Goal: Task Accomplishment & Management: Use online tool/utility

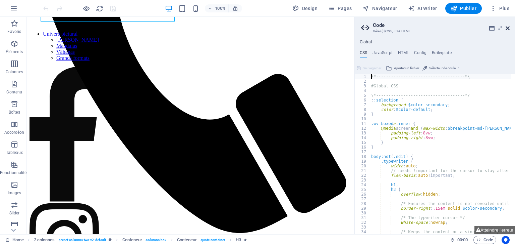
click at [508, 27] on icon at bounding box center [508, 27] width 4 height 5
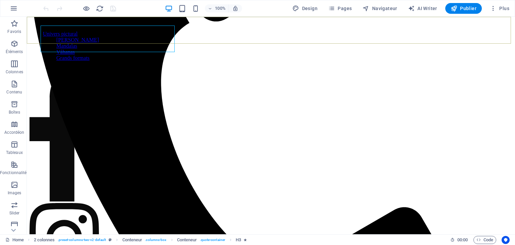
scroll to position [182, 0]
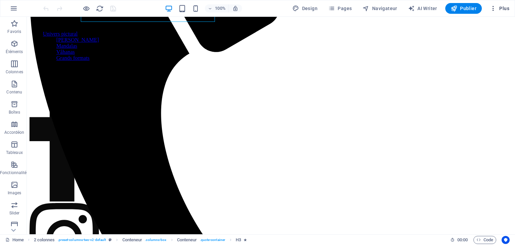
click at [504, 7] on span "Plus" at bounding box center [499, 8] width 19 height 7
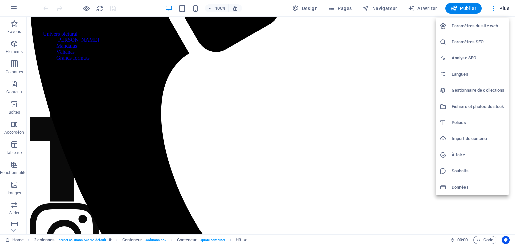
click at [341, 8] on div at bounding box center [257, 122] width 515 height 245
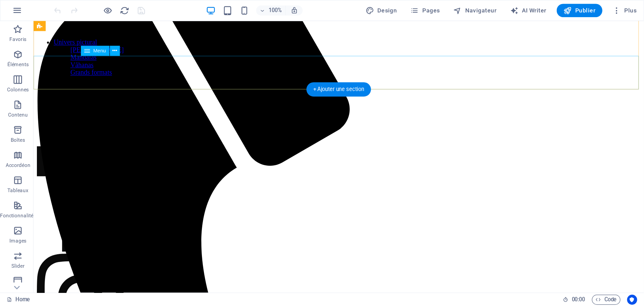
scroll to position [102, 0]
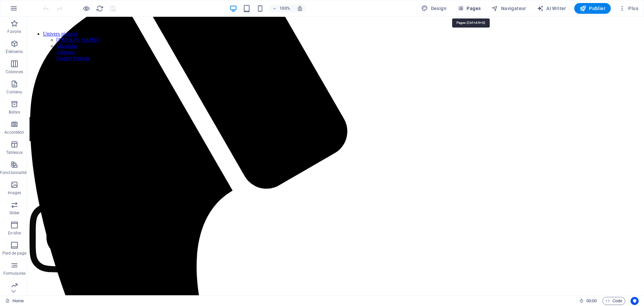
click at [478, 10] on span "Pages" at bounding box center [468, 8] width 23 height 7
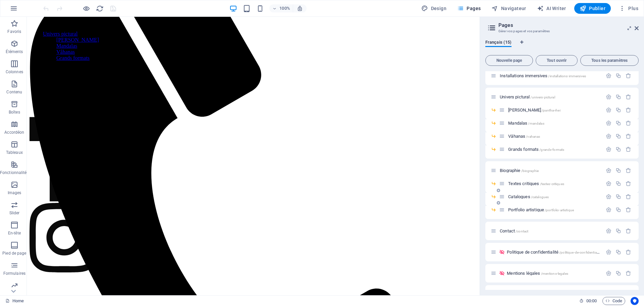
scroll to position [34, 0]
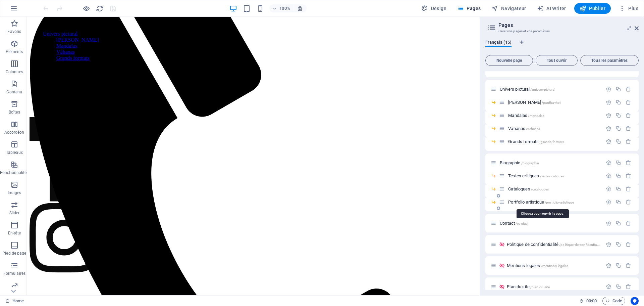
drag, startPoint x: 537, startPoint y: 202, endPoint x: 518, endPoint y: 200, distance: 18.6
click at [515, 200] on span "Portfolio artistique /portfolio-artistique" at bounding box center [541, 201] width 66 height 5
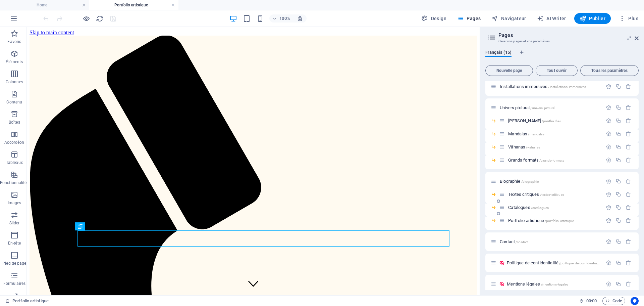
scroll to position [0, 0]
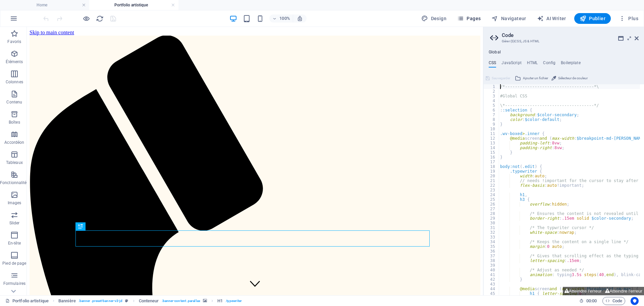
click at [470, 13] on button "Pages" at bounding box center [468, 18] width 29 height 11
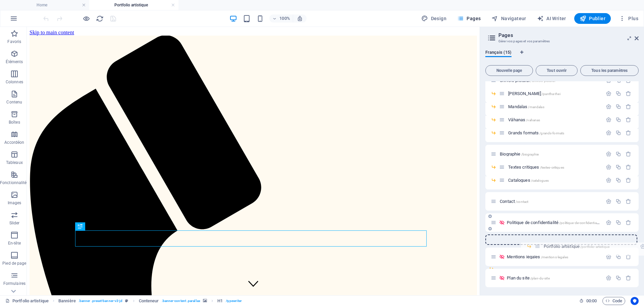
scroll to position [52, 0]
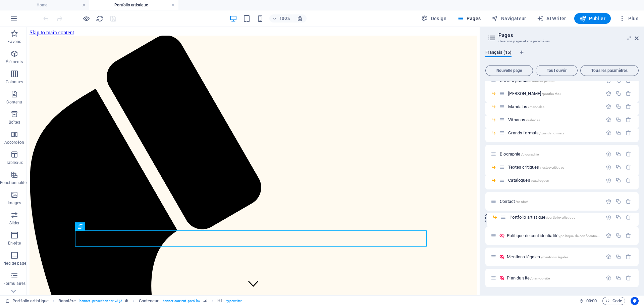
drag, startPoint x: 500, startPoint y: 247, endPoint x: 499, endPoint y: 219, distance: 27.5
click at [499, 219] on div "Home / Installations immersives /installations-immersives Univers pictural /uni…" at bounding box center [561, 158] width 153 height 258
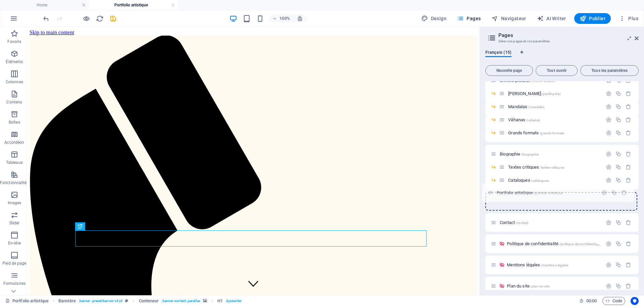
drag, startPoint x: 494, startPoint y: 223, endPoint x: 491, endPoint y: 190, distance: 33.3
click at [491, 190] on div "Home / Installations immersives /installations-immersives Univers pictural /uni…" at bounding box center [561, 151] width 153 height 245
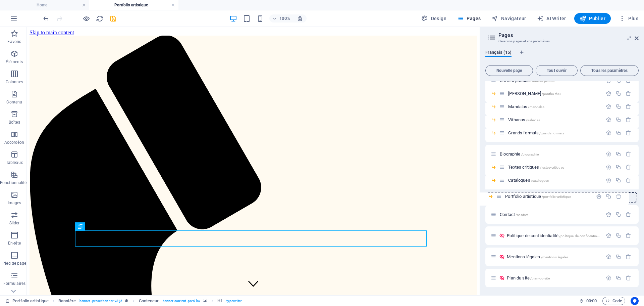
drag, startPoint x: 507, startPoint y: 193, endPoint x: 495, endPoint y: 197, distance: 12.2
click at [495, 197] on div "Home / Installations immersives /installations-immersives Univers pictural /uni…" at bounding box center [561, 158] width 153 height 258
drag, startPoint x: 500, startPoint y: 195, endPoint x: 491, endPoint y: 217, distance: 24.3
click at [491, 217] on div "Home / Installations immersives /installations-immersives Univers pictural /uni…" at bounding box center [561, 158] width 153 height 258
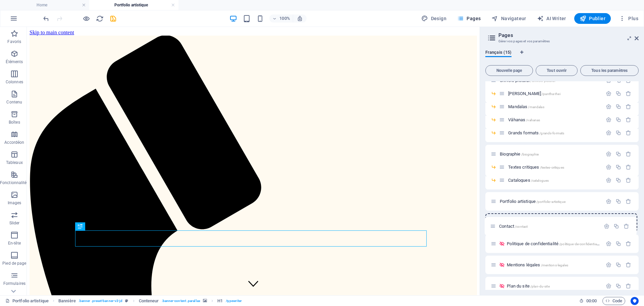
drag, startPoint x: 492, startPoint y: 202, endPoint x: 492, endPoint y: 228, distance: 25.8
click at [492, 228] on div "Home / Installations immersives /installations-immersives Univers pictural /uni…" at bounding box center [561, 162] width 153 height 266
click at [494, 204] on icon at bounding box center [494, 201] width 6 height 6
click at [515, 202] on span "Portfolio artistique /portfolio-artistique" at bounding box center [533, 201] width 66 height 5
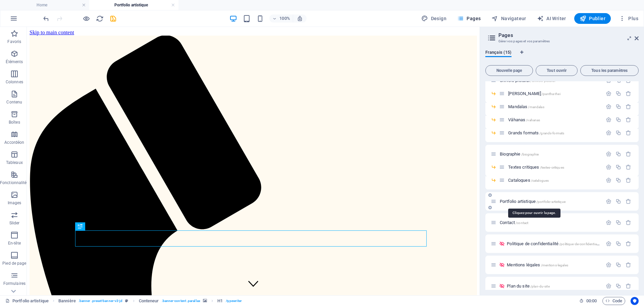
click at [515, 199] on span "Portfolio artistique /portfolio-artistique" at bounding box center [533, 201] width 66 height 5
click at [515, 199] on div "Portfolio artistique /portfolio-artistique" at bounding box center [547, 201] width 112 height 8
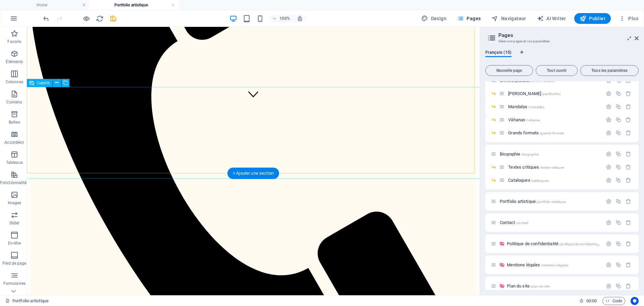
scroll to position [184, 0]
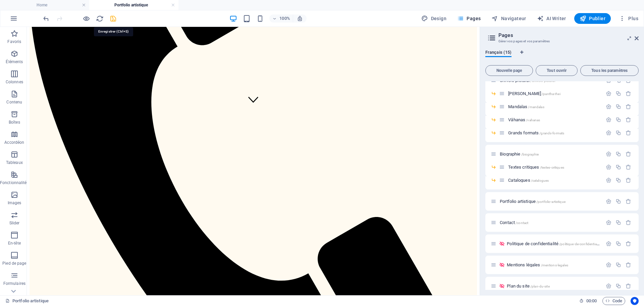
click at [114, 18] on icon "save" at bounding box center [113, 19] width 8 height 8
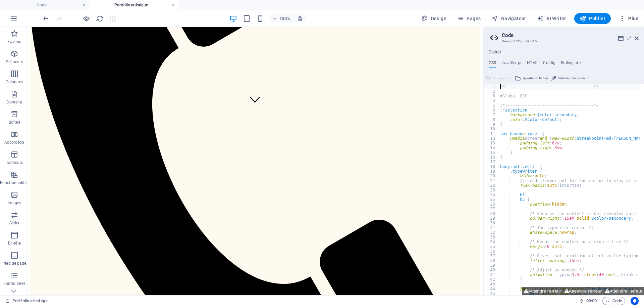
click at [515, 18] on span "Plus" at bounding box center [628, 18] width 19 height 7
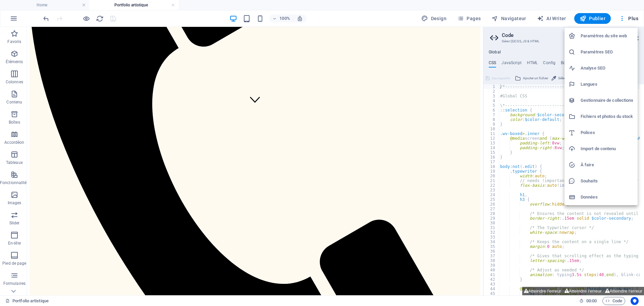
click at [515, 34] on h6 "Paramètres du site web" at bounding box center [607, 36] width 53 height 8
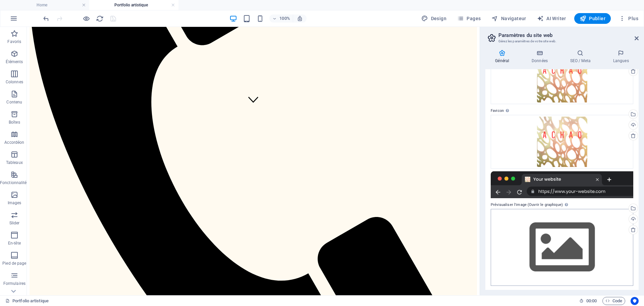
scroll to position [52, 0]
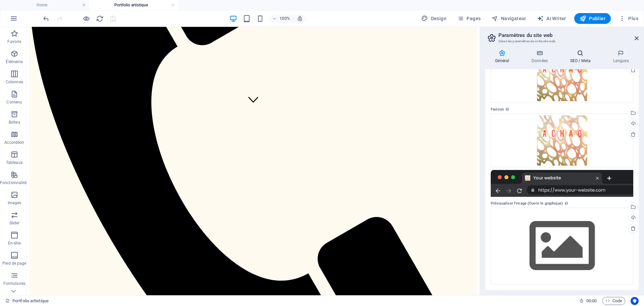
click at [515, 54] on icon at bounding box center [580, 53] width 40 height 7
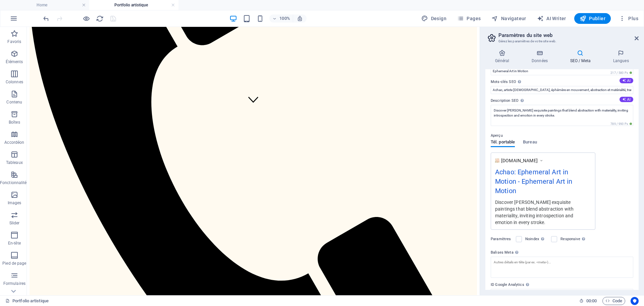
scroll to position [49, 0]
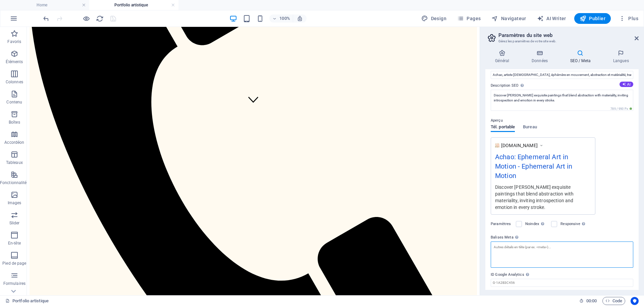
click at [503, 241] on textarea "Balises Meta Saisissez ici le code HTML qui sera placé dans les balises de votr…" at bounding box center [562, 254] width 143 height 26
paste textarea "<title>Achao — L'éphémère en mouvement | Peintures & installations immersives</…"
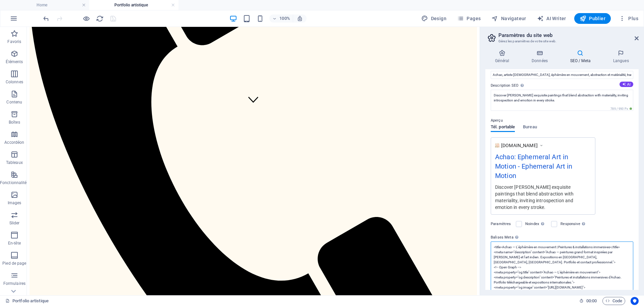
scroll to position [0, 0]
click at [515, 244] on textarea "<title>Achao — L'éphémère en mouvement | Peintures & installations immersives</…" at bounding box center [562, 271] width 143 height 61
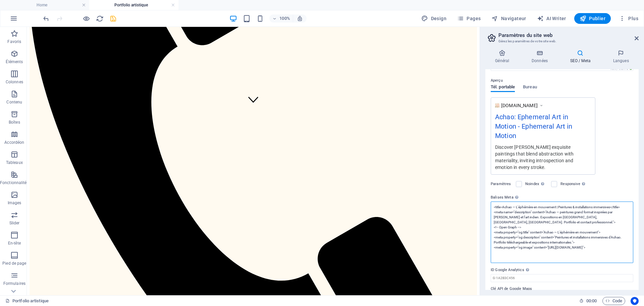
scroll to position [90, 0]
type textarea "<title>Achao — L'éphémère en mouvement | Peintures &amp; installations immersiv…"
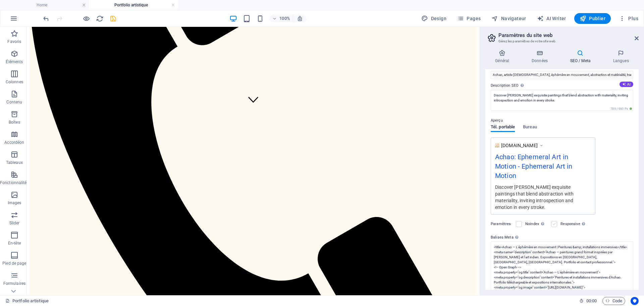
click at [515, 168] on body "ACHAO Home Portfolio artistique Favoris Éléments Colonnes Contenu Boîtes Accord…" at bounding box center [322, 153] width 644 height 306
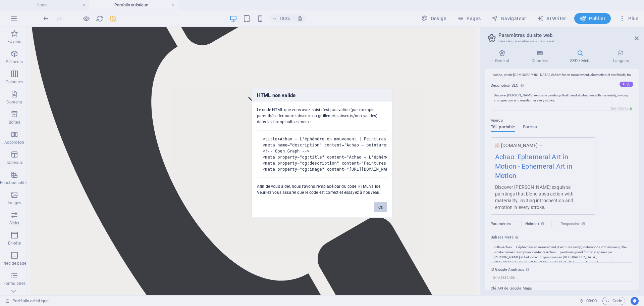
click at [379, 211] on button "Ok" at bounding box center [380, 207] width 13 height 10
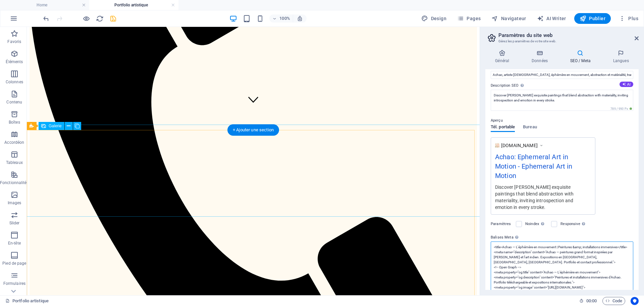
scroll to position [90, 0]
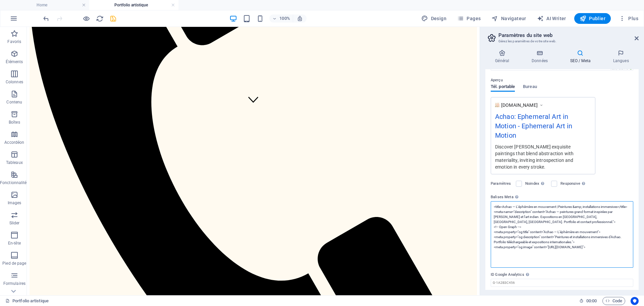
click at [515, 244] on textarea "<title>Achao — L'éphémère en mouvement | Peintures &amp; installations immersiv…" at bounding box center [562, 234] width 143 height 66
click at [511, 244] on textarea "<title>Achao — L'éphémère en mouvement | Peintures &amp; installations immersiv…" at bounding box center [562, 234] width 143 height 66
click at [515, 233] on textarea "<title>Achao — L'éphémère en mouvement | Peintures &amp; installations immersiv…" at bounding box center [562, 234] width 143 height 66
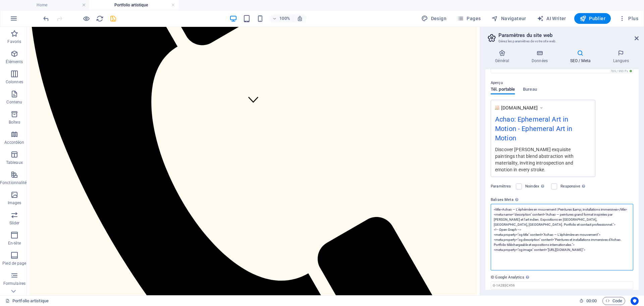
scroll to position [95, 0]
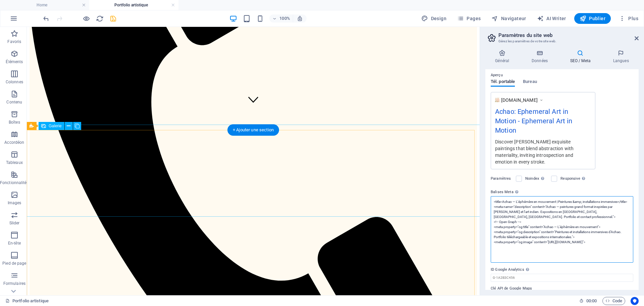
drag, startPoint x: 649, startPoint y: 254, endPoint x: 468, endPoint y: 178, distance: 196.3
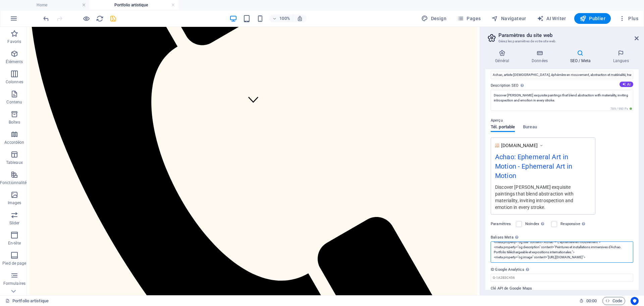
scroll to position [0, 0]
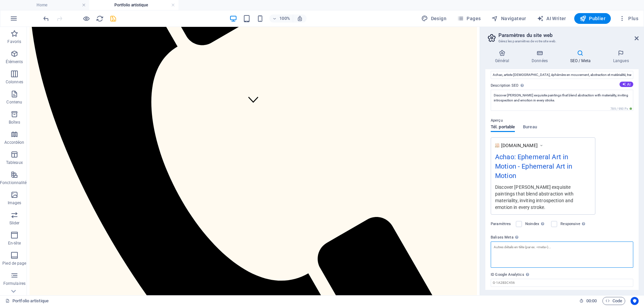
drag, startPoint x: 563, startPoint y: 234, endPoint x: 487, endPoint y: 225, distance: 76.3
click at [487, 225] on div "Titre SEO Titre du site web. Optez pour un titre qui se démarque dans les résul…" at bounding box center [561, 179] width 153 height 220
paste textarea "<title>Achao — L'éphémère en mouvement | Peintures & installations immersives</…"
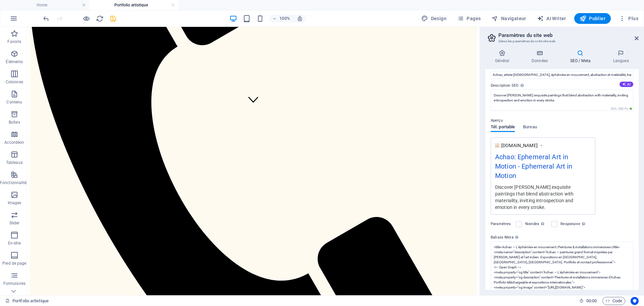
type textarea "<title>Achao — L'éphémère en mouvement | Peintures &amp; installations immersiv…"
click at [515, 206] on body "ACHAO Home Portfolio artistique Favoris Éléments Colonnes Contenu Boîtes Accord…" at bounding box center [322, 153] width 644 height 306
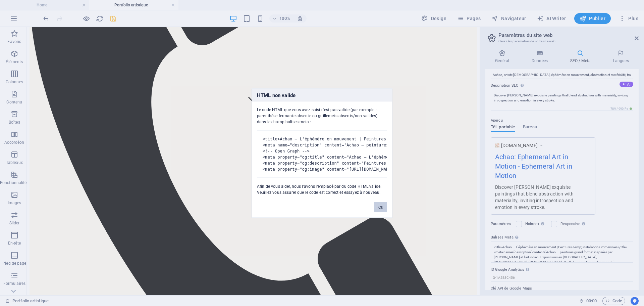
click at [383, 210] on button "Ok" at bounding box center [380, 207] width 13 height 10
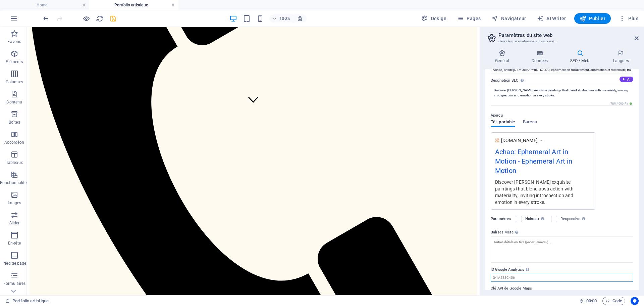
scroll to position [49, 0]
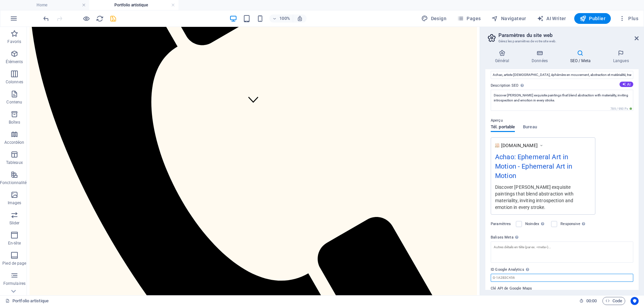
click at [515, 244] on input "ID Google Analytics Veuillez ajouter uniquement l'ID Google Analytics. Nous inc…" at bounding box center [562, 277] width 143 height 8
click at [515, 221] on label at bounding box center [554, 224] width 6 height 6
click at [0, 0] on input "Responsive Détermine si le site web doit être responsive selon la résolution de…" at bounding box center [0, 0] width 0 height 0
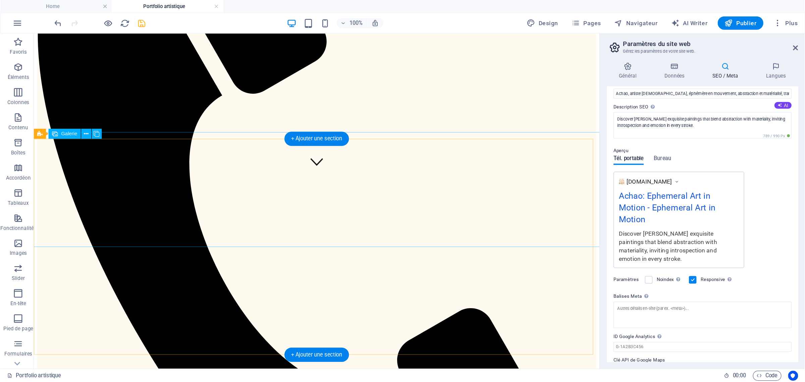
scroll to position [150, 0]
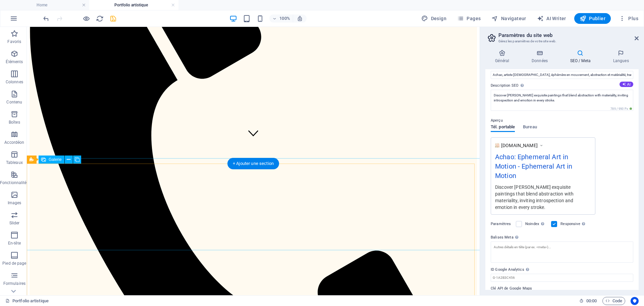
select select "4"
select select "px"
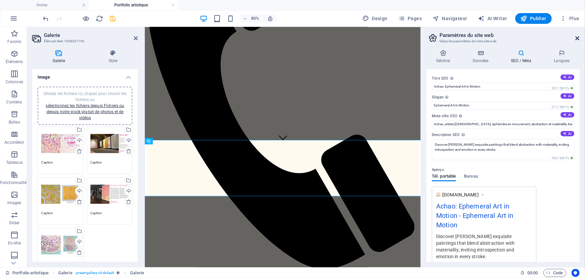
click at [515, 37] on icon at bounding box center [578, 38] width 4 height 5
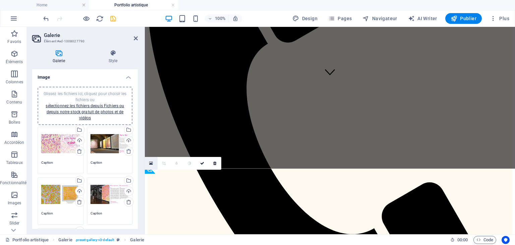
click at [152, 163] on icon at bounding box center [151, 163] width 4 height 5
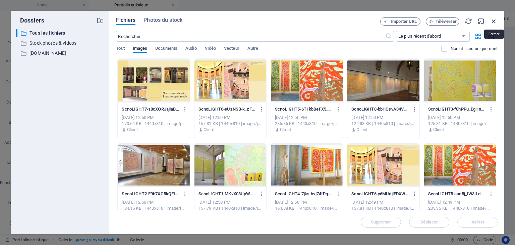
click at [495, 20] on icon "button" at bounding box center [493, 20] width 7 height 7
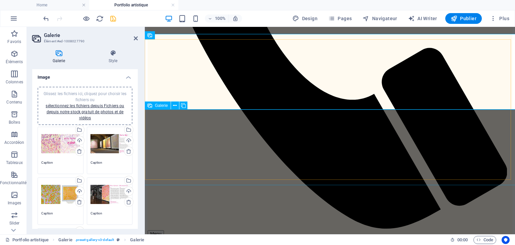
scroll to position [231, 0]
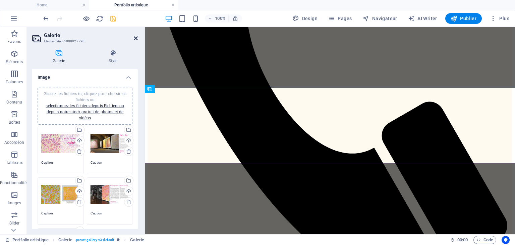
click at [136, 36] on icon at bounding box center [136, 38] width 4 height 5
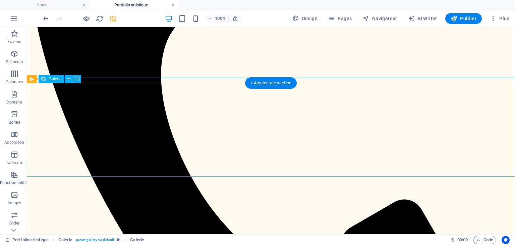
select select "4"
select select "px"
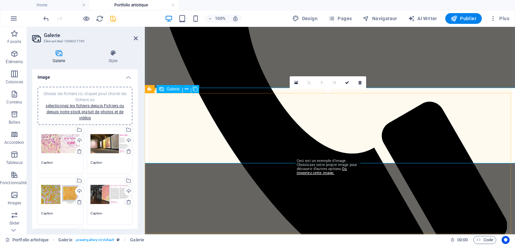
click at [297, 82] on icon at bounding box center [296, 82] width 4 height 5
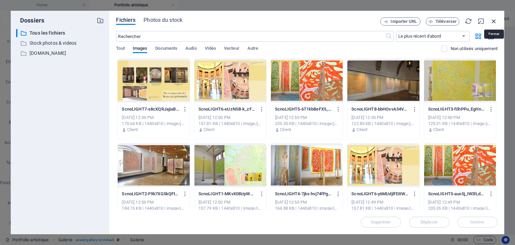
click at [494, 21] on icon "button" at bounding box center [493, 20] width 7 height 7
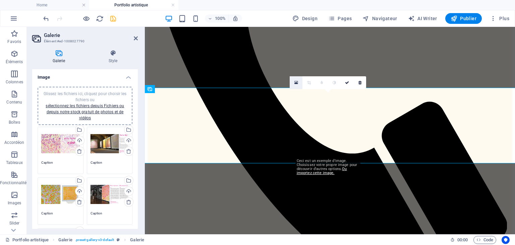
click at [298, 81] on icon at bounding box center [296, 82] width 4 height 5
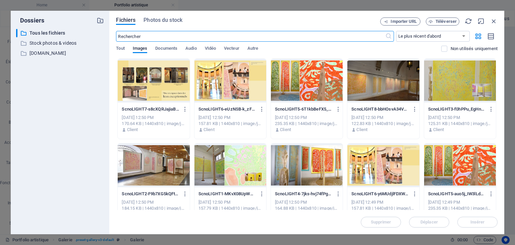
scroll to position [208, 0]
click at [495, 20] on icon "button" at bounding box center [493, 20] width 7 height 7
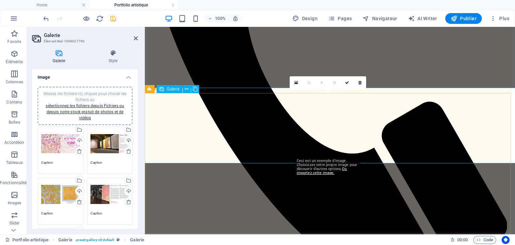
scroll to position [258, 0]
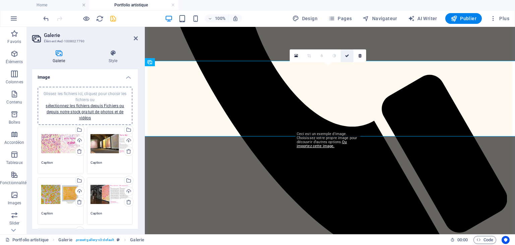
click at [348, 55] on icon at bounding box center [347, 56] width 4 height 4
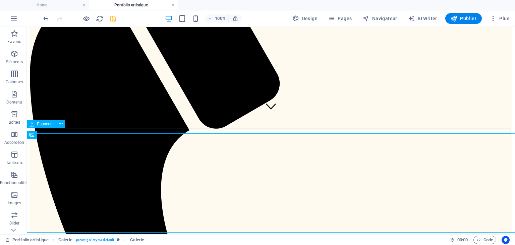
scroll to position [113, 0]
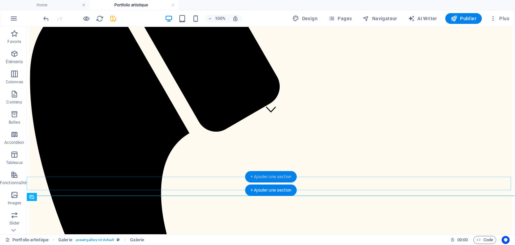
click at [293, 181] on div "+ Ajouter une section" at bounding box center [271, 176] width 52 height 11
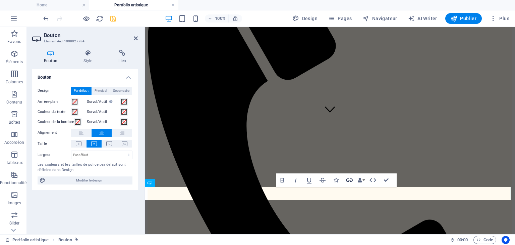
click at [351, 179] on icon "button" at bounding box center [349, 180] width 8 height 8
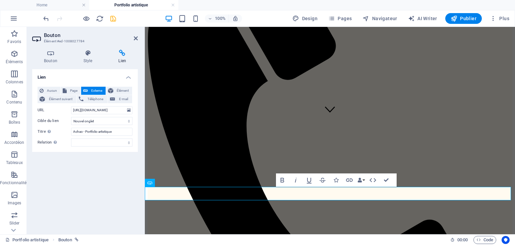
click at [128, 54] on icon at bounding box center [122, 53] width 31 height 7
click at [124, 49] on div "Bouton Style Lien Bouton Design Par défaut Principal Secondaire Arrière-plan Su…" at bounding box center [85, 139] width 116 height 190
click at [94, 89] on span "Externe" at bounding box center [97, 91] width 14 height 8
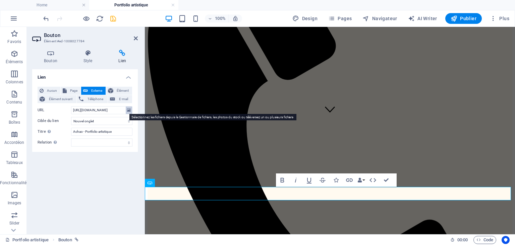
click at [129, 110] on icon at bounding box center [129, 109] width 4 height 7
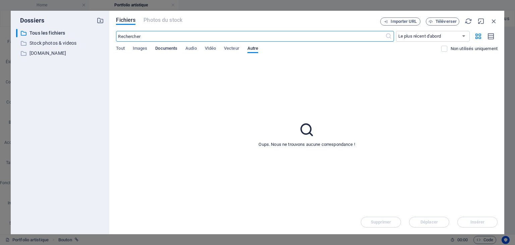
click at [168, 50] on span "Documents" at bounding box center [166, 48] width 22 height 9
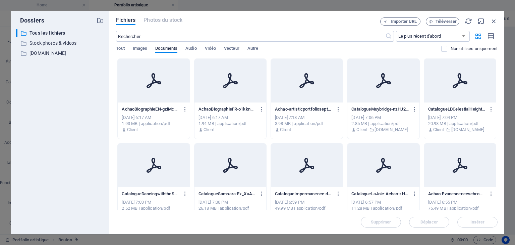
click at [307, 82] on icon at bounding box center [307, 80] width 16 height 16
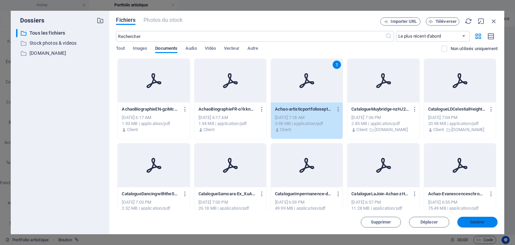
drag, startPoint x: 479, startPoint y: 220, endPoint x: 334, endPoint y: 194, distance: 147.3
click at [479, 220] on span "Insérer" at bounding box center [478, 222] width 14 height 4
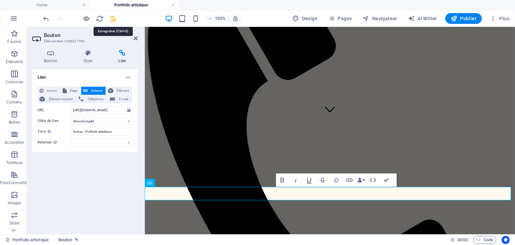
click at [113, 17] on icon "save" at bounding box center [113, 19] width 8 height 8
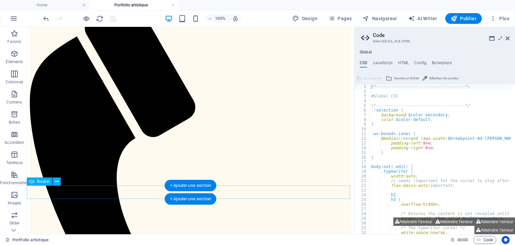
scroll to position [33, 0]
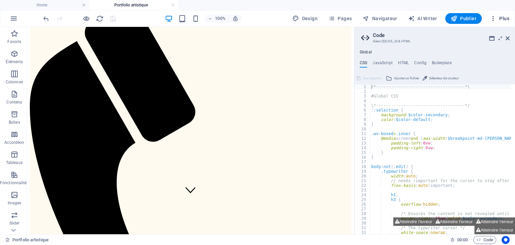
click at [496, 19] on icon "button" at bounding box center [493, 18] width 7 height 7
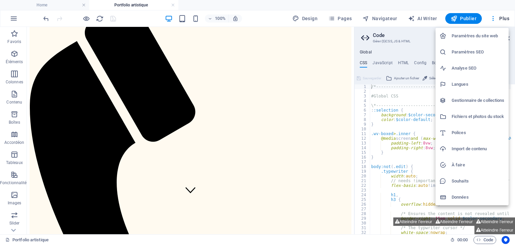
click at [425, 17] on div at bounding box center [257, 122] width 515 height 245
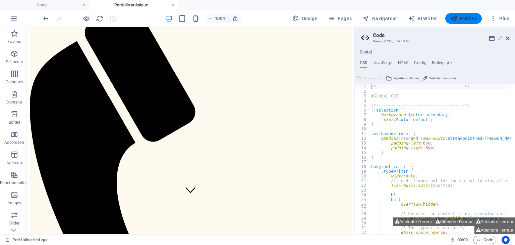
click at [463, 19] on span "Publier" at bounding box center [464, 18] width 26 height 7
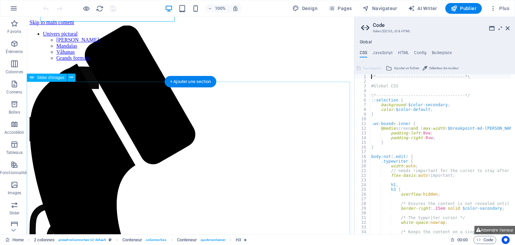
scroll to position [213, 0]
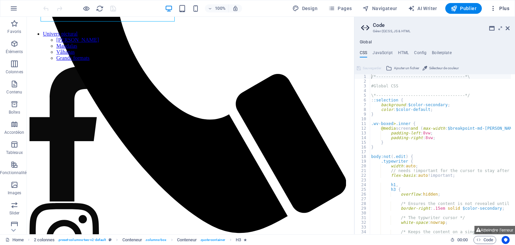
click at [503, 7] on span "Plus" at bounding box center [499, 8] width 19 height 7
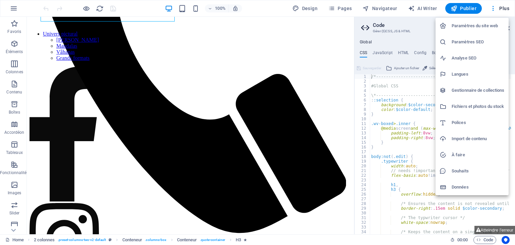
click at [481, 41] on h6 "Paramètres SEO" at bounding box center [478, 42] width 53 height 8
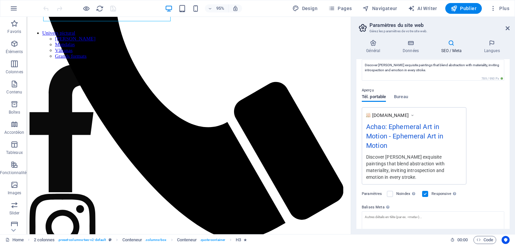
scroll to position [100, 0]
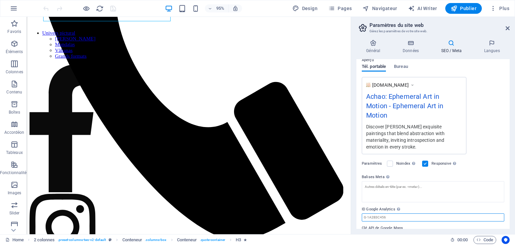
click at [401, 213] on input "ID Google Analytics Veuillez ajouter uniquement l'ID Google Analytics. Nous inc…" at bounding box center [433, 217] width 143 height 8
paste input "GTM-K8QT5FNX"
type input "GTM-K8QT5FNX"
click at [400, 232] on input "Clé API de Google Maps" at bounding box center [433, 236] width 143 height 8
drag, startPoint x: 405, startPoint y: 211, endPoint x: 382, endPoint y: 211, distance: 23.1
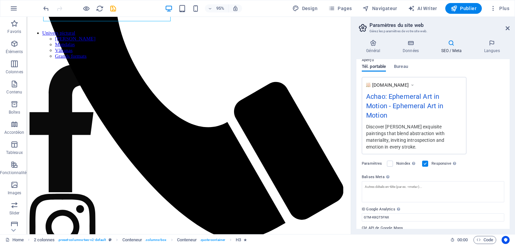
click at [382, 224] on label "Clé API de Google Maps" at bounding box center [433, 228] width 143 height 8
click at [382, 232] on input "Clé API de Google Maps" at bounding box center [433, 236] width 143 height 8
click at [383, 181] on textarea "Balises Meta Saisissez ici le code HTML qui sera placé dans les balises de votr…" at bounding box center [433, 191] width 143 height 21
click at [413, 181] on textarea "Balises Meta Saisissez ici le code HTML qui sera placé dans les balises de votr…" at bounding box center [433, 194] width 143 height 26
click at [100, 8] on icon "reload" at bounding box center [100, 9] width 8 height 8
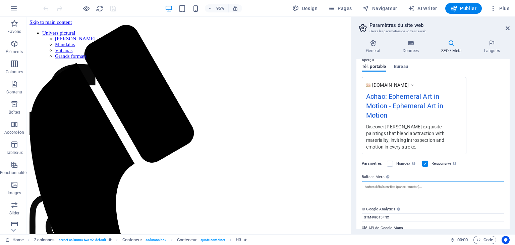
scroll to position [105, 0]
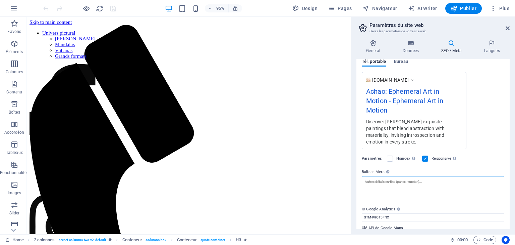
click at [394, 176] on textarea "Balises Meta Saisissez ici le code HTML qui sera placé dans les balises de votr…" at bounding box center [433, 189] width 143 height 26
paste textarea "<title>Art abstrait immersif - Achao</title>"
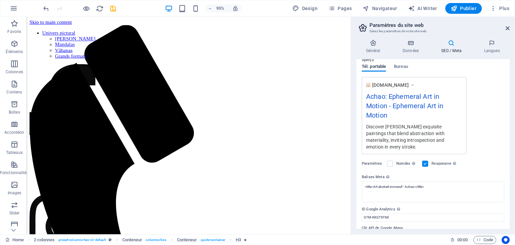
scroll to position [100, 0]
click at [473, 154] on div "Paramètres Noindex Indiquez aux moteurs de recherche d'exclure ce site web des …" at bounding box center [433, 163] width 143 height 19
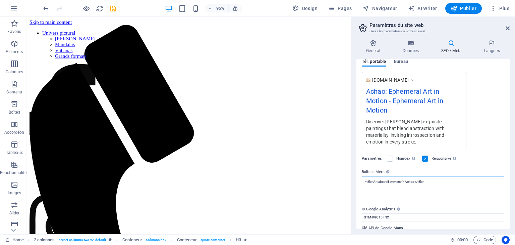
click at [436, 176] on textarea "<title>Art abstrait immersif - Achao</title>" at bounding box center [433, 189] width 143 height 26
click at [371, 176] on textarea "<title>Art abstrait immersif - Achao</title>" at bounding box center [433, 186] width 143 height 21
paste textarea "<meta name="description" content="Découvrez les œuvres abstraites et immersives…"
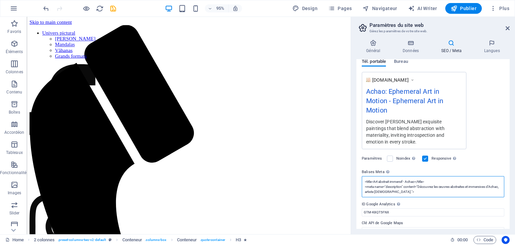
click at [414, 178] on textarea "<title>Art abstrait immersif - Achao</title> <meta name="description" content="…" at bounding box center [433, 186] width 143 height 21
paste textarea "<meta name="keywords" content="art abstrait, installations immersives, Achao">"
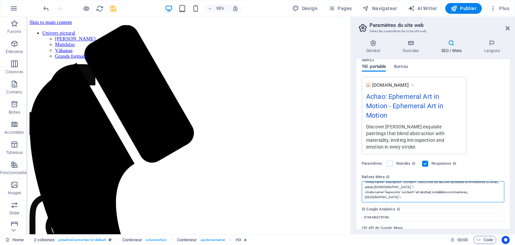
scroll to position [0, 0]
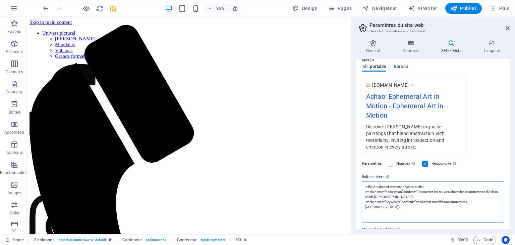
click at [490, 181] on textarea "<title>Art abstrait immersif - Achao</title> <meta name="description" content="…" at bounding box center [433, 201] width 143 height 41
click at [480, 192] on textarea "<title>Art abstrait immersif - Achao</title> <meta name="description" content="…" at bounding box center [433, 201] width 143 height 41
paste textarea "<meta name="viewport" content="width=device-width, initial-scale=1.0">"
click at [485, 181] on textarea "<title>Art abstrait immersif - Achao</title> <meta name="description" content="…" at bounding box center [433, 201] width 143 height 41
click at [477, 192] on textarea "<title>Art abstrait immersif - Achao</title> <meta name="description" content="…" at bounding box center [433, 201] width 143 height 41
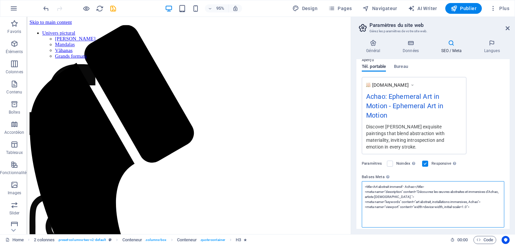
paste textarea "<meta property="og:title" content="Achao - Artiste contemporain">"
click at [466, 199] on textarea "<title>Art abstrait immersif - Achao</title> <meta name="description" content="…" at bounding box center [433, 204] width 143 height 46
type textarea "<title>Art abstrait immersif - Achao</title> <meta name="description" content="…"
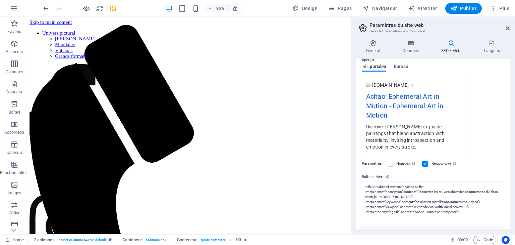
click at [485, 154] on div "Paramètres Noindex Indiquez aux moteurs de recherche d'exclure ce site web des …" at bounding box center [433, 163] width 143 height 19
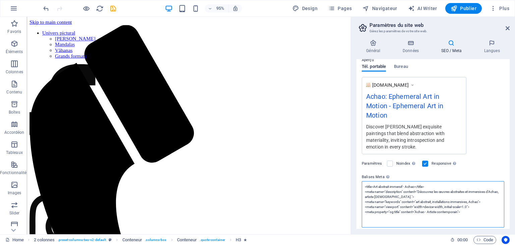
drag, startPoint x: 469, startPoint y: 179, endPoint x: 369, endPoint y: 167, distance: 101.3
click at [369, 181] on textarea "<title>Art abstrait immersif - Achao</title> <meta name="description" content="…" at bounding box center [433, 204] width 143 height 46
drag, startPoint x: 468, startPoint y: 193, endPoint x: 357, endPoint y: 170, distance: 113.0
click at [357, 170] on div "Titre SEO Titre du site web. Optez pour un titre qui se démarque dans les résul…" at bounding box center [433, 143] width 153 height 169
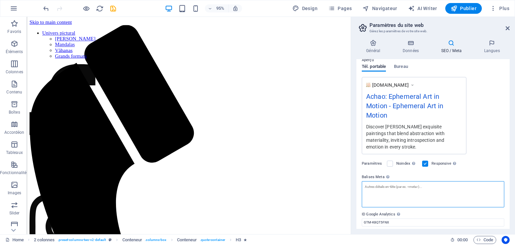
click at [381, 181] on textarea "Balises Meta Saisissez ici le code HTML qui sera placé dans les balises de votr…" at bounding box center [433, 194] width 143 height 26
paste textarea "<head> <title>Art abstrait immersif - Achao</title> <meta name="description" co…"
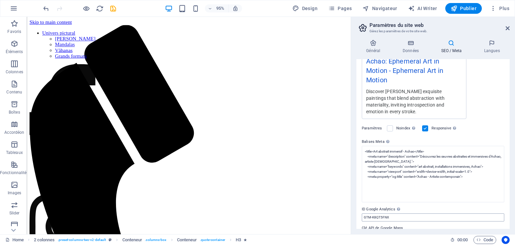
scroll to position [100, 0]
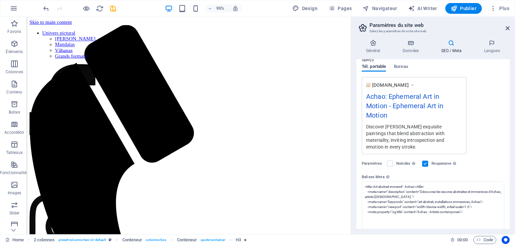
click at [431, 204] on body "ACHAO Home Favoris Éléments Colonnes Contenu Boîtes Accordéon Tableaux Fonction…" at bounding box center [257, 122] width 515 height 245
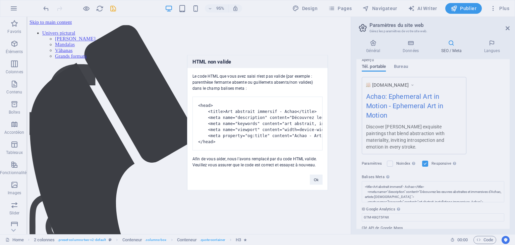
click at [431, 188] on div "HTML non valide Le code HTML que vous avez saisi n'est pas valide (par exemple …" at bounding box center [257, 122] width 515 height 245
drag, startPoint x: 316, startPoint y: 183, endPoint x: 304, endPoint y: 176, distance: 14.0
click at [316, 183] on button "Ok" at bounding box center [316, 179] width 13 height 10
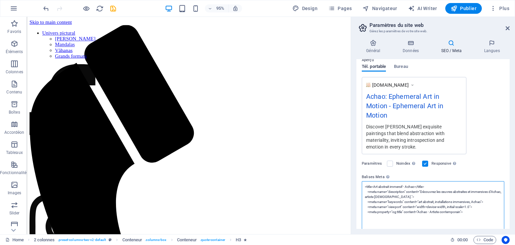
click at [418, 206] on textarea "<title>Art abstrait immersif - Achao</title> <meta name="description" content="…" at bounding box center [433, 209] width 143 height 56
click at [382, 181] on textarea "<title>Art abstrait immersif - Achao</title> <meta name="description" content="…" at bounding box center [433, 209] width 143 height 56
drag, startPoint x: 503, startPoint y: 219, endPoint x: 352, endPoint y: 177, distance: 156.5
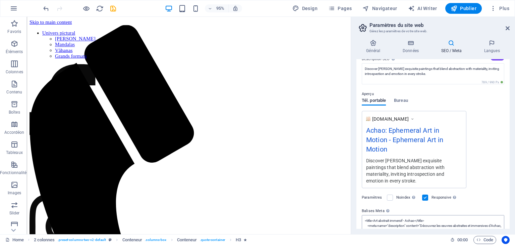
scroll to position [100, 0]
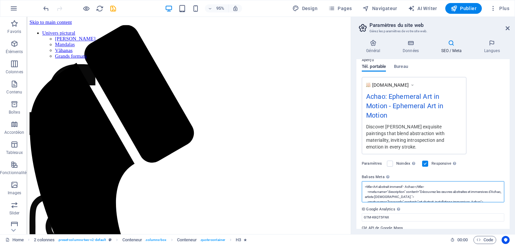
click at [404, 181] on textarea "<title>Art abstrait immersif - Achao</title> <meta name="description" content="…" at bounding box center [433, 191] width 143 height 21
click at [369, 181] on textarea "<title>Art abstrait immersif - Achao</title> <meta name="description" content="…" at bounding box center [433, 209] width 143 height 56
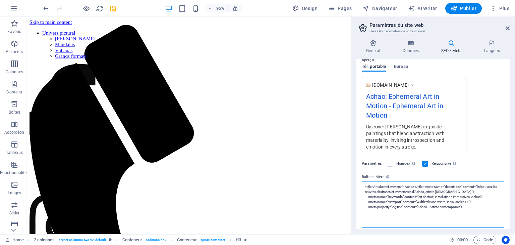
type textarea "<title>Art abstrait immersif - Achao</title> <meta name="description" content="…"
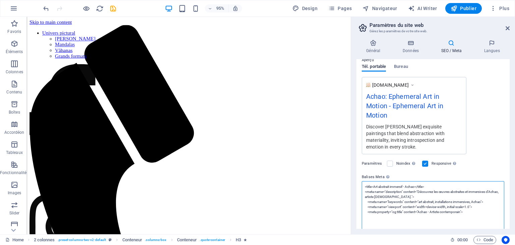
drag, startPoint x: 500, startPoint y: 214, endPoint x: 340, endPoint y: 164, distance: 167.5
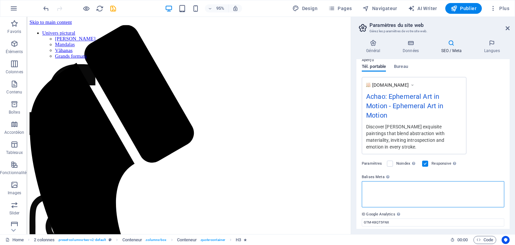
paste textarea "<head> <title>Art abstrait immersif - Achao</title> <meta name="description" co…"
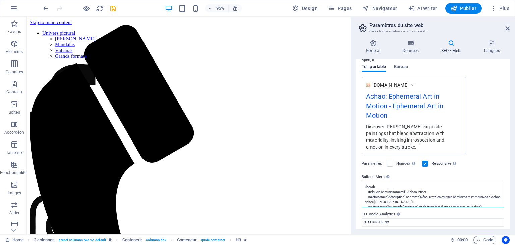
scroll to position [0, 0]
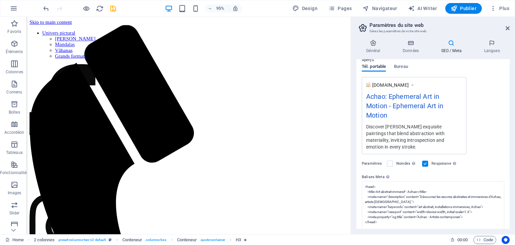
type textarea "<title>Art abstrait immersif - Achao</title> <meta name="description" content="…"
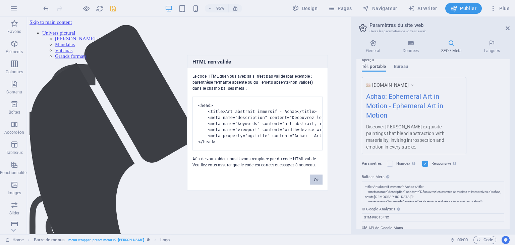
drag, startPoint x: 317, startPoint y: 183, endPoint x: 324, endPoint y: 176, distance: 10.0
click at [317, 183] on button "Ok" at bounding box center [316, 179] width 13 height 10
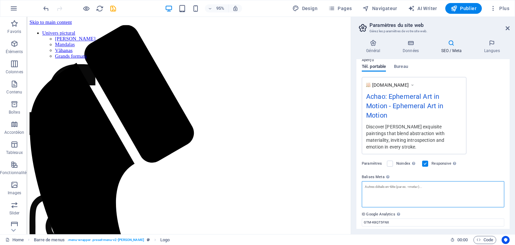
click at [369, 181] on textarea "Balises Meta Saisissez ici le code HTML qui sera placé dans les balises de votr…" at bounding box center [433, 194] width 143 height 26
paste textarea "<title>Art abstrait immersif - Achao</title>"
click at [371, 181] on textarea "<title>Art abstrait immersif - Achao</title>" at bounding box center [433, 194] width 143 height 26
paste textarea "<meta name="description" content="Découvrez les œuvres abstraites et immersives…"
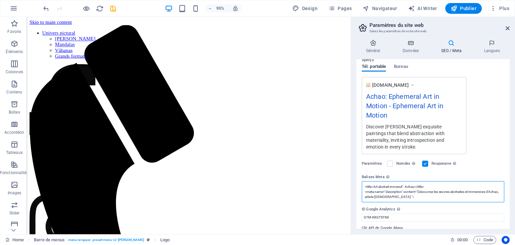
click at [412, 181] on textarea "<title>Art abstrait immersif - Achao</title> <meta name="description" content="…" at bounding box center [433, 191] width 143 height 21
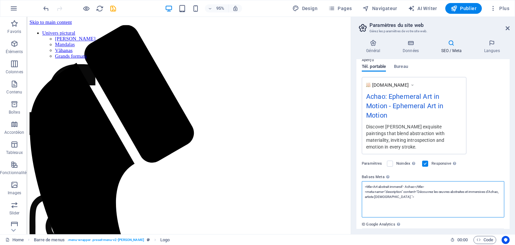
paste textarea "<meta name="keywords" content="art abstrait, installations immersives, Achao">"
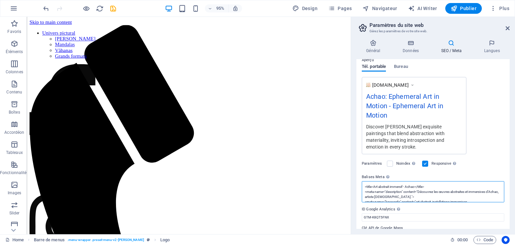
click at [426, 181] on textarea "<title>Art abstrait immersif - Achao</title> <meta name="description" content="…" at bounding box center [433, 191] width 143 height 21
click at [437, 199] on textarea "<title>Art abstrait immersif - Achao</title> <meta name="description" content="…" at bounding box center [433, 201] width 143 height 41
paste textarea "<meta name="viewport" content="width=device-width, initial-scale=1.0">"
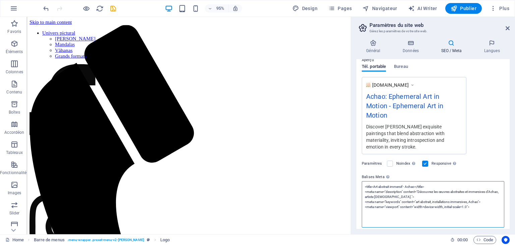
click at [416, 182] on textarea "<title>Art abstrait immersif - Achao</title> <meta name="description" content="…" at bounding box center [433, 204] width 143 height 46
click at [407, 198] on textarea "<title>Art abstrait immersif - Achao</title> <meta name="description" content="…" at bounding box center [433, 204] width 143 height 46
paste textarea "<meta property="og:title" content="Achao - Artiste contemporain">"
type textarea "<title>Art abstrait immersif - Achao</title> <meta name="description" content="…"
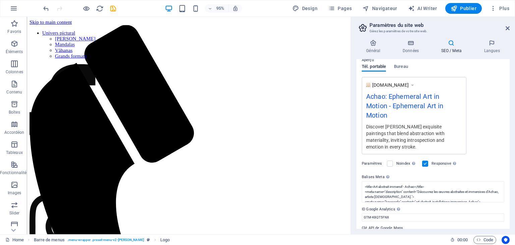
click at [478, 106] on div "www.example.com Achao: Ephemeral Art in Motion - Ephemeral Art in Motion Discov…" at bounding box center [433, 115] width 143 height 77
drag, startPoint x: 404, startPoint y: 209, endPoint x: 375, endPoint y: 211, distance: 28.9
click at [375, 224] on label "Clé API de Google Maps" at bounding box center [433, 228] width 143 height 8
click at [375, 232] on input "Clé API de Google Maps" at bounding box center [433, 236] width 143 height 8
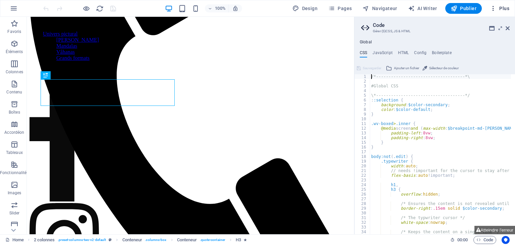
click at [504, 9] on span "Plus" at bounding box center [499, 8] width 19 height 7
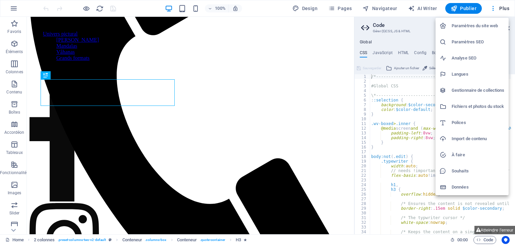
click at [483, 42] on h6 "Paramètres SEO" at bounding box center [478, 42] width 53 height 8
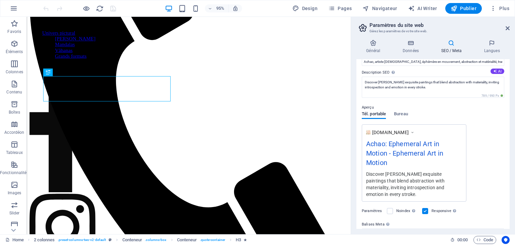
scroll to position [100, 0]
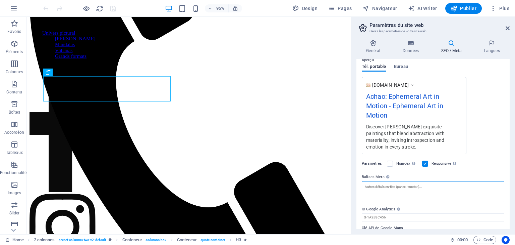
click at [415, 181] on textarea "Balises Meta Saisissez ici le code HTML qui sera placé dans les balises de votr…" at bounding box center [433, 191] width 143 height 21
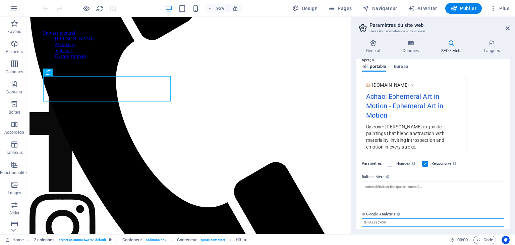
click at [390, 205] on div "Titre SEO Titre du site web. Optez pour un titre qui se démarque dans les résul…" at bounding box center [433, 143] width 153 height 169
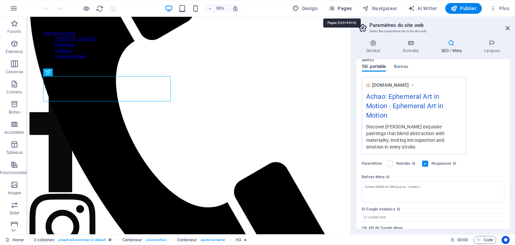
click at [335, 9] on icon "button" at bounding box center [331, 8] width 7 height 7
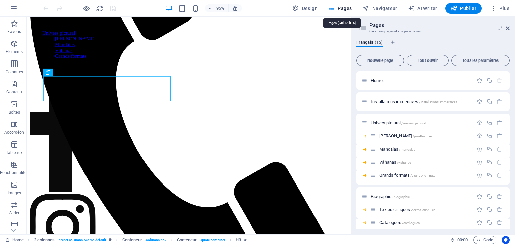
click at [343, 7] on span "Pages" at bounding box center [339, 8] width 23 height 7
click at [307, 10] on span "Design" at bounding box center [304, 8] width 25 height 7
select select "px"
select select "400"
select select "px"
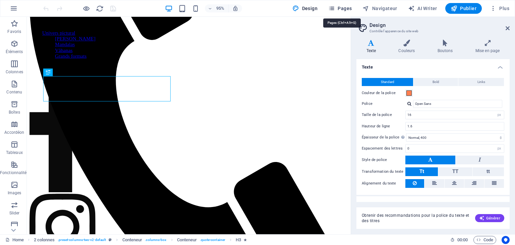
click at [352, 10] on span "Pages" at bounding box center [339, 8] width 23 height 7
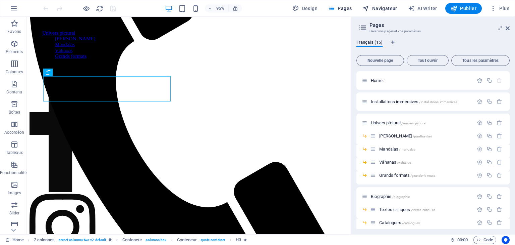
click at [388, 7] on span "Navigateur" at bounding box center [380, 8] width 35 height 7
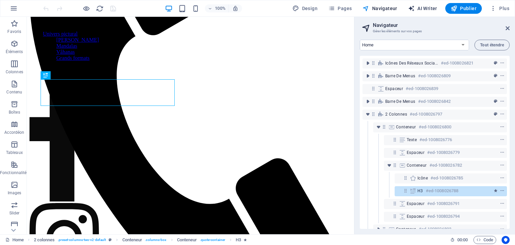
click at [427, 7] on span "AI Writer" at bounding box center [422, 8] width 29 height 7
select select "English"
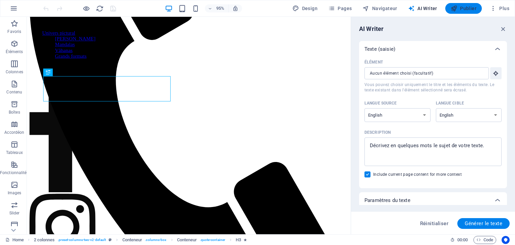
click at [463, 7] on span "Publier" at bounding box center [464, 8] width 26 height 7
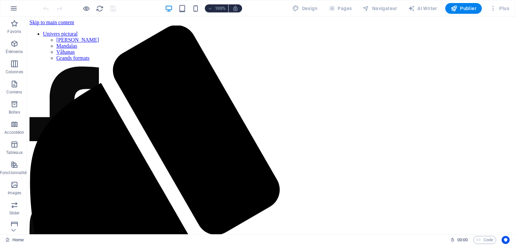
scroll to position [213, 0]
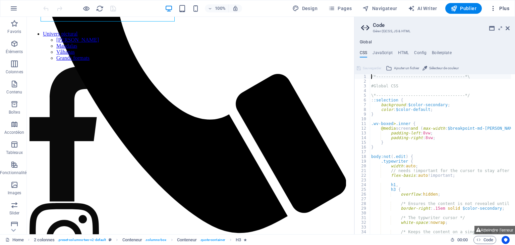
click at [501, 8] on span "Plus" at bounding box center [499, 8] width 19 height 7
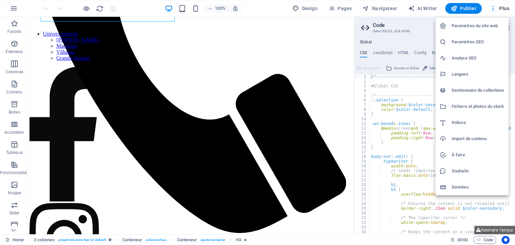
click at [425, 36] on div at bounding box center [257, 122] width 515 height 245
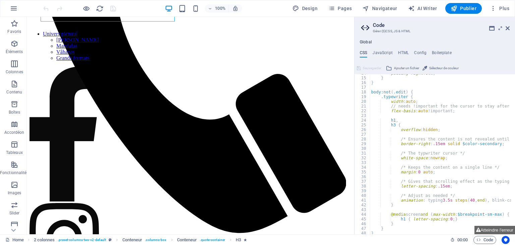
scroll to position [0, 0]
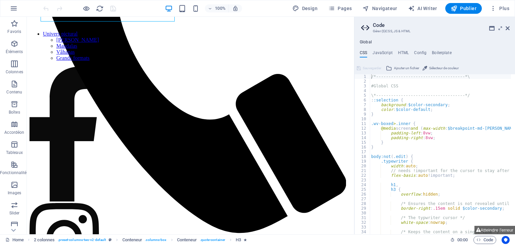
click at [372, 76] on div "/*------------------------------------*\ #Global CSS \*------------------------…" at bounding box center [468, 156] width 197 height 165
paste textarea "<!-- End Google Tag Manager -->"
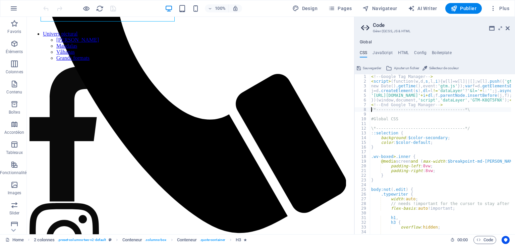
type textarea "/*------------------------------------*\"
click at [114, 6] on icon "save" at bounding box center [113, 9] width 8 height 8
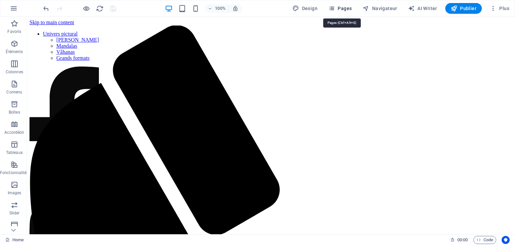
click at [343, 6] on span "Pages" at bounding box center [339, 8] width 23 height 7
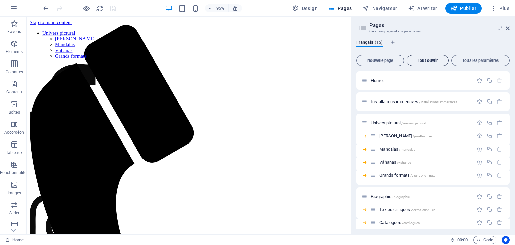
click at [436, 62] on span "Tout ouvrir" at bounding box center [428, 60] width 36 height 4
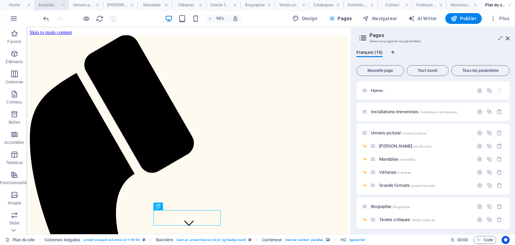
click at [49, 4] on h4 "Installations immersives" at bounding box center [51, 4] width 34 height 7
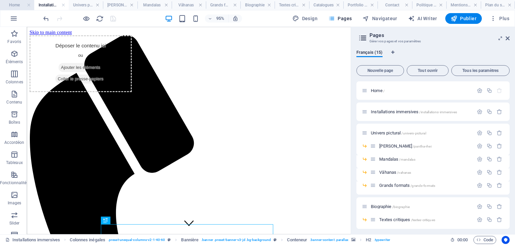
click at [7, 4] on h4 "Home" at bounding box center [17, 4] width 34 height 7
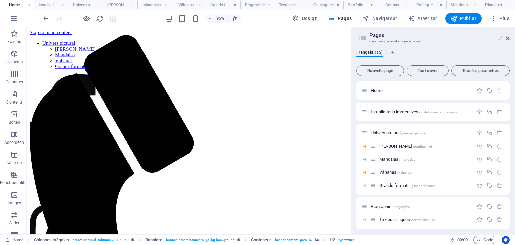
click at [437, 54] on div "Français (15)" at bounding box center [433, 56] width 153 height 13
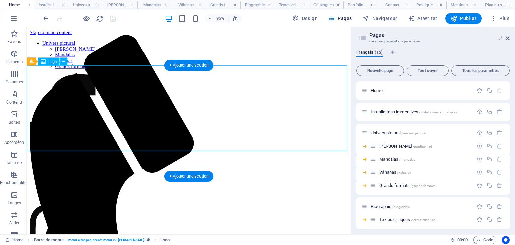
select select "px"
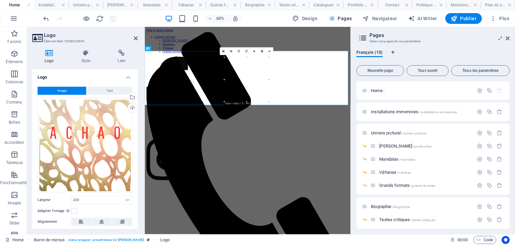
click at [18, 6] on h4 "Home" at bounding box center [17, 4] width 34 height 7
click at [380, 35] on h2 "Pages" at bounding box center [440, 35] width 140 height 6
click at [376, 16] on span "Navigateur" at bounding box center [380, 18] width 35 height 7
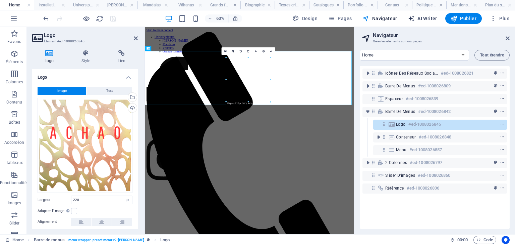
click at [423, 17] on span "AI Writer" at bounding box center [422, 18] width 29 height 7
select select "English"
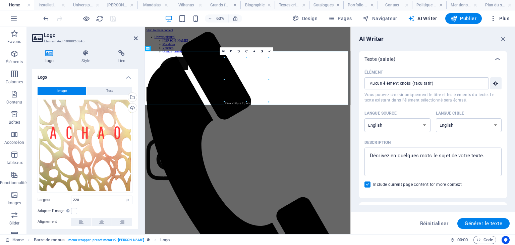
click at [502, 19] on span "Plus" at bounding box center [499, 18] width 19 height 7
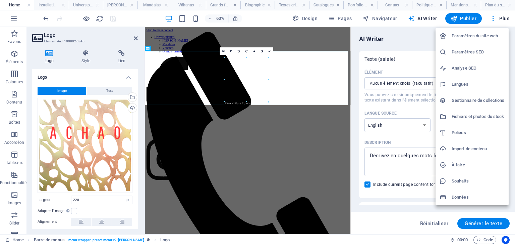
click at [304, 19] on div at bounding box center [257, 122] width 515 height 245
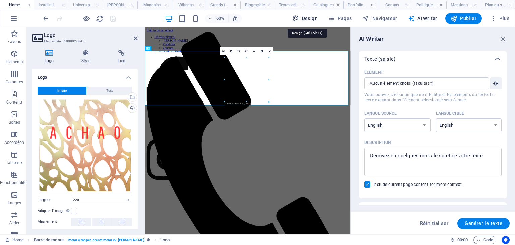
click at [308, 18] on span "Design" at bounding box center [304, 18] width 25 height 7
click at [313, 17] on span "Design" at bounding box center [304, 18] width 25 height 7
select select "px"
select select "400"
select select "px"
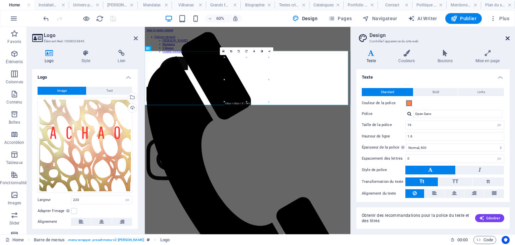
click at [508, 38] on icon at bounding box center [508, 38] width 4 height 5
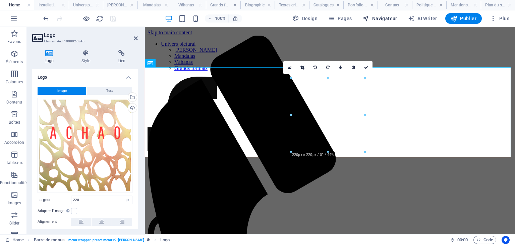
click at [383, 15] on button "Navigateur" at bounding box center [380, 18] width 40 height 11
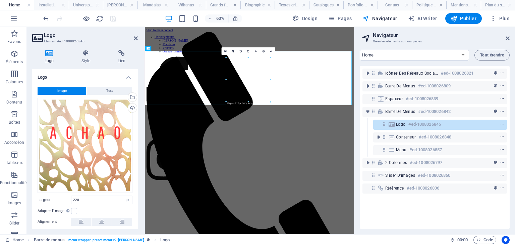
click at [510, 38] on aside "Navigateur Gérer les éléments sur vos pages Home Installations immersives Unive…" at bounding box center [434, 130] width 161 height 207
drag, startPoint x: 508, startPoint y: 38, endPoint x: 364, endPoint y: 11, distance: 147.4
click at [508, 38] on icon at bounding box center [508, 38] width 4 height 5
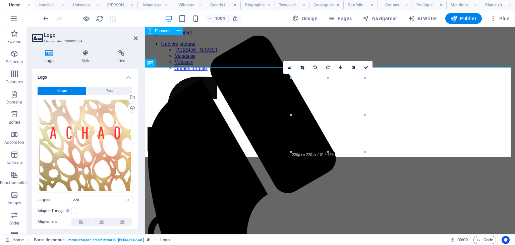
drag, startPoint x: 408, startPoint y: 50, endPoint x: 527, endPoint y: 50, distance: 119.1
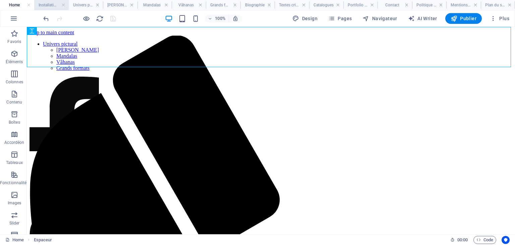
click at [55, 6] on h4 "Installations immersives" at bounding box center [51, 4] width 34 height 7
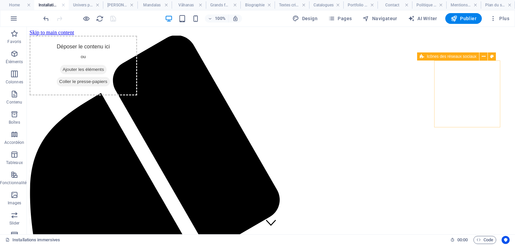
scroll to position [107, 0]
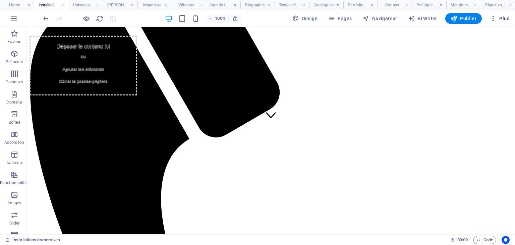
click at [500, 19] on span "Plus" at bounding box center [499, 18] width 19 height 7
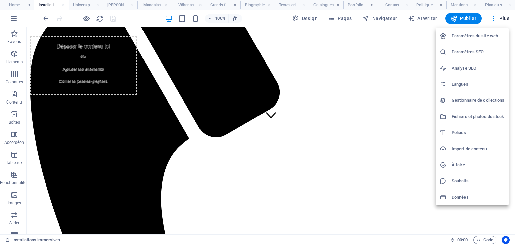
click at [486, 66] on h6 "Analyse SEO" at bounding box center [478, 68] width 53 height 8
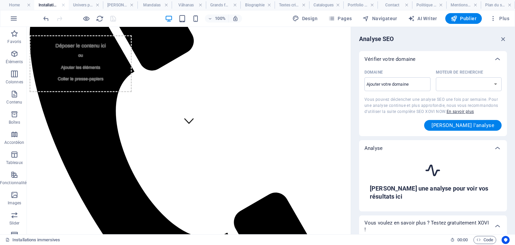
select select "google.com"
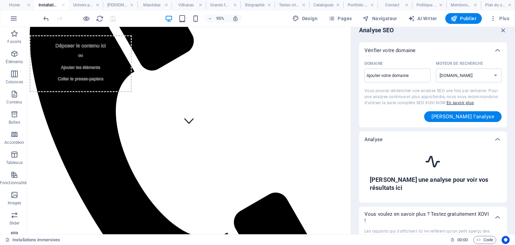
scroll to position [0, 0]
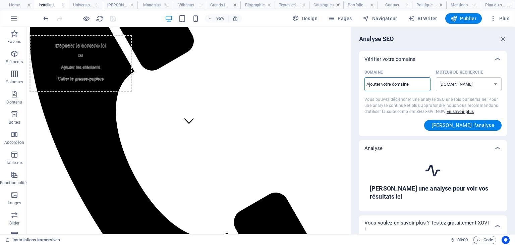
click at [414, 86] on input "Domaine ​" at bounding box center [398, 84] width 66 height 11
type input "[DOMAIN_NAME]"
click at [472, 127] on span "Démarrer l'analyse" at bounding box center [463, 124] width 63 height 5
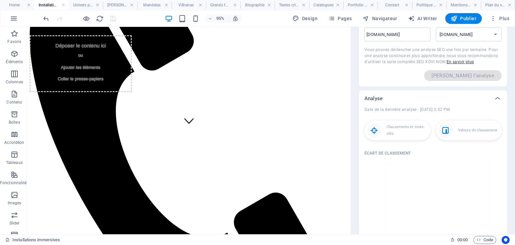
scroll to position [54, 0]
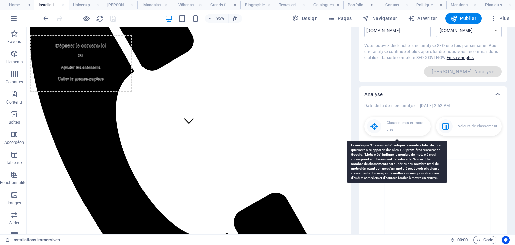
click at [391, 125] on p "Classements et mots-clés" at bounding box center [407, 125] width 41 height 13
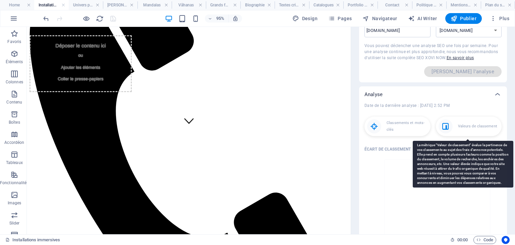
click at [466, 126] on p "Valeurs de classement" at bounding box center [477, 126] width 39 height 7
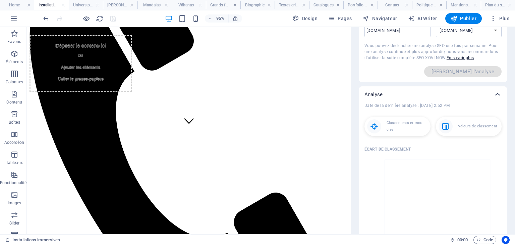
click at [495, 94] on icon at bounding box center [498, 94] width 8 height 8
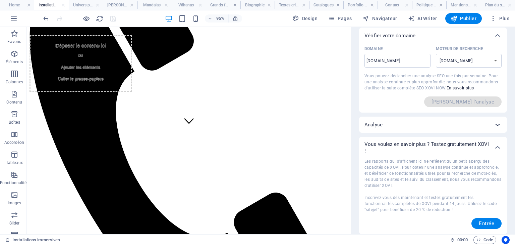
scroll to position [23, 0]
click at [475, 57] on select "google.de google.at google.es google.co.uk google.fr google.it google.ch google…" at bounding box center [469, 61] width 66 height 14
select select "google.com"
click at [436, 54] on select "google.de google.at google.es google.co.uk google.fr google.it google.ch google…" at bounding box center [469, 61] width 66 height 14
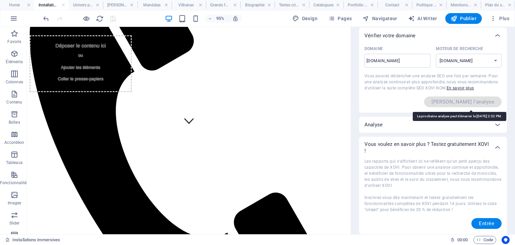
click at [470, 102] on span "Démarrer l'analyse" at bounding box center [462, 101] width 77 height 11
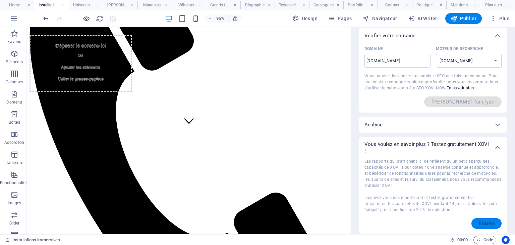
click at [488, 222] on span "Entrée" at bounding box center [486, 222] width 15 height 5
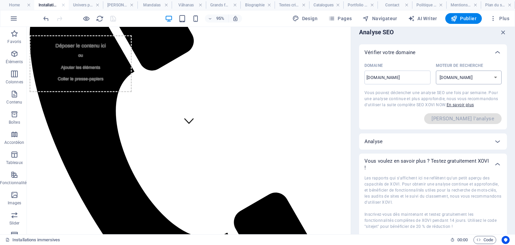
scroll to position [0, 0]
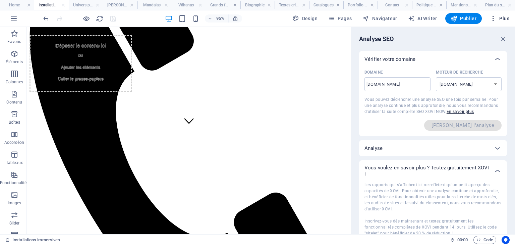
click at [504, 20] on span "Plus" at bounding box center [499, 18] width 19 height 7
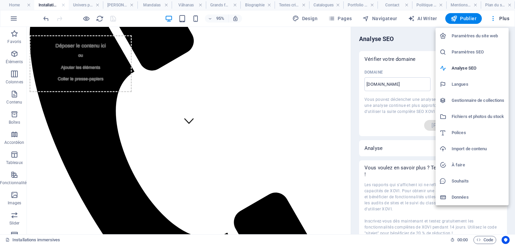
click at [482, 100] on h6 "Gestionnaire de collections" at bounding box center [478, 100] width 53 height 8
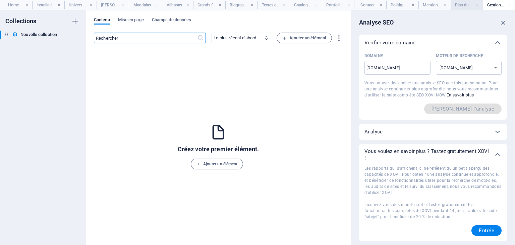
click at [509, 5] on link at bounding box center [510, 5] width 4 height 6
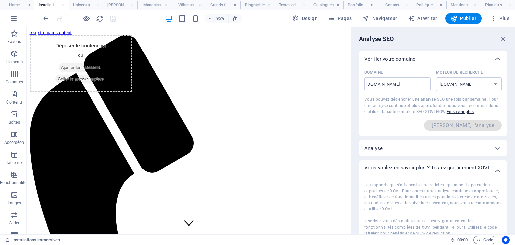
scroll to position [107, 0]
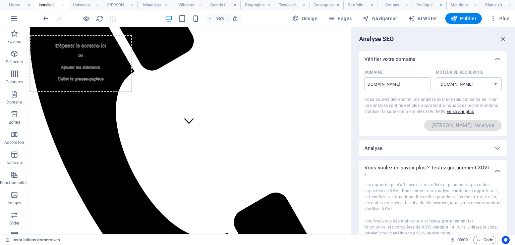
click at [11, 17] on icon "button" at bounding box center [14, 18] width 8 height 8
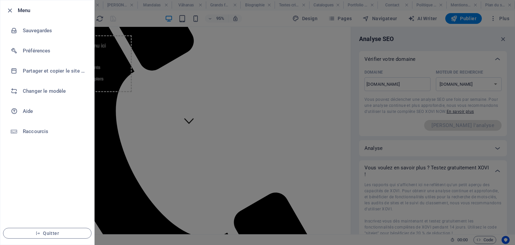
click at [258, 59] on div at bounding box center [257, 122] width 515 height 245
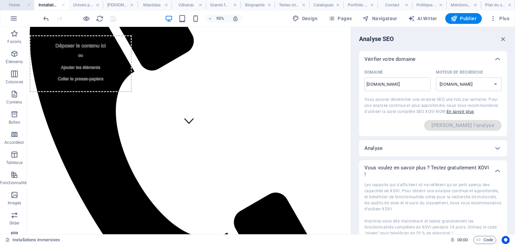
click at [17, 5] on h4 "Home" at bounding box center [17, 4] width 34 height 7
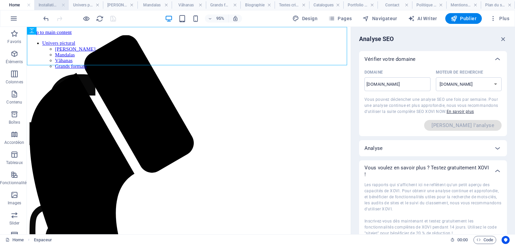
click at [45, 5] on h4 "Installations immersives" at bounding box center [51, 4] width 34 height 7
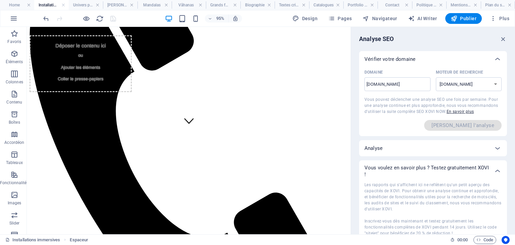
click at [45, 5] on h4 "Installations immersives" at bounding box center [51, 4] width 34 height 7
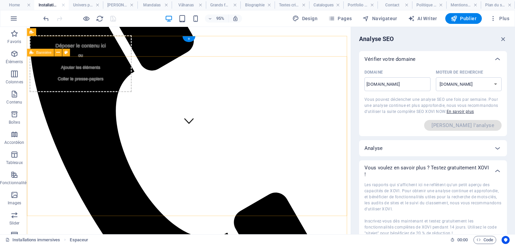
select select "vh"
select select "header"
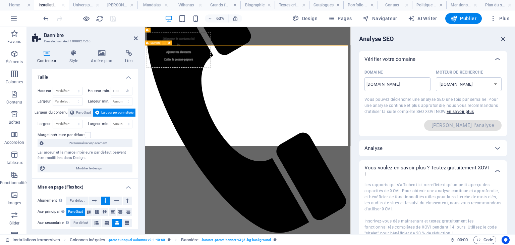
drag, startPoint x: 503, startPoint y: 38, endPoint x: 362, endPoint y: 11, distance: 144.4
click at [503, 38] on icon "button" at bounding box center [503, 38] width 7 height 7
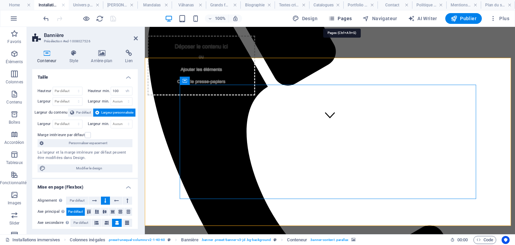
click at [351, 19] on span "Pages" at bounding box center [339, 18] width 23 height 7
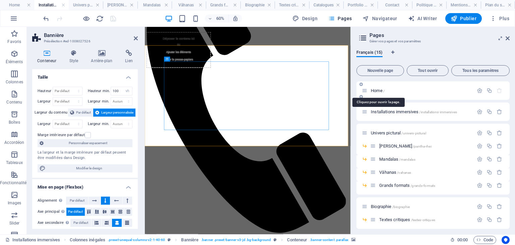
click at [381, 91] on span "Home /" at bounding box center [378, 90] width 14 height 5
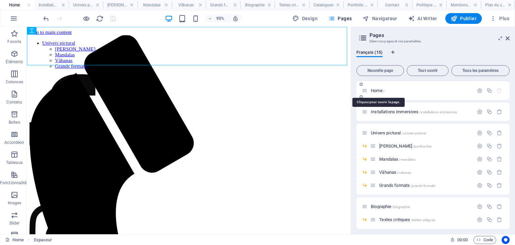
click at [381, 91] on span "Home /" at bounding box center [378, 90] width 14 height 5
click at [389, 112] on span "Installations immersives /installations-immersives" at bounding box center [414, 111] width 86 height 5
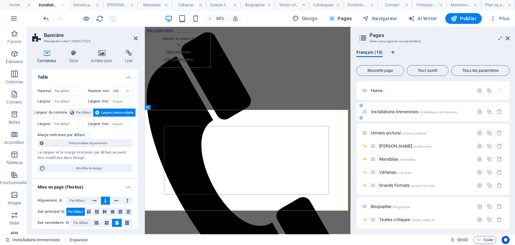
scroll to position [107, 0]
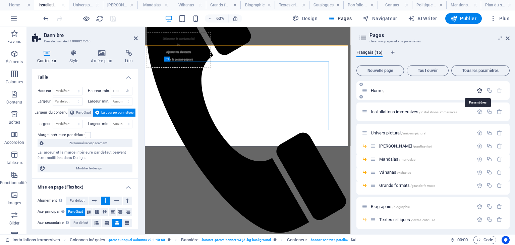
click at [479, 91] on icon "button" at bounding box center [480, 91] width 6 height 6
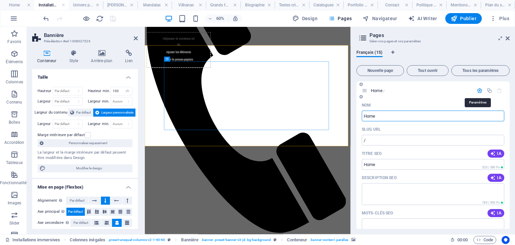
click at [479, 91] on icon "button" at bounding box center [480, 91] width 6 height 6
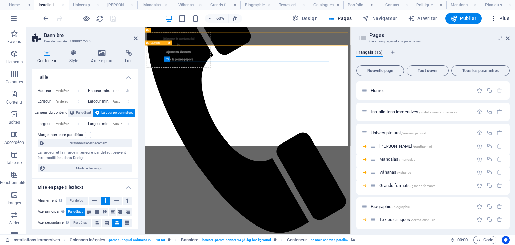
click at [503, 15] on span "Plus" at bounding box center [499, 18] width 19 height 7
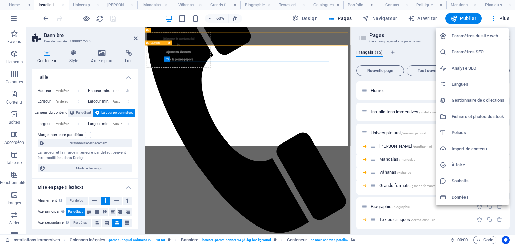
click at [490, 51] on h6 "Paramètres SEO" at bounding box center [478, 52] width 53 height 8
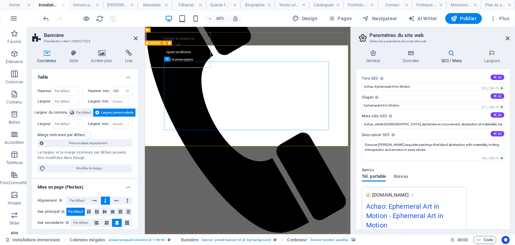
click at [488, 53] on ul "Paramètres du site web Paramètres SEO Analyse SEO Langues Gestionnaire de colle…" at bounding box center [479, 78] width 55 height 100
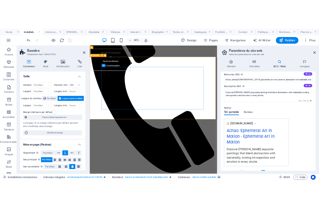
scroll to position [110, 0]
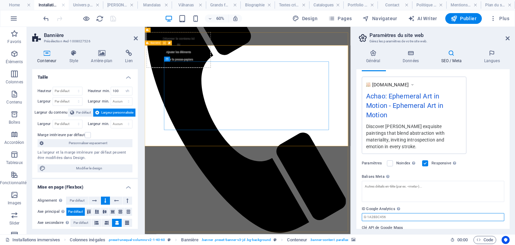
click at [380, 213] on input "ID Google Analytics Veuillez ajouter uniquement l'ID Google Analytics. Nous inc…" at bounding box center [433, 217] width 143 height 8
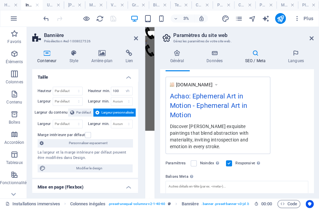
scroll to position [146, 0]
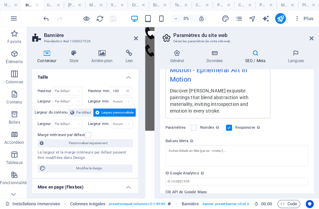
click at [290, 118] on div "Paramètres Noindex Indiquez aux moteurs de recherche d'exclure ce site web des …" at bounding box center [236, 127] width 143 height 19
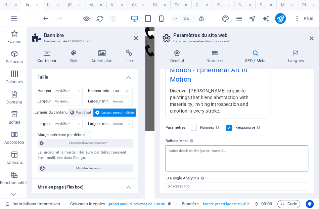
click at [172, 145] on textarea "Balises Meta Saisissez ici le code HTML qui sera placé dans les balises de votr…" at bounding box center [236, 158] width 143 height 26
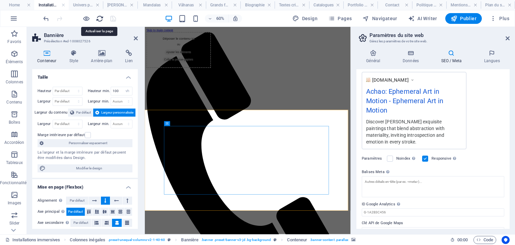
scroll to position [110, 0]
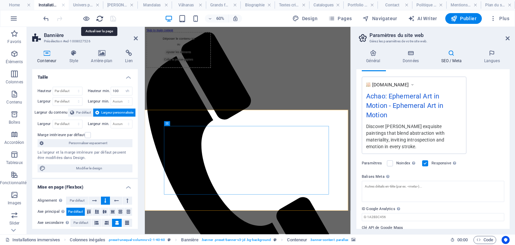
click at [97, 19] on icon "reload" at bounding box center [100, 19] width 8 height 8
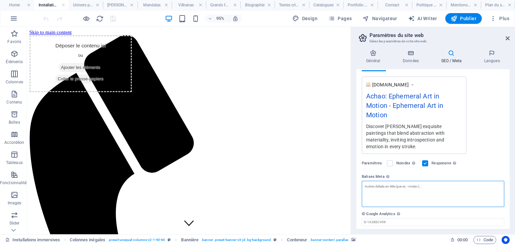
scroll to position [115, 0]
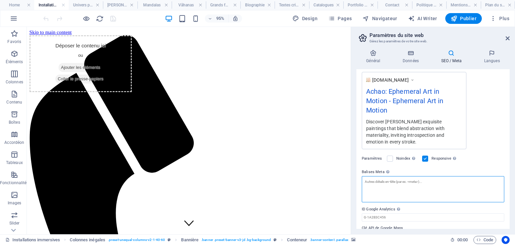
click at [378, 176] on textarea "Balises Meta Saisissez ici le code HTML qui sera placé dans les balises de votr…" at bounding box center [433, 189] width 143 height 26
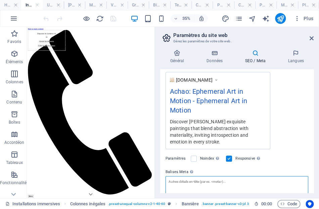
paste textarea "<title>Art abstrait immersif - Achao</title>"
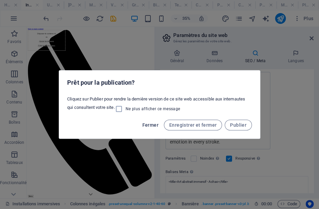
click at [148, 123] on span "Fermer" at bounding box center [150, 124] width 16 height 5
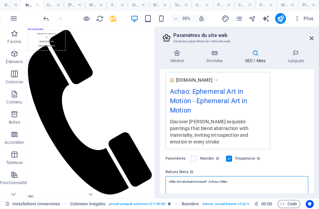
click at [169, 176] on textarea "<title>Art abstrait immersif - Achao</title>" at bounding box center [236, 189] width 143 height 26
click at [241, 176] on textarea "<title>Art abstrait immersif - Achao</title>" at bounding box center [236, 189] width 143 height 26
paste textarea "<meta name="description" content="Découvrez les œuvres abstraites et immersives…"
click at [215, 176] on textarea "<title>Art abstrait immersif - Achao</title> <meta name="description" content="…" at bounding box center [236, 194] width 143 height 36
paste textarea "<meta name="keywords" content="art abstrait, installations immersives, Achao">"
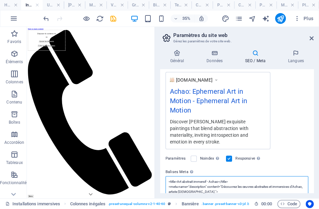
scroll to position [0, 0]
click at [291, 176] on textarea "<title>Art abstrait immersif - Achao</title> <meta name="description" content="…" at bounding box center [236, 199] width 143 height 46
click at [292, 177] on textarea "<title>Art abstrait immersif - Achao</title> <meta name="description" content="…" at bounding box center [236, 199] width 143 height 46
click at [292, 182] on textarea "<title>Art abstrait immersif - Achao</title> <meta name="description" content="…" at bounding box center [236, 199] width 143 height 46
paste textarea "<meta property="og:title" content="Achao - Artiste contemporain">"
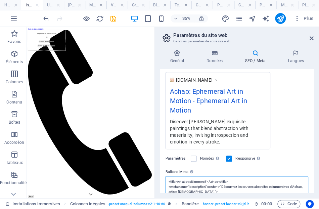
type textarea "<title>Art abstrait immersif - Achao</title> <meta name="description" content="…"
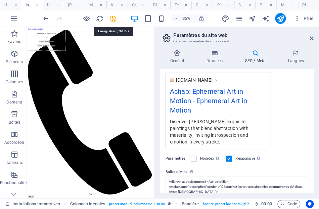
click at [112, 18] on icon "save" at bounding box center [113, 19] width 8 height 8
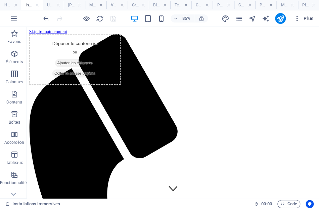
click at [310, 18] on span "Plus" at bounding box center [302, 18] width 19 height 7
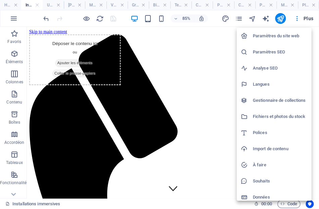
drag, startPoint x: 281, startPoint y: 64, endPoint x: 284, endPoint y: 54, distance: 10.8
click at [282, 64] on h6 "Analyse SEO" at bounding box center [280, 68] width 54 height 8
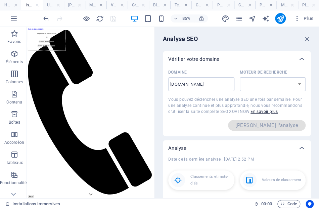
select select "google.fr"
click at [307, 16] on span "Plus" at bounding box center [302, 18] width 19 height 7
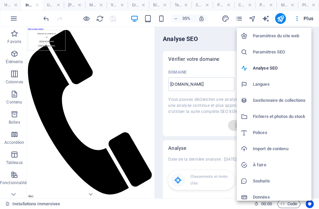
click at [280, 52] on h6 "Paramètres SEO" at bounding box center [280, 52] width 54 height 8
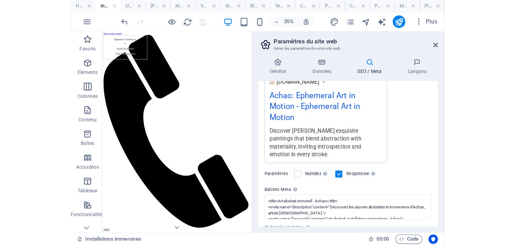
scroll to position [146, 0]
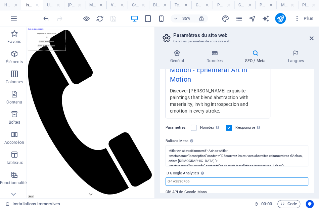
click at [193, 177] on input "ID Google Analytics Veuillez ajouter uniquement l'ID Google Analytics. Nous inc…" at bounding box center [236, 181] width 143 height 8
click at [184, 177] on input "GTM-K8QT(FNX" at bounding box center [236, 181] width 143 height 8
click at [221, 177] on input "GTM-K8QT5FNX" at bounding box center [236, 181] width 143 height 8
type input "GTM-K8QT5FNX"
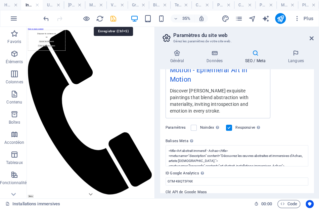
click at [113, 18] on icon "save" at bounding box center [113, 19] width 8 height 8
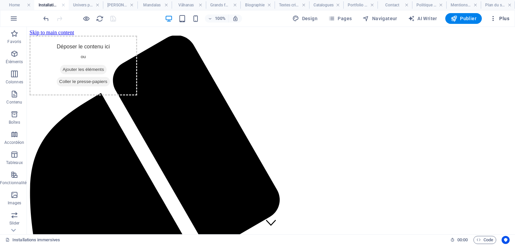
click at [503, 18] on span "Plus" at bounding box center [499, 18] width 19 height 7
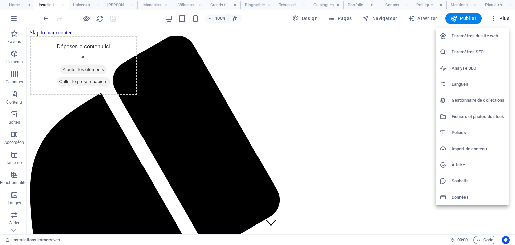
click at [483, 50] on h6 "Paramètres SEO" at bounding box center [478, 52] width 53 height 8
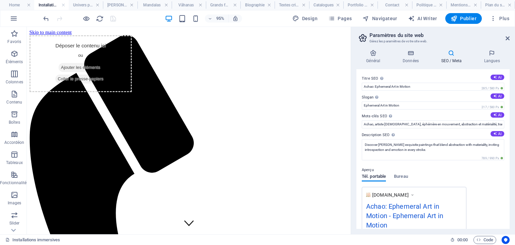
scroll to position [110, 0]
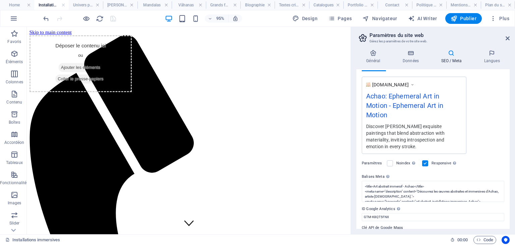
drag, startPoint x: 408, startPoint y: 211, endPoint x: 376, endPoint y: 209, distance: 31.3
click at [376, 223] on label "Clé API de Google Maps" at bounding box center [433, 227] width 143 height 8
click at [376, 231] on input "Clé API de Google Maps" at bounding box center [433, 235] width 143 height 8
click at [372, 223] on label "Clé API de Google Maps" at bounding box center [433, 227] width 143 height 8
click at [372, 231] on input "Clé API de Google Maps" at bounding box center [433, 235] width 143 height 8
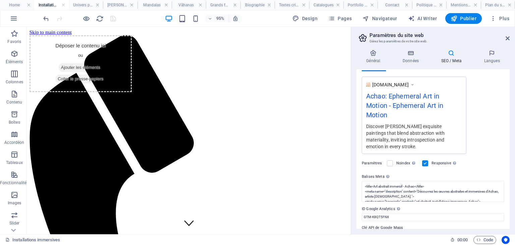
drag, startPoint x: 400, startPoint y: 218, endPoint x: 361, endPoint y: 218, distance: 39.2
click at [361, 218] on div "Titre SEO Titre du site web. Optez pour un titre qui se démarque dans les résul…" at bounding box center [433, 148] width 153 height 159
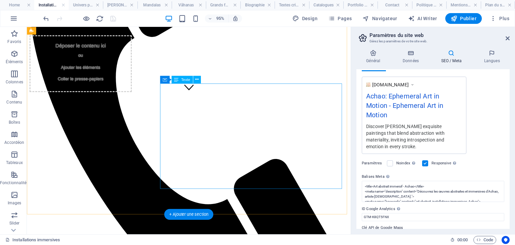
scroll to position [134, 0]
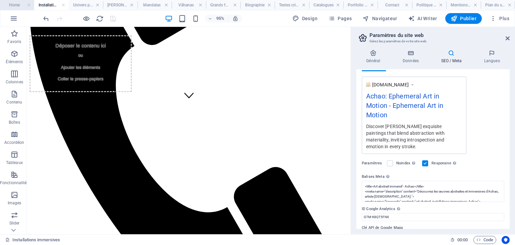
click at [21, 5] on h4 "Home" at bounding box center [17, 4] width 34 height 7
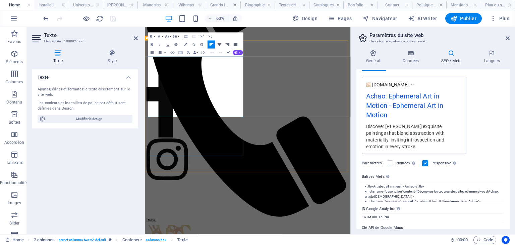
click at [508, 19] on span "Plus" at bounding box center [499, 18] width 19 height 7
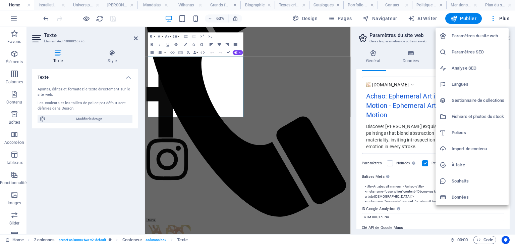
click at [474, 50] on h6 "Paramètres SEO" at bounding box center [478, 52] width 53 height 8
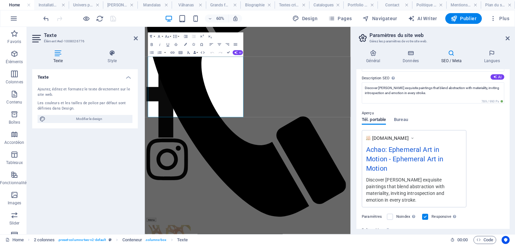
scroll to position [0, 0]
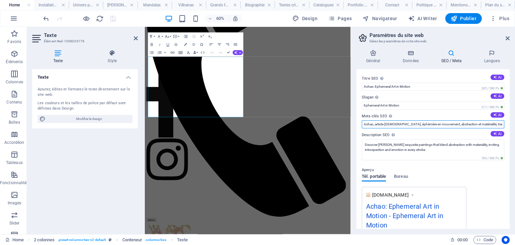
click at [404, 123] on input "Achao, artiste français, éphémère en mouvement, abstraction et matérialité, tra…" at bounding box center [433, 124] width 143 height 8
paste input "« art abstrait », « installations immersives », « Achao artiste »)"
type input "Achao, artiste français, peintre, art abstrait, installations immersives, Matis…"
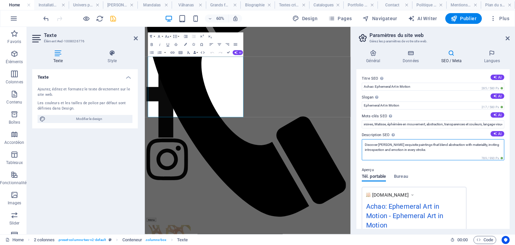
scroll to position [0, 0]
click at [388, 144] on textarea "Discover Achaos exquisite paintings that blend abstraction with materiality, in…" at bounding box center [433, 149] width 143 height 21
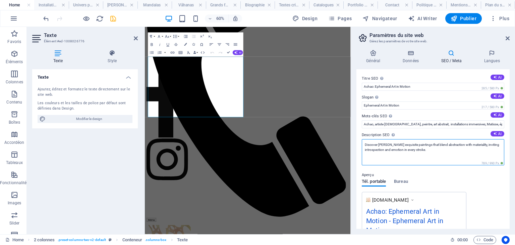
type textarea "Discover Achao's exquisite paintings that blend abstraction with materiality, i…"
click at [445, 157] on textarea "Discover Achao's exquisite paintings that blend abstraction with materiality, i…" at bounding box center [433, 152] width 143 height 26
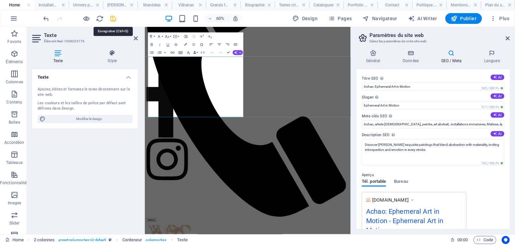
click at [114, 18] on icon "save" at bounding box center [113, 19] width 8 height 8
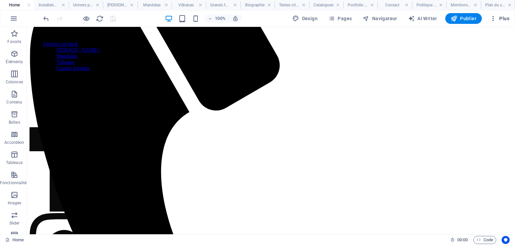
click at [504, 17] on span "Plus" at bounding box center [499, 18] width 19 height 7
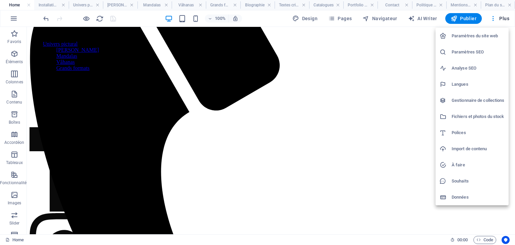
click at [486, 50] on h6 "Paramètres SEO" at bounding box center [478, 52] width 53 height 8
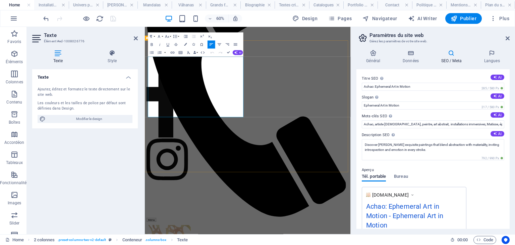
drag, startPoint x: 218, startPoint y: 174, endPoint x: 145, endPoint y: 76, distance: 121.3
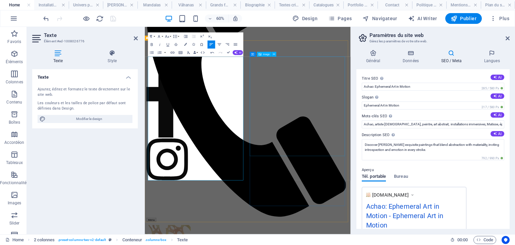
drag, startPoint x: 394, startPoint y: 204, endPoint x: 427, endPoint y: 138, distance: 73.8
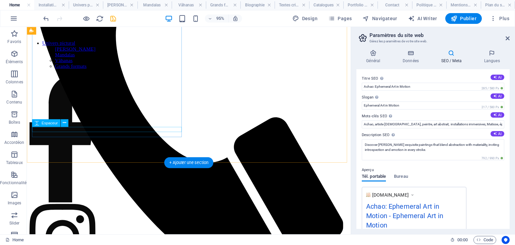
scroll to position [225, 0]
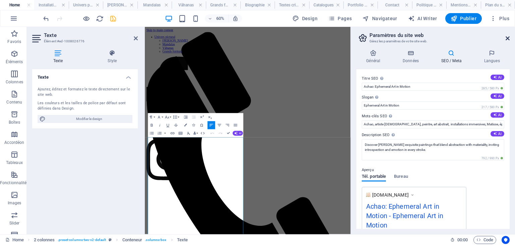
click at [506, 39] on icon at bounding box center [508, 38] width 4 height 5
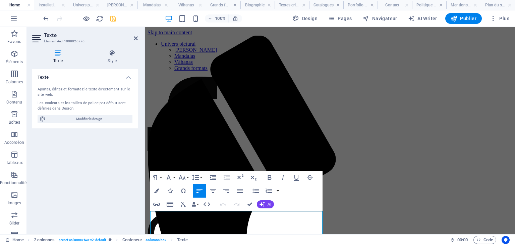
drag, startPoint x: 266, startPoint y: 119, endPoint x: 126, endPoint y: 186, distance: 155.1
click at [240, 191] on icon "button" at bounding box center [240, 190] width 8 height 8
drag, startPoint x: 429, startPoint y: 102, endPoint x: 548, endPoint y: 101, distance: 118.4
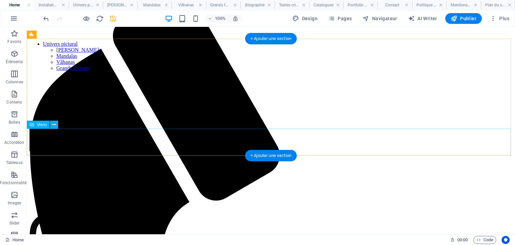
scroll to position [54, 0]
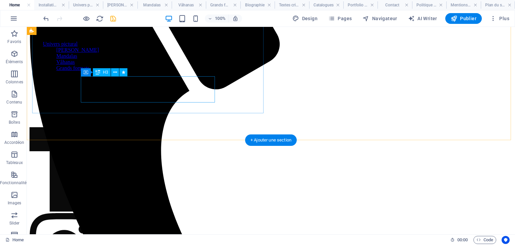
scroll to position [126, 0]
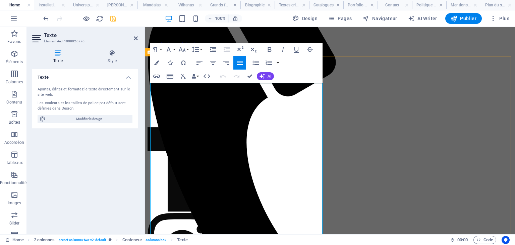
scroll to position [0, 0]
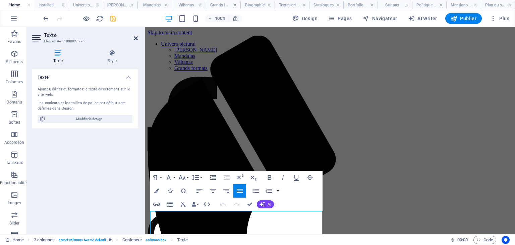
click at [134, 39] on icon at bounding box center [136, 38] width 4 height 5
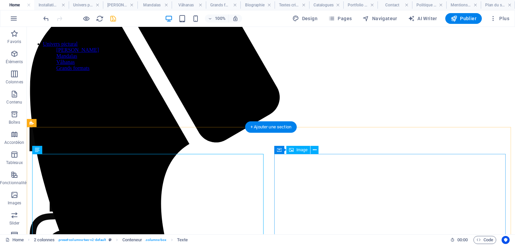
scroll to position [134, 0]
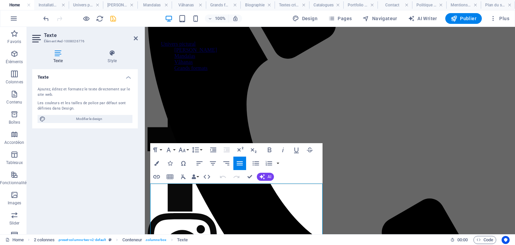
scroll to position [0, 0]
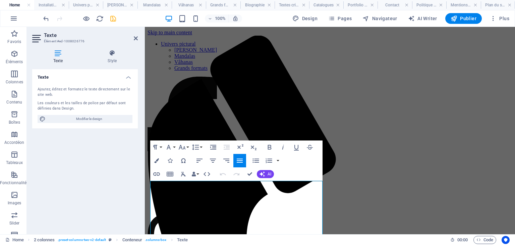
drag, startPoint x: 151, startPoint y: 80, endPoint x: 325, endPoint y: 254, distance: 245.7
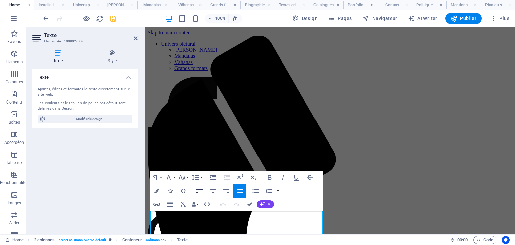
click at [199, 191] on icon "button" at bounding box center [200, 191] width 6 height 4
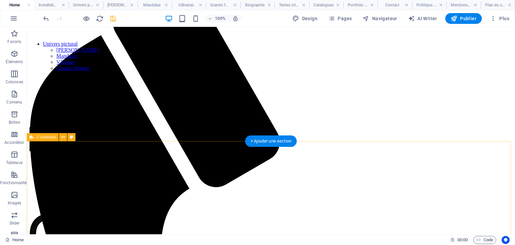
scroll to position [72, 0]
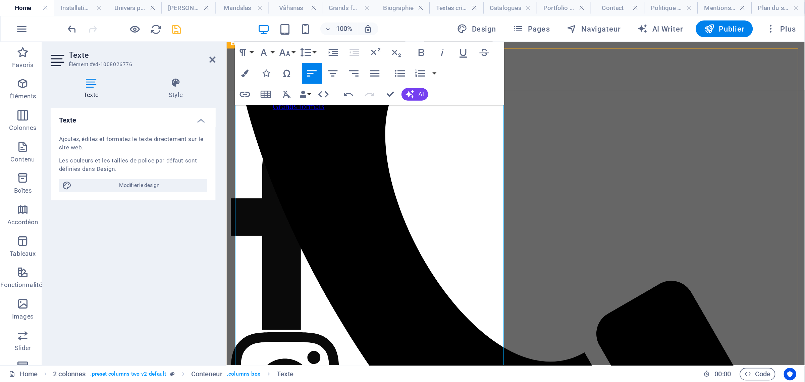
scroll to position [0, 0]
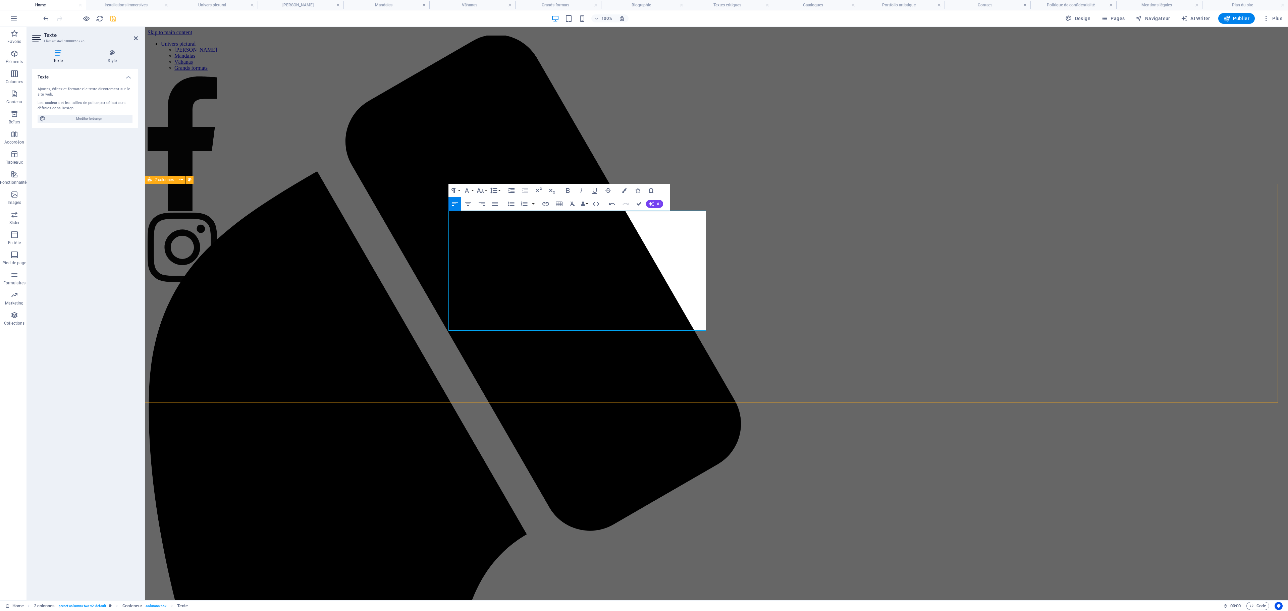
drag, startPoint x: 681, startPoint y: 325, endPoint x: 447, endPoint y: 215, distance: 258.7
drag, startPoint x: 637, startPoint y: 373, endPoint x: 445, endPoint y: 365, distance: 191.4
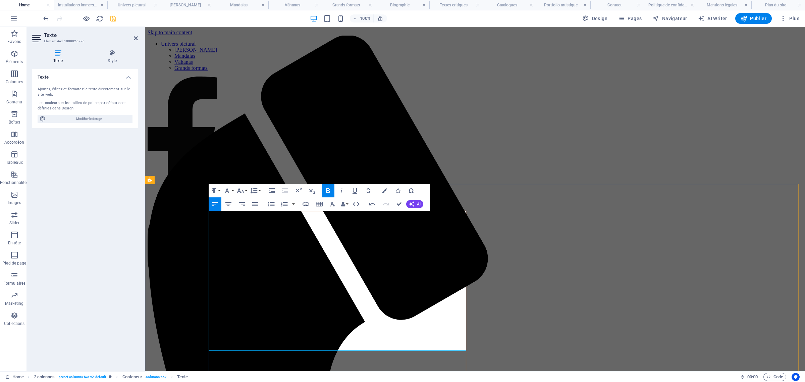
drag, startPoint x: 321, startPoint y: 214, endPoint x: 208, endPoint y: 217, distance: 112.7
click at [325, 188] on icon "button" at bounding box center [328, 190] width 8 height 8
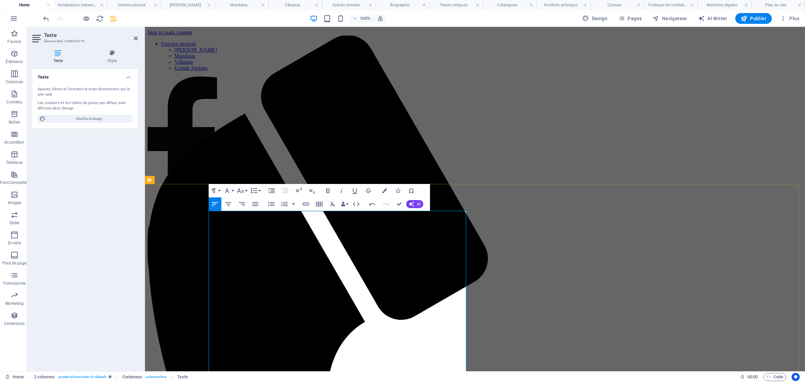
drag, startPoint x: 222, startPoint y: 352, endPoint x: 266, endPoint y: 348, distance: 43.4
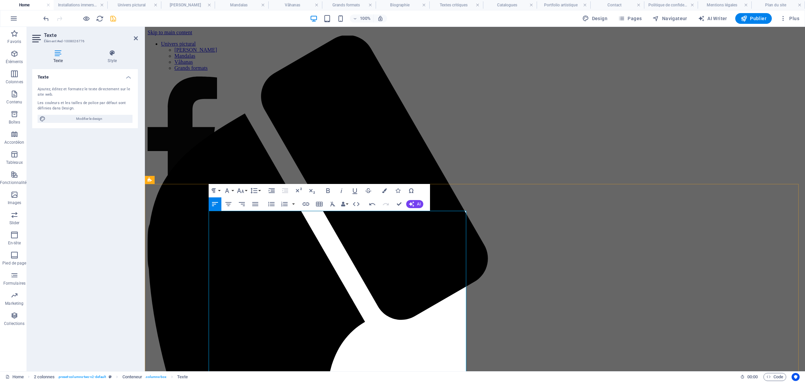
drag, startPoint x: 359, startPoint y: 351, endPoint x: 208, endPoint y: 350, distance: 150.9
copy span "créer des ponts entre les œuvres et ceux qui les rencontrent"
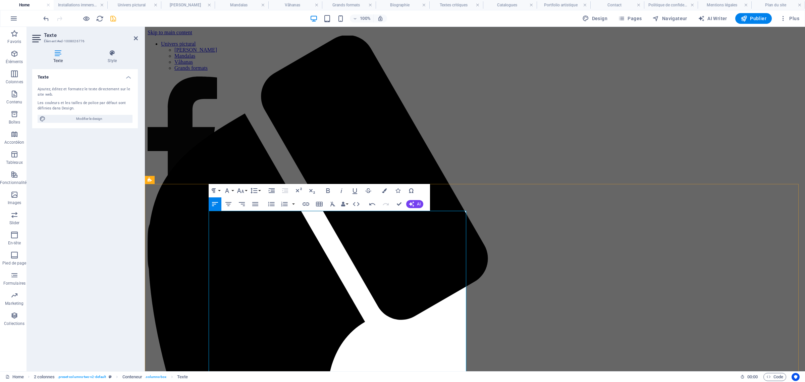
drag, startPoint x: 306, startPoint y: 350, endPoint x: 462, endPoint y: 354, distance: 155.4
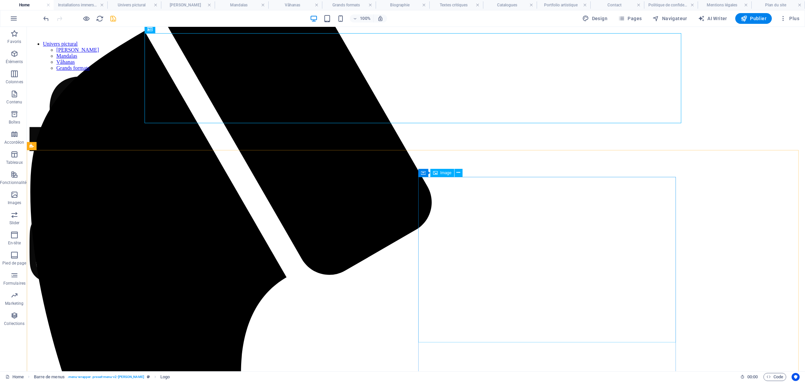
scroll to position [126, 0]
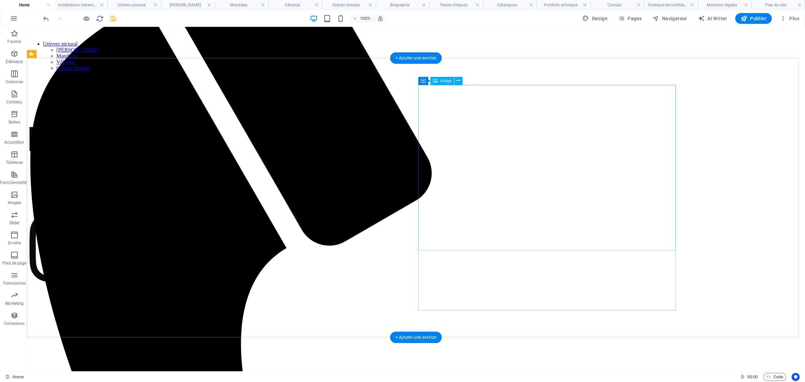
select select "px"
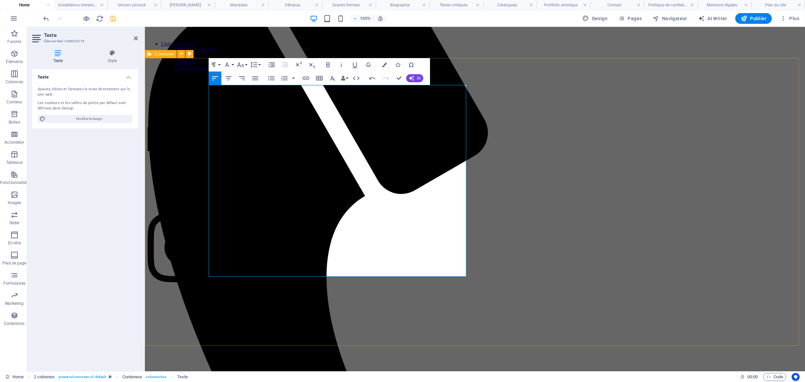
drag, startPoint x: 439, startPoint y: 261, endPoint x: 207, endPoint y: 91, distance: 287.8
click at [217, 62] on icon "button" at bounding box center [214, 65] width 8 height 8
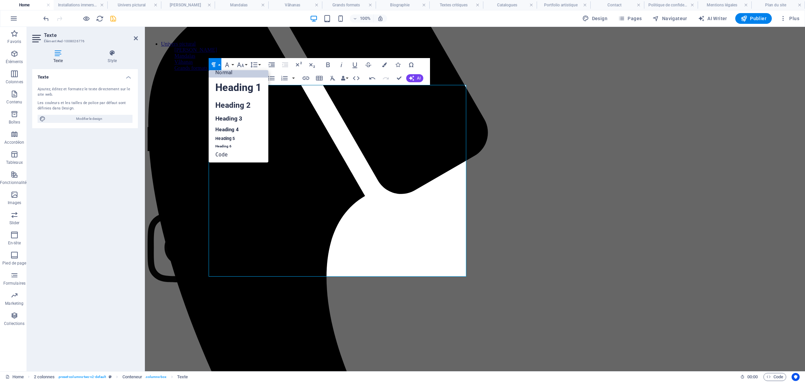
scroll to position [5, 0]
click at [230, 147] on link "Heading 6" at bounding box center [238, 146] width 59 height 7
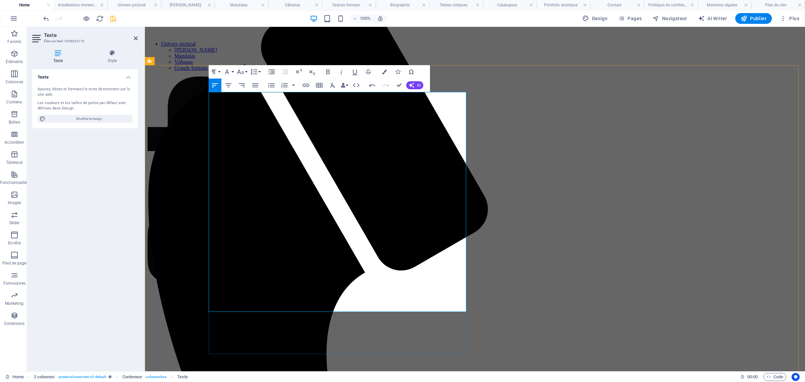
scroll to position [42, 0]
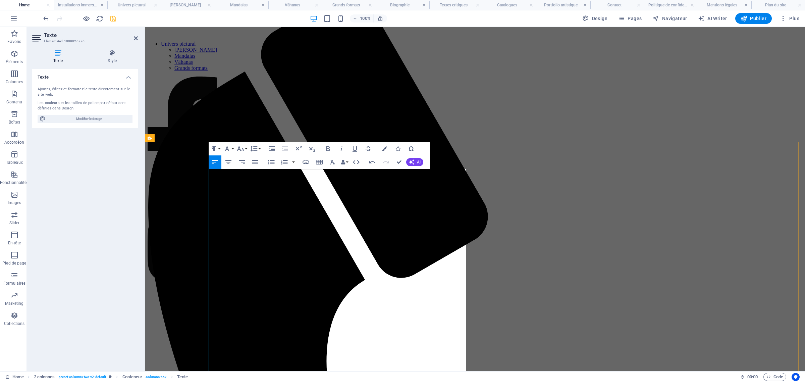
drag, startPoint x: 313, startPoint y: 172, endPoint x: 355, endPoint y: 196, distance: 48.2
copy h6 "Achao : L'éphèmère en mouvement"
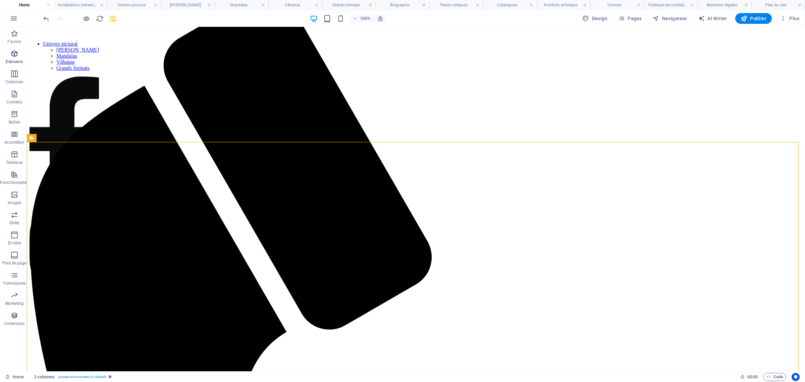
click at [14, 58] on span "Éléments" at bounding box center [14, 58] width 29 height 16
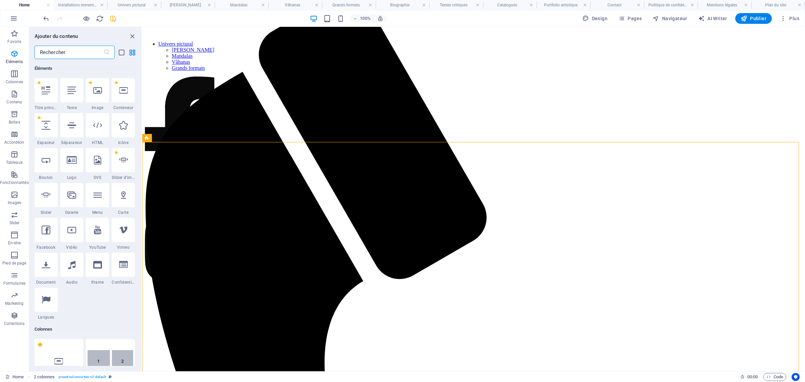
scroll to position [0, 0]
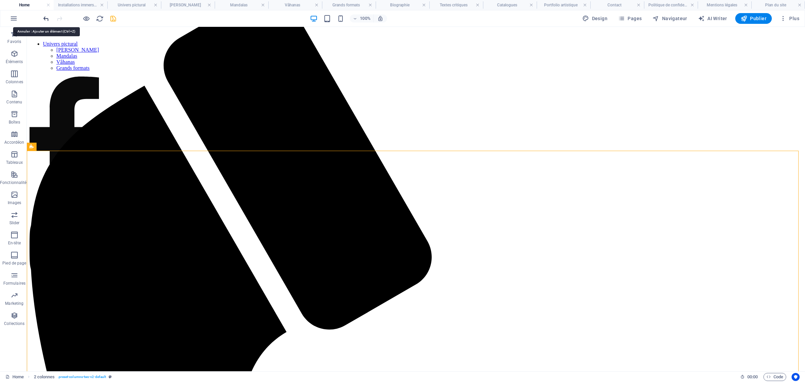
click at [43, 17] on icon "undo" at bounding box center [46, 19] width 8 height 8
click at [14, 56] on icon "button" at bounding box center [14, 54] width 8 height 8
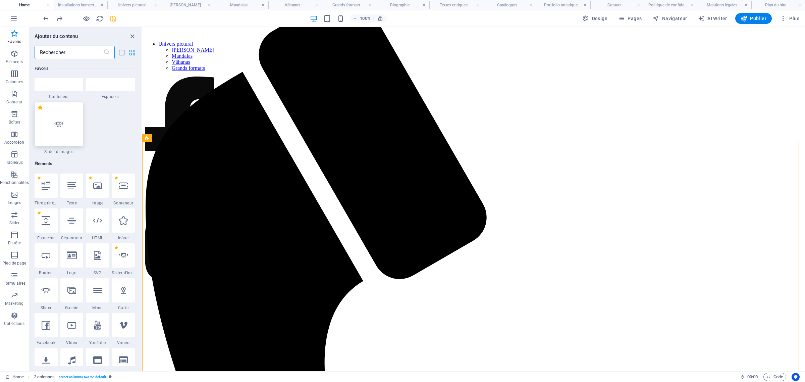
scroll to position [14, 0]
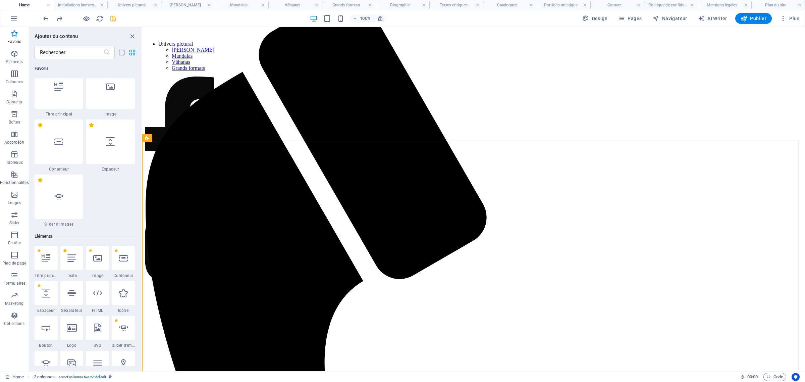
click at [63, 244] on label "1 Star" at bounding box center [65, 251] width 4 height 4
click at [63, 244] on input "1 Star" at bounding box center [63, 255] width 0 height 0
radio input "true"
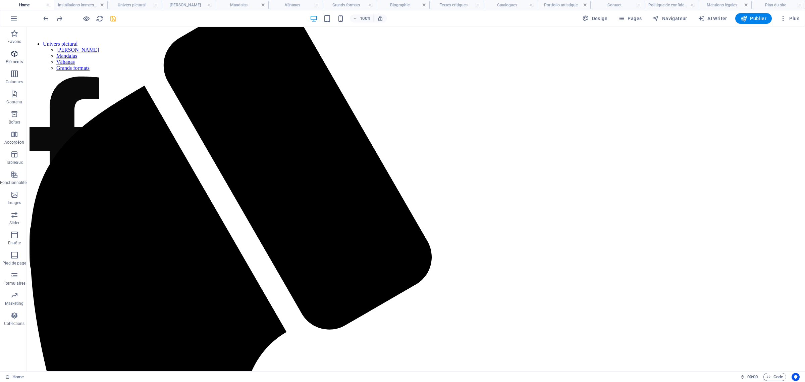
click at [13, 55] on icon "button" at bounding box center [14, 54] width 8 height 8
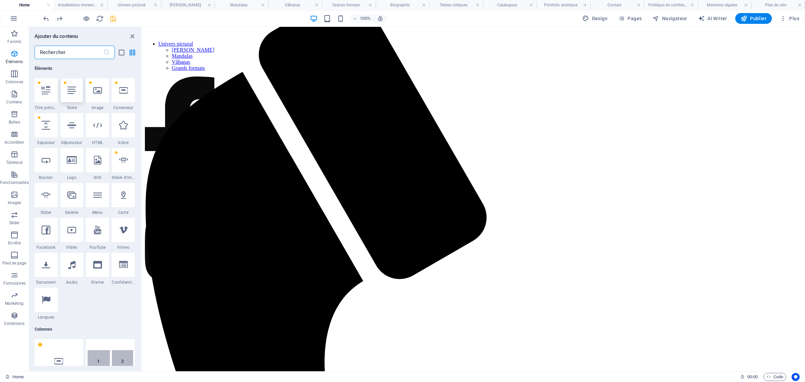
scroll to position [181, 0]
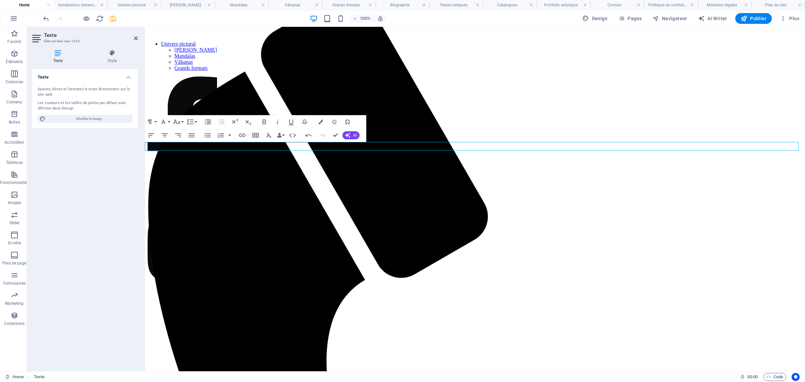
drag, startPoint x: 19, startPoint y: 122, endPoint x: 106, endPoint y: 208, distance: 122.6
click at [106, 208] on div "Texte Ajoutez, éditez et formatez le texte directement sur le site web. Les cou…" at bounding box center [85, 217] width 106 height 297
click at [97, 164] on div "Texte Ajoutez, éditez et formatez le texte directement sur le site web. Les cou…" at bounding box center [85, 217] width 106 height 297
drag, startPoint x: 14, startPoint y: 118, endPoint x: 100, endPoint y: 209, distance: 124.8
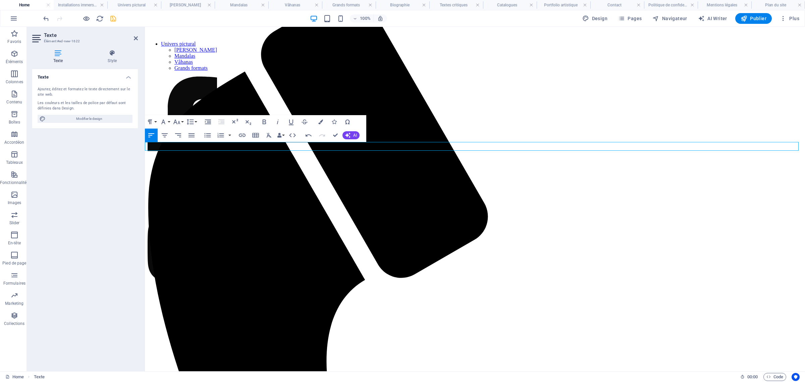
click at [100, 209] on div "Texte Ajoutez, éditez et formatez le texte directement sur le site web. Les cou…" at bounding box center [85, 217] width 106 height 297
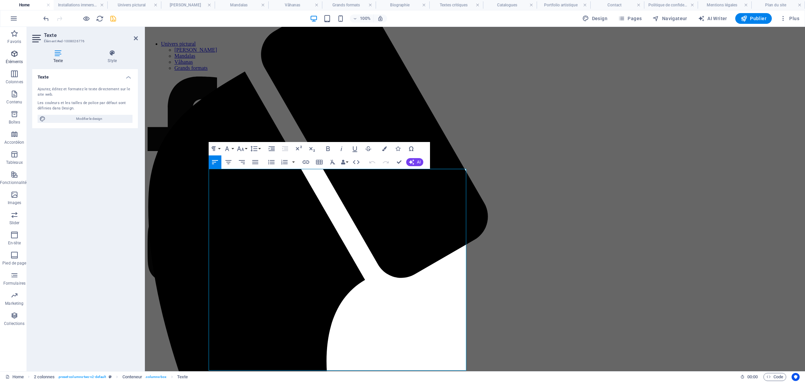
click at [17, 55] on icon "button" at bounding box center [14, 54] width 8 height 8
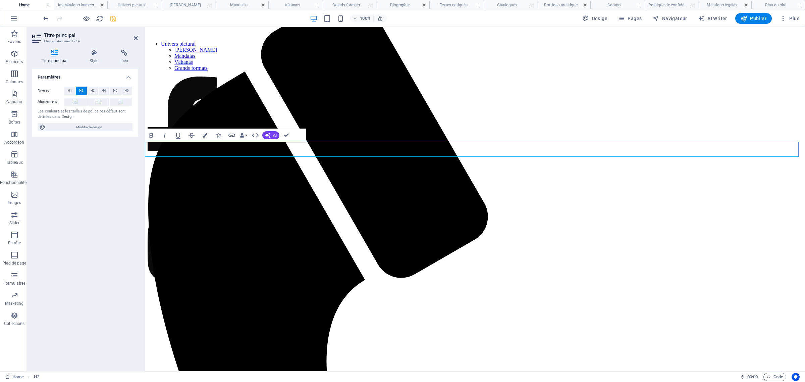
click at [103, 102] on button at bounding box center [98, 102] width 22 height 8
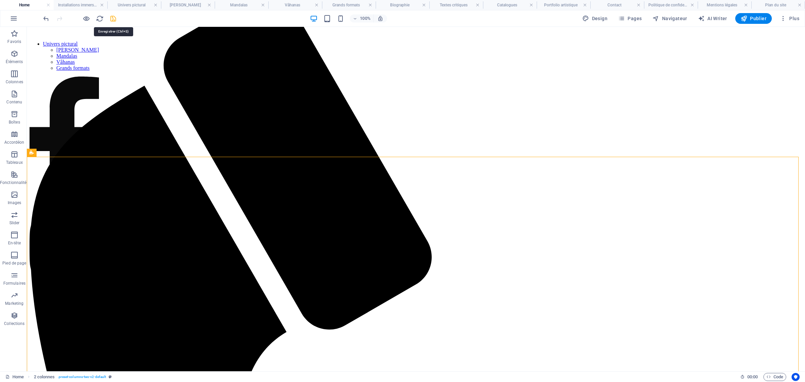
click at [115, 18] on icon "save" at bounding box center [113, 19] width 8 height 8
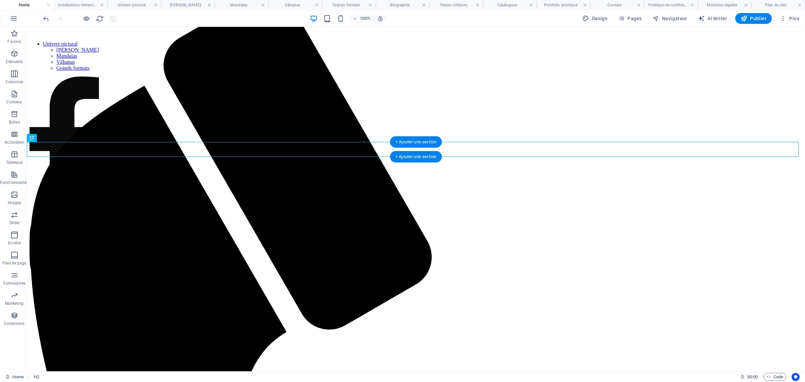
click at [11, 54] on icon "button" at bounding box center [14, 54] width 8 height 8
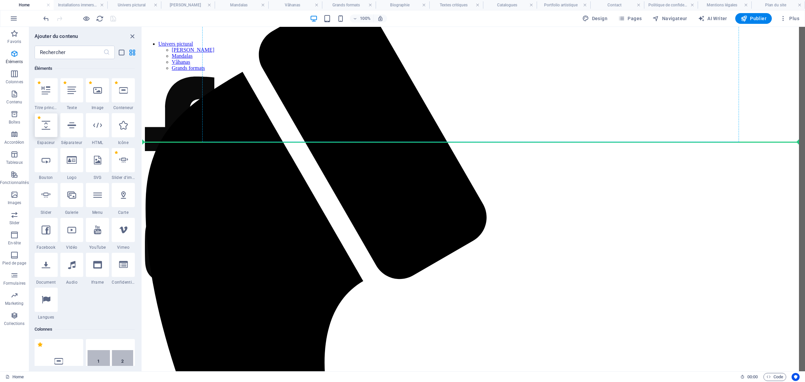
select select "px"
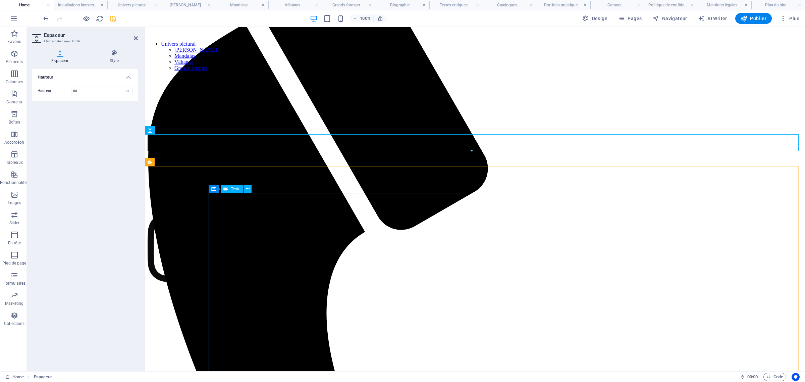
scroll to position [126, 0]
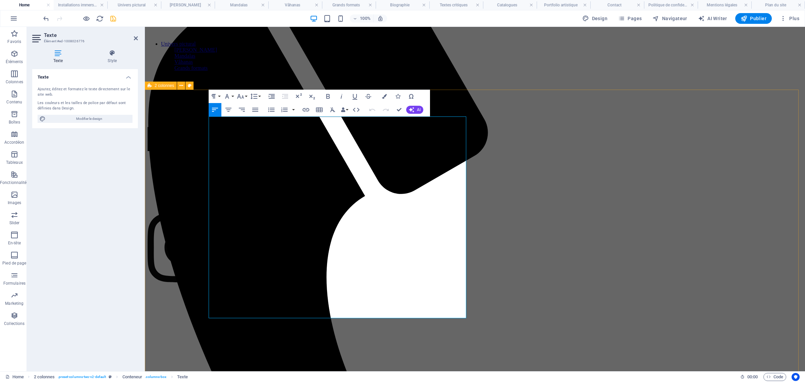
drag, startPoint x: 455, startPoint y: 301, endPoint x: 196, endPoint y: 119, distance: 317.4
click at [221, 95] on button "Paragraph Format" at bounding box center [215, 96] width 13 height 13
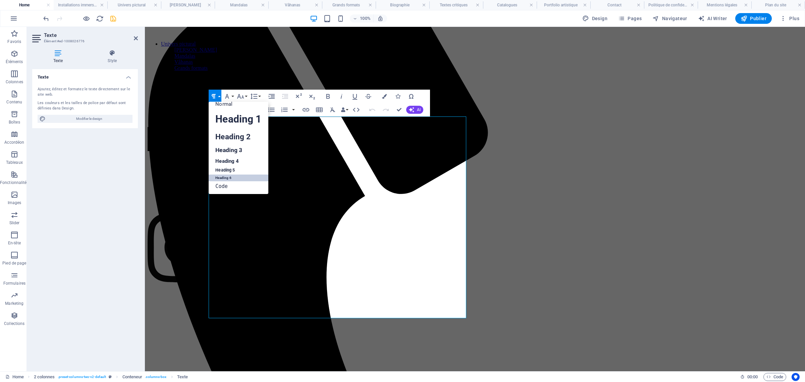
scroll to position [5, 0]
click at [234, 169] on link "Heading 5" at bounding box center [238, 170] width 59 height 8
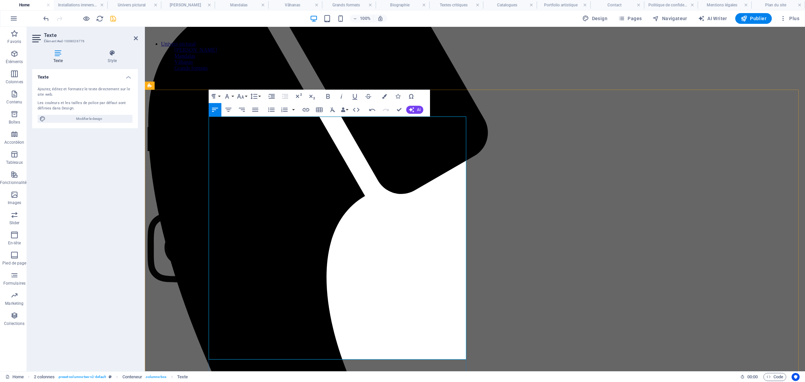
select select "px"
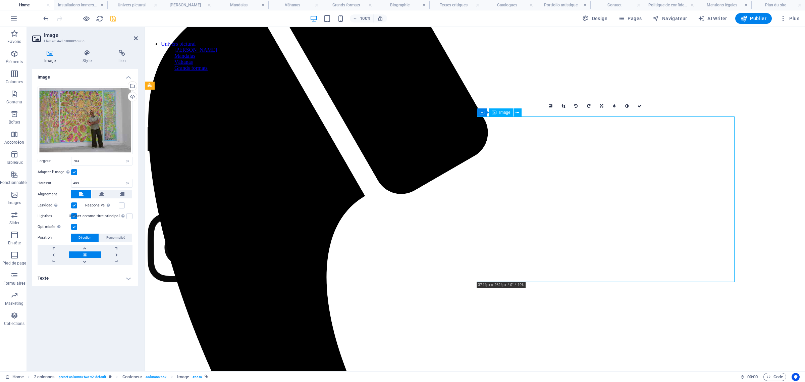
click at [515, 105] on icon at bounding box center [563, 106] width 4 height 4
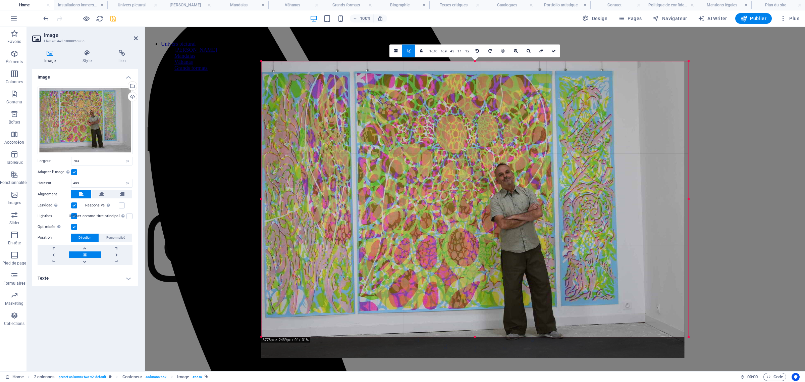
drag, startPoint x: 673, startPoint y: 337, endPoint x: 707, endPoint y: 369, distance: 46.5
click at [515, 244] on div "Glissez et déposez l'élément de votre choix pour remplacer le contenu existant.…" at bounding box center [475, 199] width 660 height 344
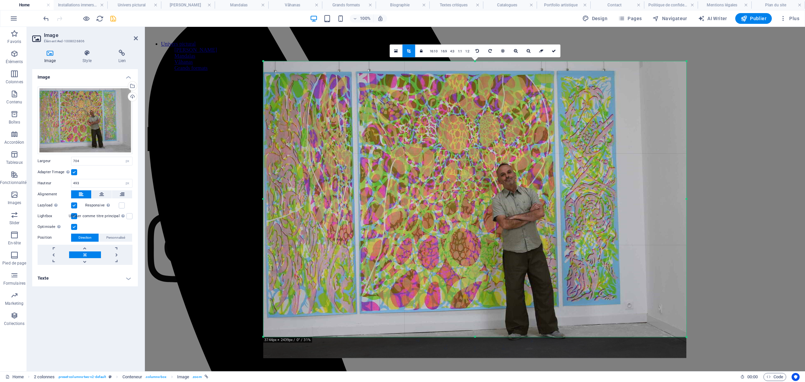
click at [515, 244] on div "Glissez et déposez l'élément de votre choix pour remplacer le contenu existant.…" at bounding box center [475, 199] width 660 height 344
drag, startPoint x: 551, startPoint y: 51, endPoint x: 413, endPoint y: 29, distance: 139.9
click at [515, 51] on link at bounding box center [554, 51] width 13 height 13
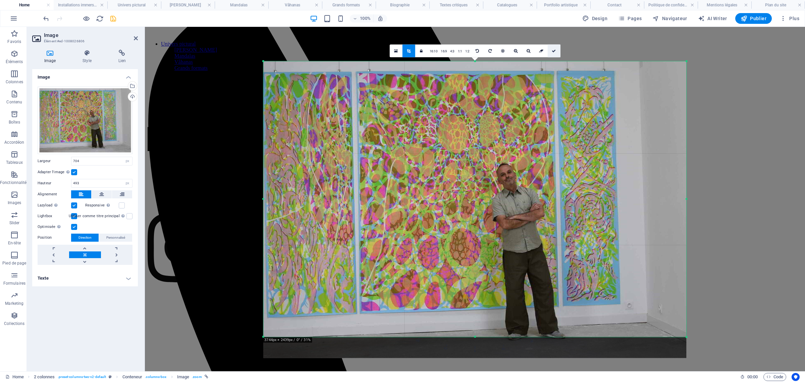
type input "1261"
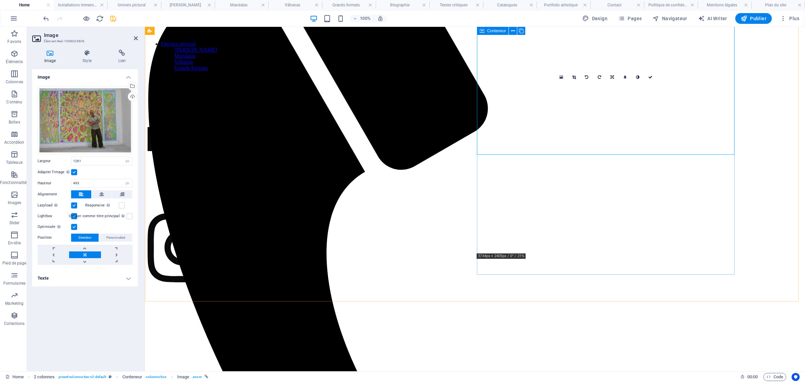
scroll to position [144, 0]
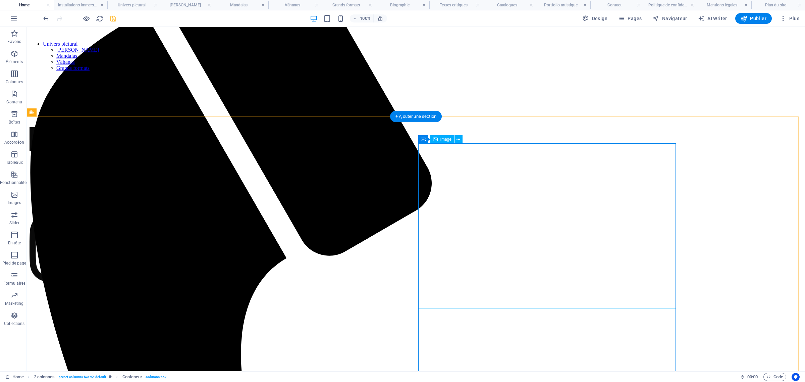
scroll to position [126, 0]
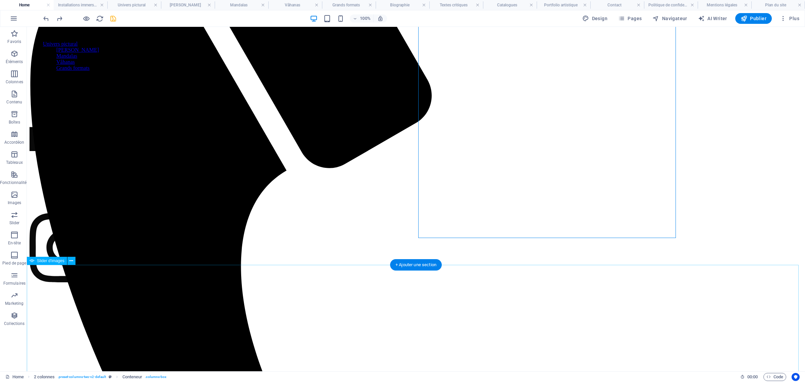
scroll to position [186, 0]
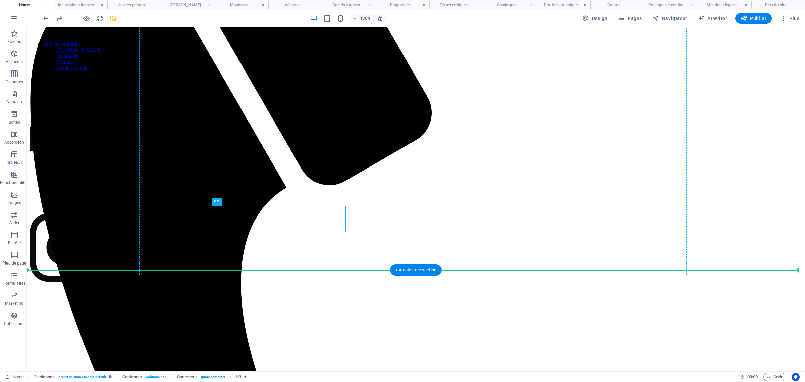
drag, startPoint x: 286, startPoint y: 212, endPoint x: 509, endPoint y: 173, distance: 226.1
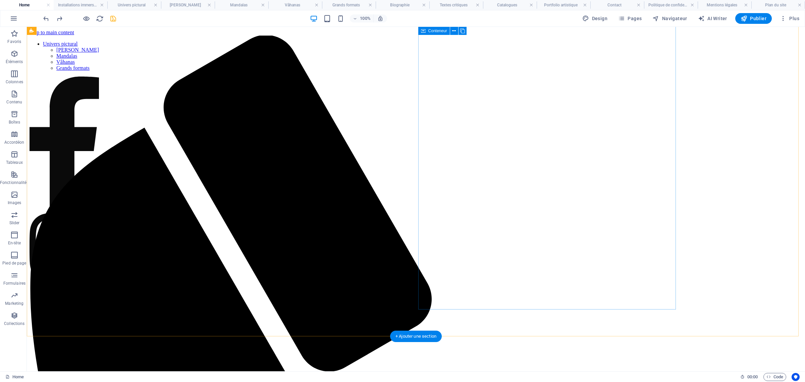
scroll to position [1, 0]
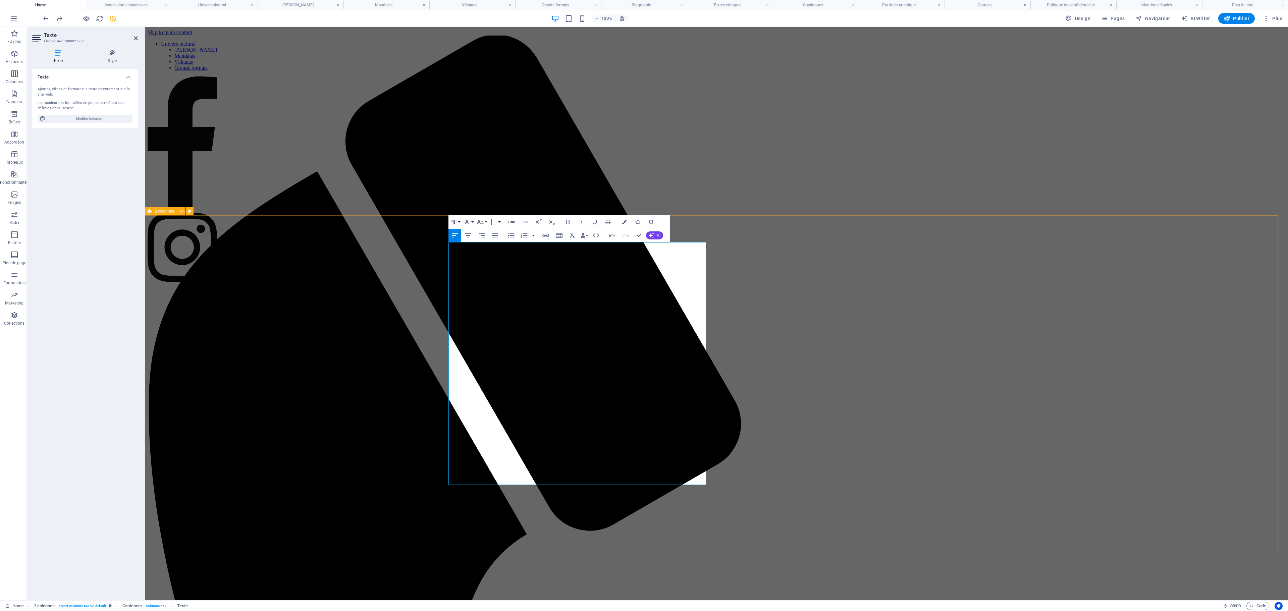
drag, startPoint x: 502, startPoint y: 474, endPoint x: 448, endPoint y: 232, distance: 248.0
copy div "Peintre de motifs et d’émotions, Achao transforme la toile en un espace de dial…"
drag, startPoint x: 678, startPoint y: 374, endPoint x: 444, endPoint y: 245, distance: 266.9
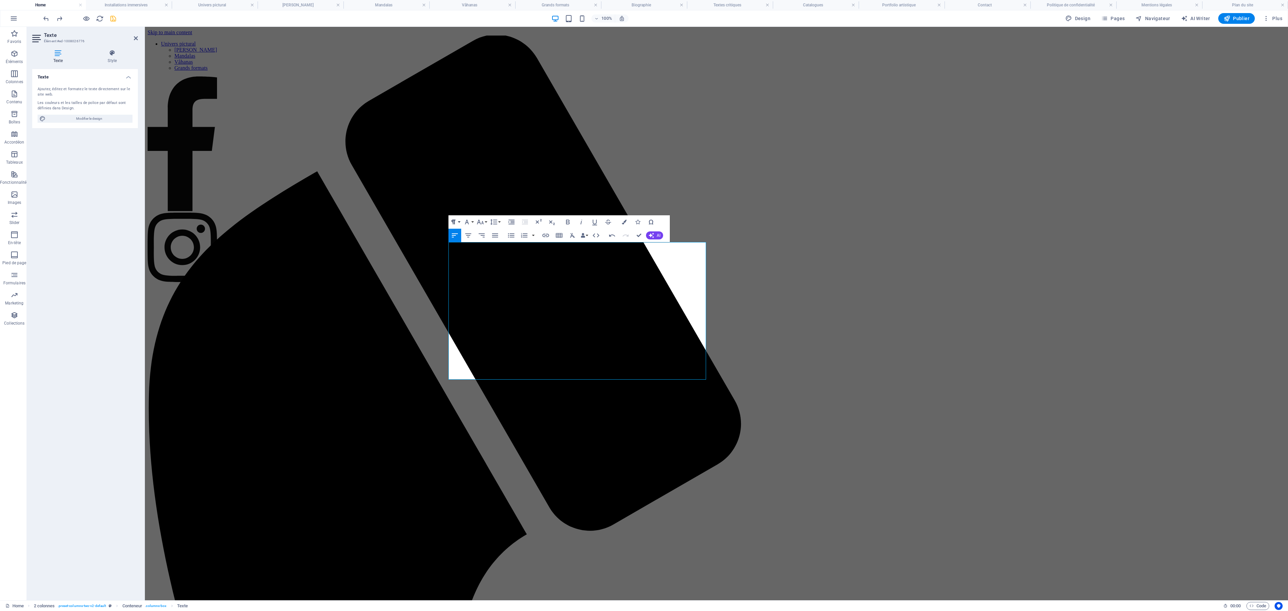
click at [460, 219] on button "Paragraph Format" at bounding box center [454, 221] width 13 height 13
click at [471, 244] on link "Heading 4" at bounding box center [477, 287] width 59 height 10
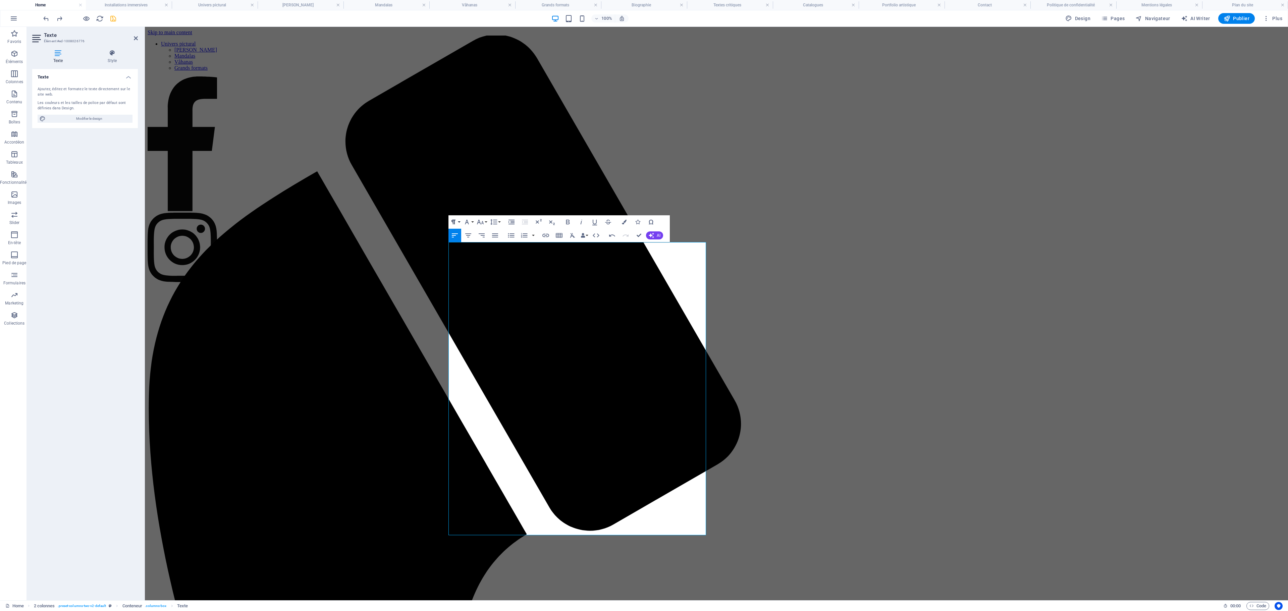
click at [460, 223] on button "Paragraph Format" at bounding box center [454, 221] width 13 height 13
click at [477, 244] on link "Heading 5" at bounding box center [477, 296] width 59 height 8
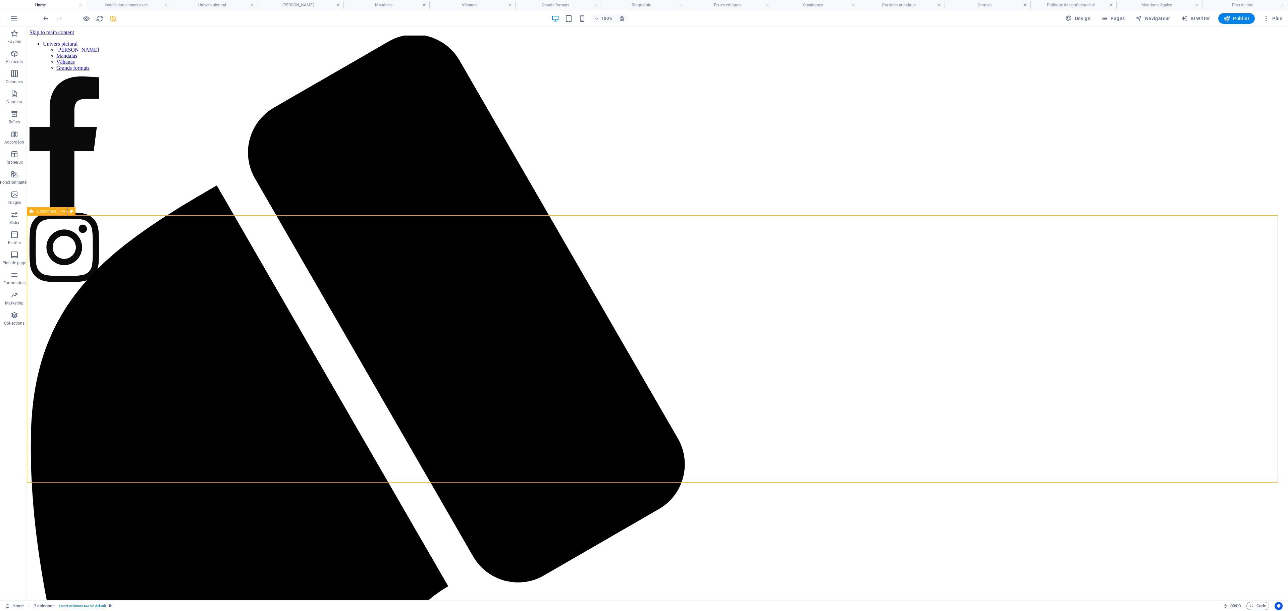
click at [112, 21] on icon "save" at bounding box center [113, 19] width 8 height 8
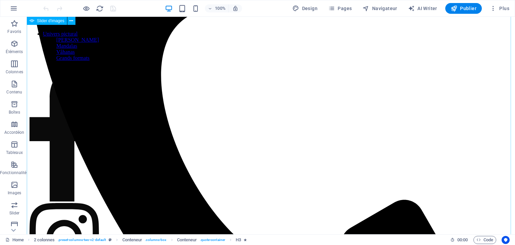
scroll to position [102, 0]
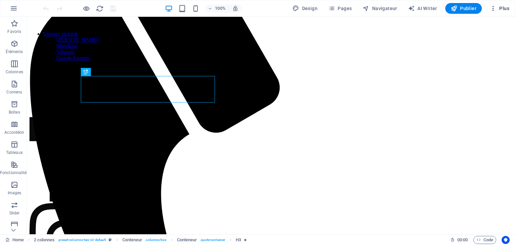
click at [503, 10] on span "Plus" at bounding box center [499, 8] width 19 height 7
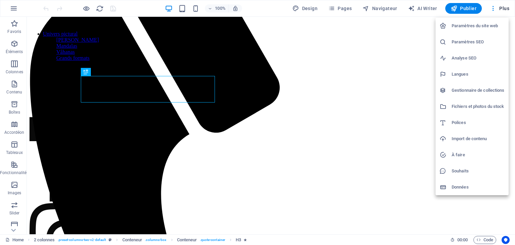
click at [340, 9] on div at bounding box center [257, 122] width 515 height 245
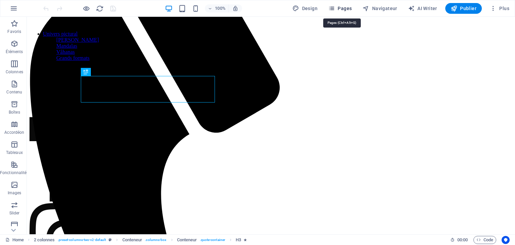
click at [344, 8] on span "Pages" at bounding box center [339, 8] width 23 height 7
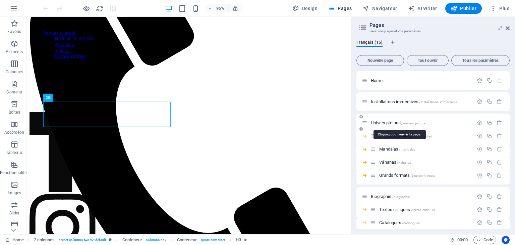
click at [384, 122] on span "Univers pictural /univers-pictural" at bounding box center [398, 122] width 55 height 5
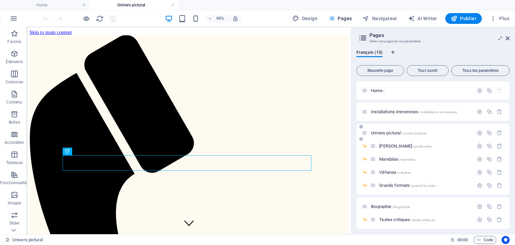
scroll to position [0, 0]
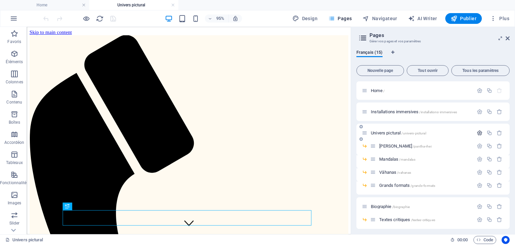
click at [479, 133] on icon "button" at bounding box center [480, 133] width 6 height 6
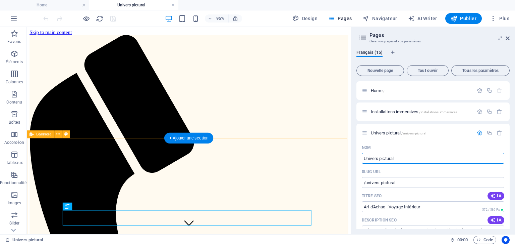
drag, startPoint x: 420, startPoint y: 184, endPoint x: 364, endPoint y: 172, distance: 57.6
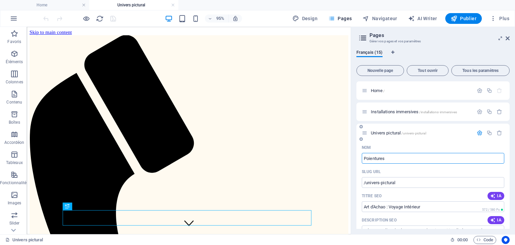
type input "Poientures"
type input "/poientures"
type input "Ptures"
type input "/ptures"
type input "Peintures"
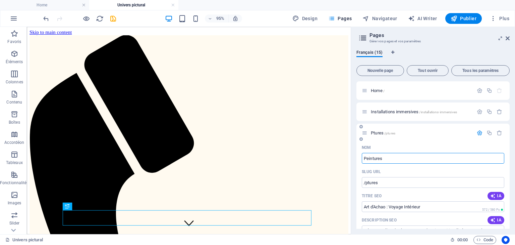
type input "/peintures"
type input "Peintures"
click at [424, 147] on div "Nom" at bounding box center [433, 147] width 143 height 11
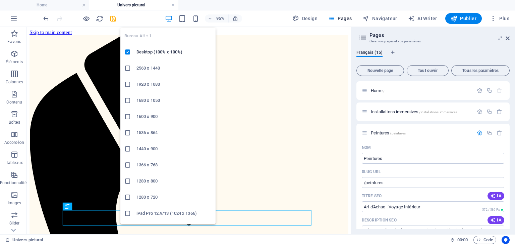
click at [169, 17] on icon "button" at bounding box center [169, 19] width 8 height 8
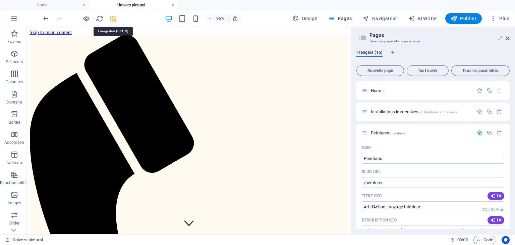
click at [113, 17] on icon "save" at bounding box center [113, 19] width 8 height 8
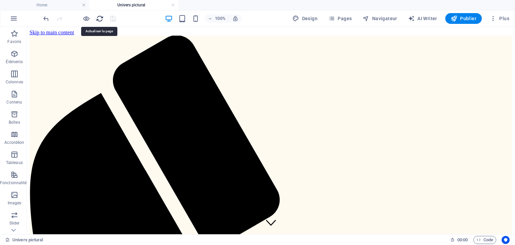
click at [99, 18] on icon "reload" at bounding box center [100, 19] width 8 height 8
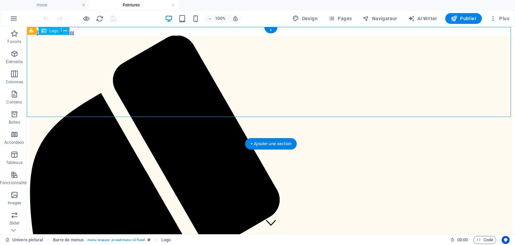
select select "px"
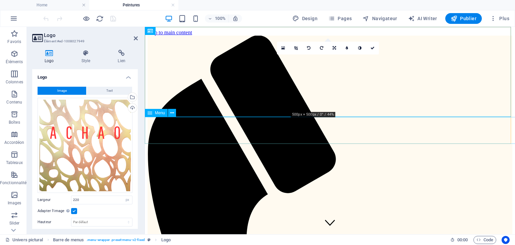
select select
select select "1"
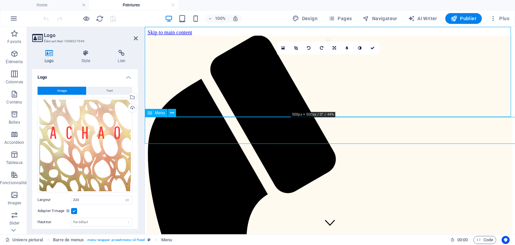
select select
select select "2"
select select
select select "3"
select select
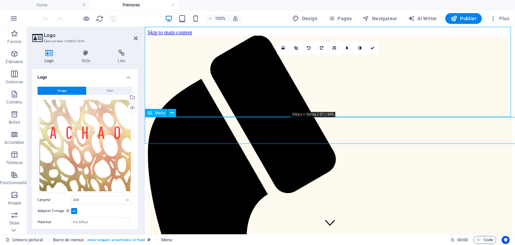
select select "4"
select select
select select "5"
select select
select select "6"
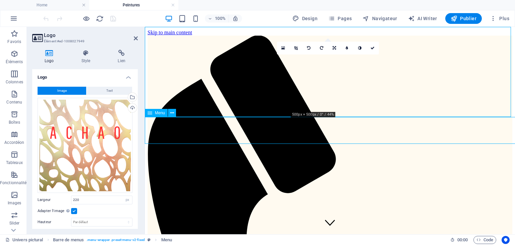
select select
select select "7"
select select
select select "8"
select select
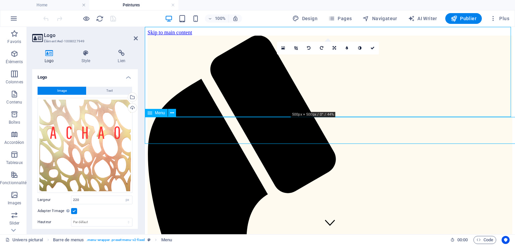
select select "9"
select select
select select "10"
select select
select select "11"
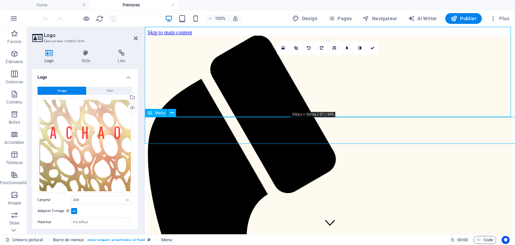
select select
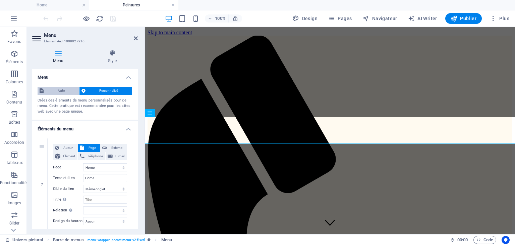
click at [54, 90] on span "Auto" at bounding box center [62, 91] width 32 height 8
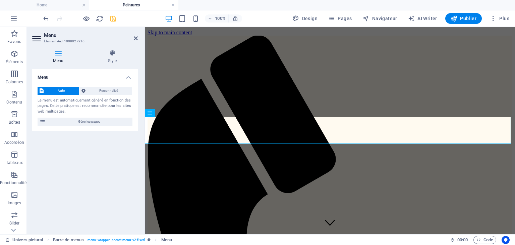
click at [106, 17] on div at bounding box center [79, 18] width 75 height 11
click at [110, 17] on icon "save" at bounding box center [113, 19] width 8 height 8
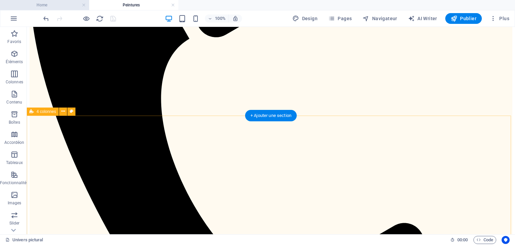
scroll to position [178, 0]
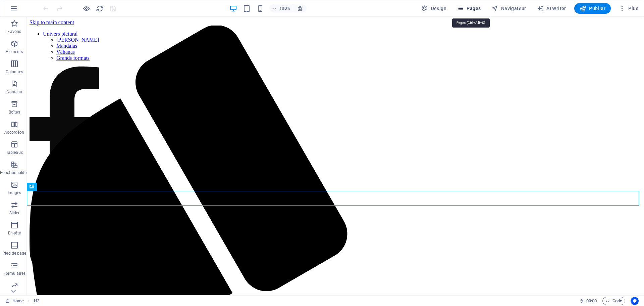
click at [475, 6] on span "Pages" at bounding box center [468, 8] width 23 height 7
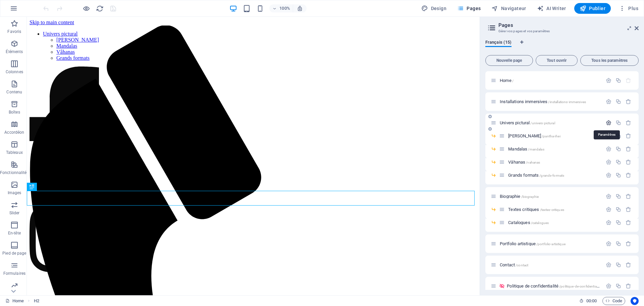
click at [607, 122] on icon "button" at bounding box center [609, 123] width 6 height 6
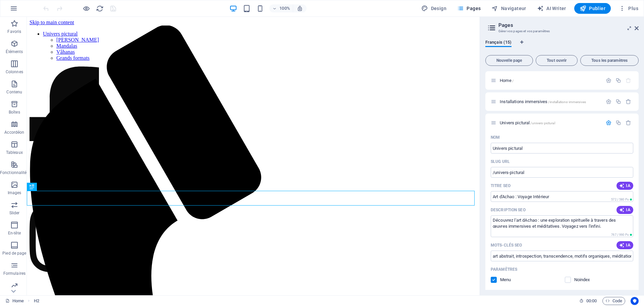
drag, startPoint x: 567, startPoint y: 159, endPoint x: 508, endPoint y: 160, distance: 58.7
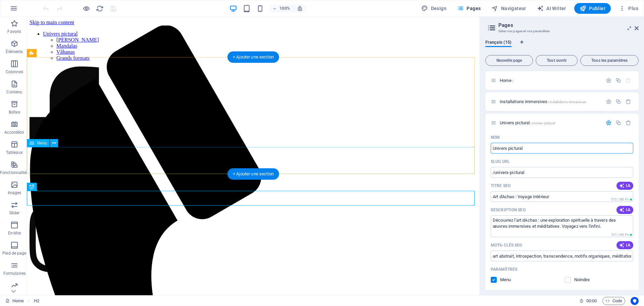
drag, startPoint x: 552, startPoint y: 164, endPoint x: 471, endPoint y: 147, distance: 83.1
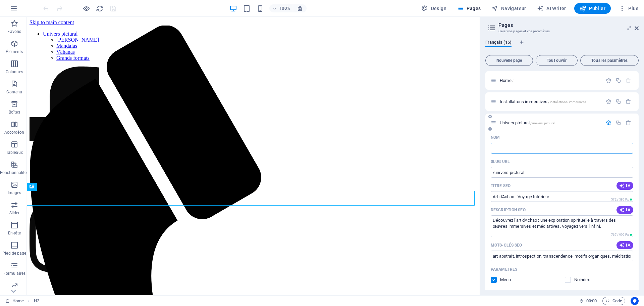
type input "/"
type input "Peintures"
type input "/peintures"
type input "Peintures"
click at [558, 137] on div "Nom" at bounding box center [562, 137] width 143 height 11
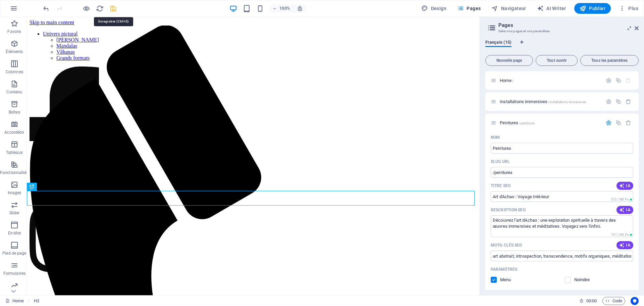
click at [115, 8] on icon "save" at bounding box center [113, 9] width 8 height 8
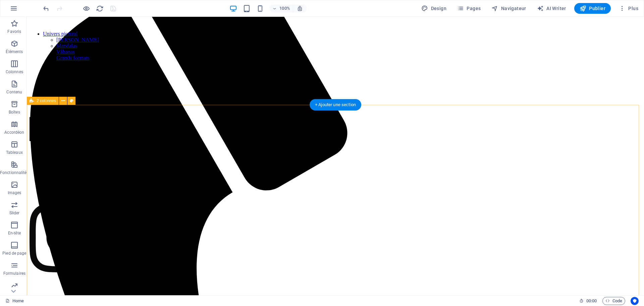
scroll to position [67, 0]
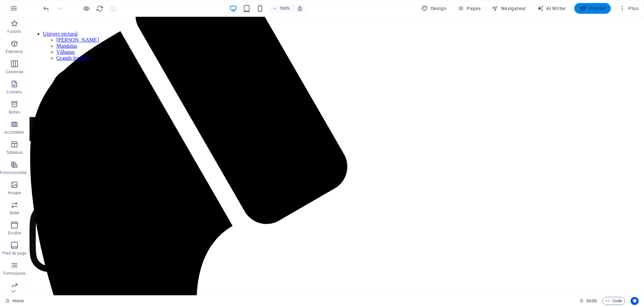
click at [588, 9] on span "Publier" at bounding box center [593, 8] width 26 height 7
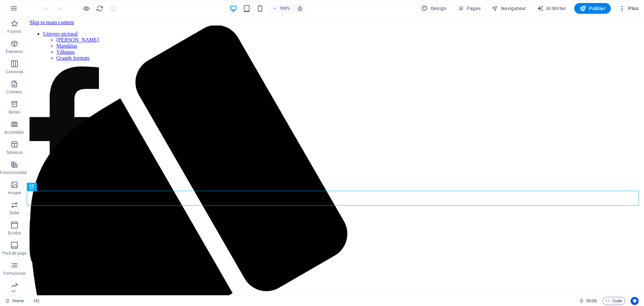
click at [636, 5] on span "Plus" at bounding box center [628, 8] width 19 height 7
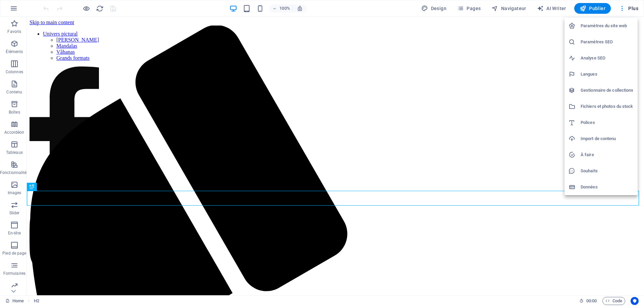
click at [610, 43] on h6 "Paramètres SEO" at bounding box center [607, 42] width 53 height 8
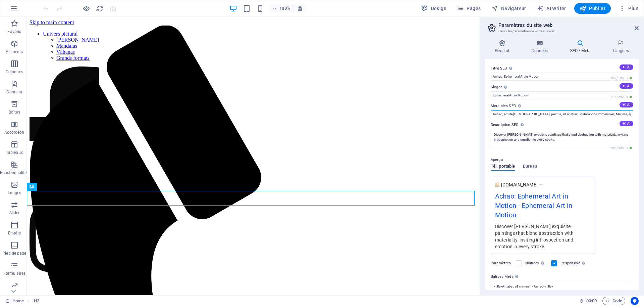
click at [588, 111] on input "Achao, artiste [DEMOGRAPHIC_DATA], peintre, art abstrait, installations immersi…" at bounding box center [562, 114] width 143 height 8
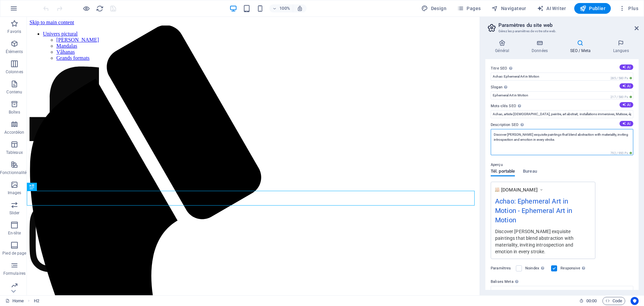
click at [567, 140] on textarea "Discover [PERSON_NAME] exquisite paintings that blend abstraction with material…" at bounding box center [562, 142] width 143 height 26
click at [627, 123] on button "AI" at bounding box center [627, 123] width 14 height 5
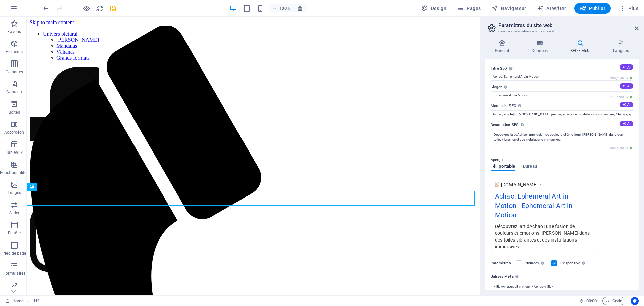
click at [556, 142] on textarea "Découvrez lart dAchao : une fusion de couleurs et émotions. [PERSON_NAME] dans …" at bounding box center [562, 139] width 143 height 21
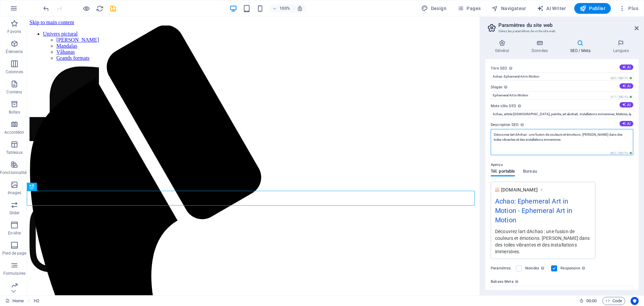
click at [512, 132] on textarea "Découvrez lart dAchao : une fusion de couleurs et émotions. [PERSON_NAME] dans …" at bounding box center [562, 142] width 143 height 26
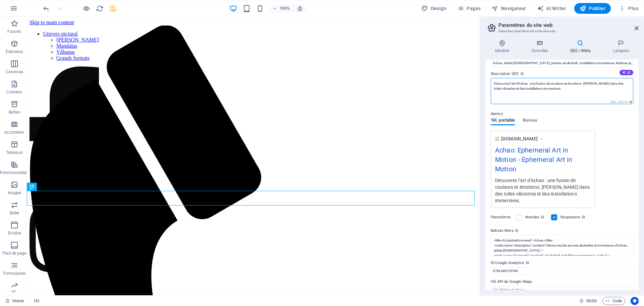
type textarea "Découvrez l'art d'Achao : une fusion de couleurs et émotions. [PERSON_NAME] dan…"
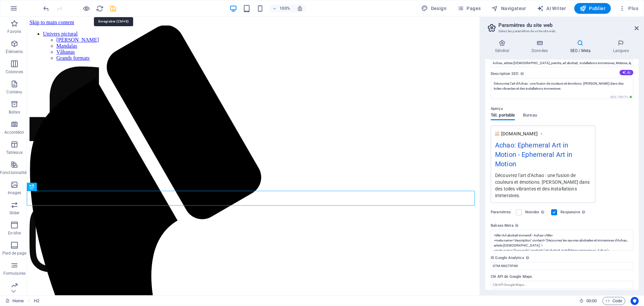
scroll to position [46, 0]
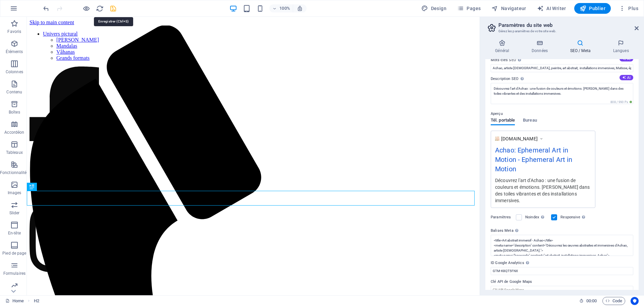
click at [112, 7] on icon "save" at bounding box center [113, 9] width 8 height 8
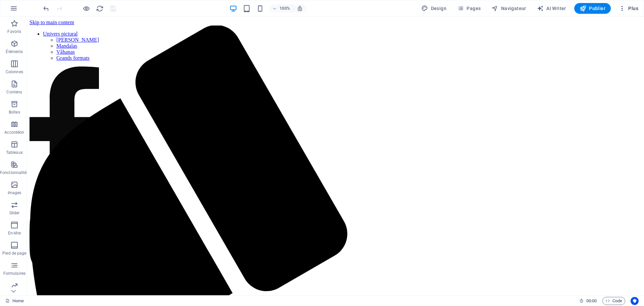
click at [636, 6] on span "Plus" at bounding box center [628, 8] width 19 height 7
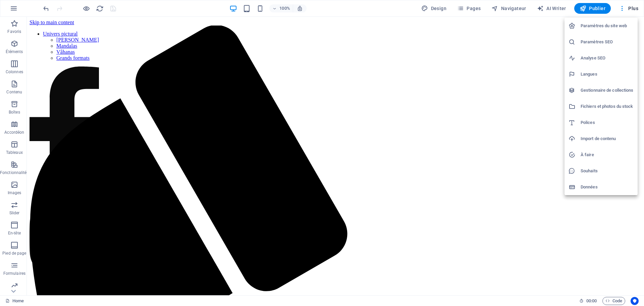
click at [477, 6] on div at bounding box center [322, 153] width 644 height 306
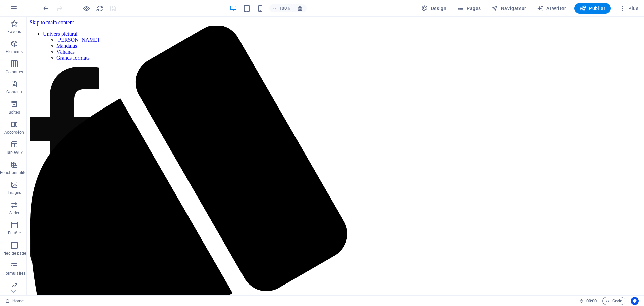
click at [475, 10] on span "Pages" at bounding box center [468, 8] width 23 height 7
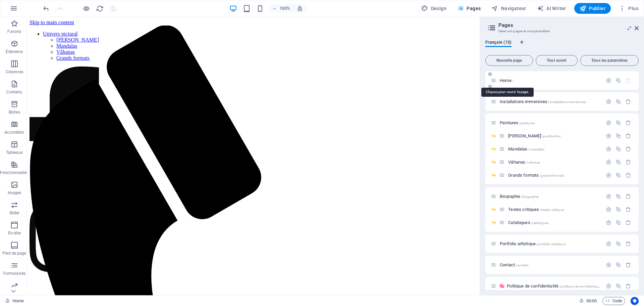
click at [503, 78] on span "Home /" at bounding box center [507, 80] width 14 height 5
click at [607, 79] on icon "button" at bounding box center [609, 80] width 6 height 6
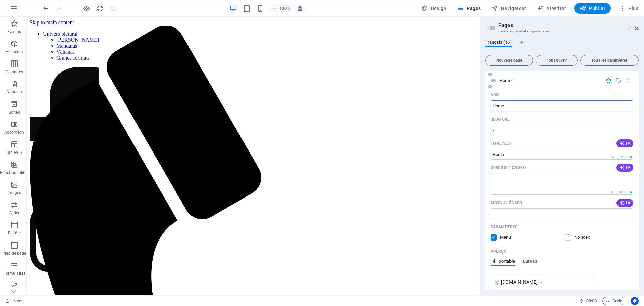
click at [516, 129] on input "/" at bounding box center [562, 129] width 143 height 11
click at [506, 155] on input "Titre SEO" at bounding box center [562, 154] width 143 height 11
click at [631, 143] on button "IA" at bounding box center [624, 143] width 17 height 8
click at [625, 143] on span "IA" at bounding box center [624, 143] width 11 height 5
type input "Achao : Art éphémère & Émotions"
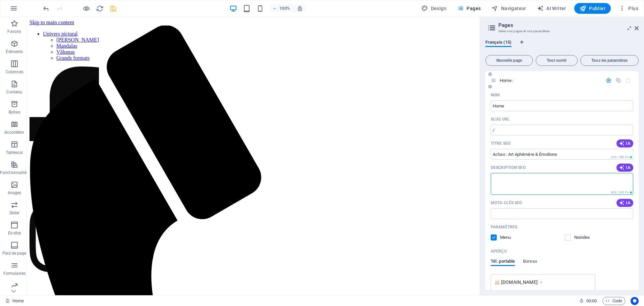
click at [593, 180] on textarea "Description SEO" at bounding box center [562, 184] width 143 height 22
click at [629, 165] on button "IA" at bounding box center [624, 167] width 17 height 8
click at [535, 179] on textarea "Découvrez lunivers dAchao : peintre démotions, il offre une expérience artistiq…" at bounding box center [562, 184] width 143 height 22
click at [567, 177] on textarea "Découvrez lunivers d'Achao : peintre démotions, il offre une expérience artisti…" at bounding box center [562, 184] width 143 height 22
type textarea "Découvrez lunivers d'Achao : peintre d'émotions, il offre une expérience artist…"
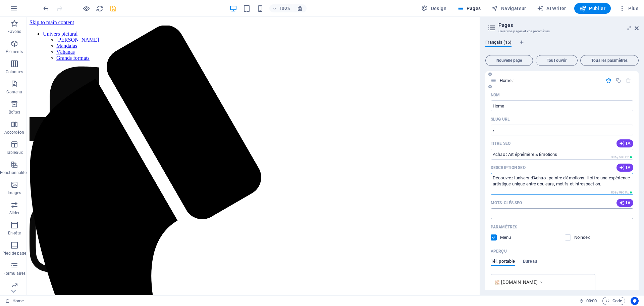
click at [534, 212] on input "Mots-clés SEO" at bounding box center [562, 213] width 143 height 11
click at [622, 201] on icon "button" at bounding box center [621, 202] width 5 height 5
type input "Achao, peintre de motifs, art éphémère, installations immersives, peinture cont…"
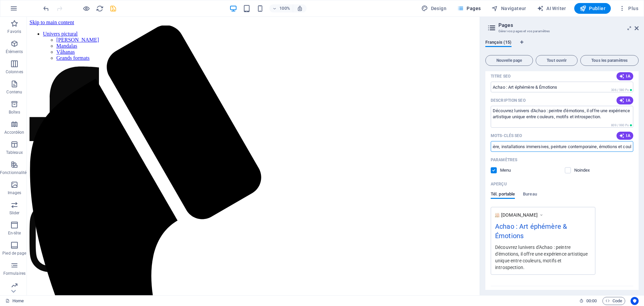
scroll to position [0, 122]
drag, startPoint x: 582, startPoint y: 146, endPoint x: 644, endPoint y: 150, distance: 61.8
click at [644, 150] on div "Français (15) Nouvelle page Tout ouvrir Tous les paramètres Home / Nom Home ​ S…" at bounding box center [562, 164] width 164 height 261
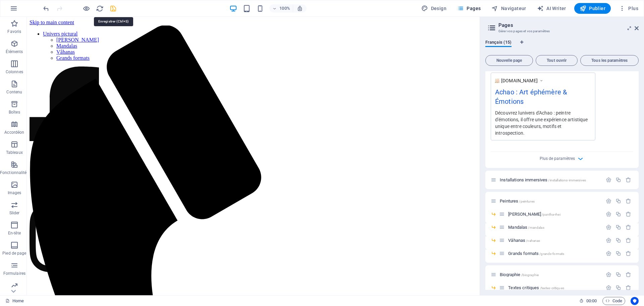
scroll to position [0, 0]
click at [110, 10] on icon "save" at bounding box center [113, 9] width 8 height 8
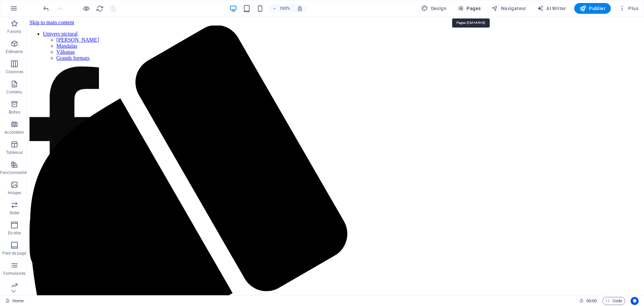
click at [474, 7] on span "Pages" at bounding box center [468, 8] width 23 height 7
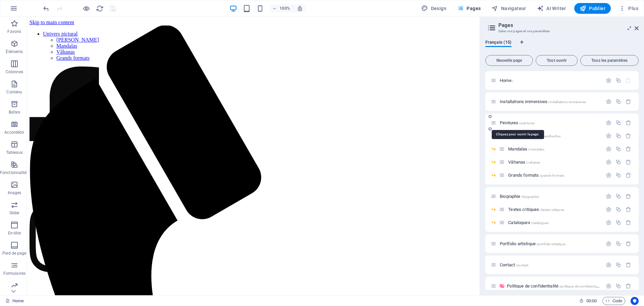
click at [513, 122] on span "Peintures /peintures" at bounding box center [517, 122] width 35 height 5
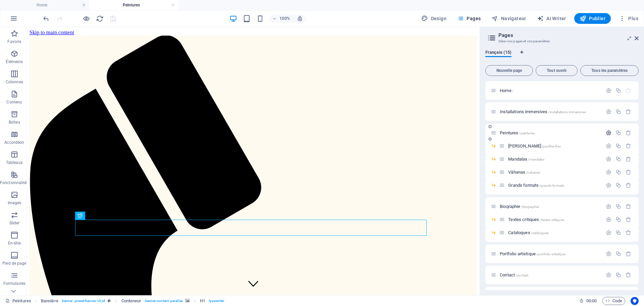
click at [607, 132] on icon "button" at bounding box center [609, 133] width 6 height 6
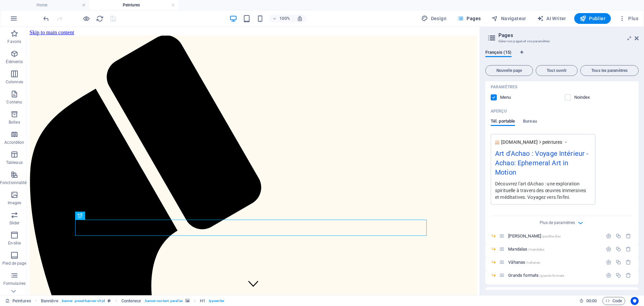
scroll to position [201, 0]
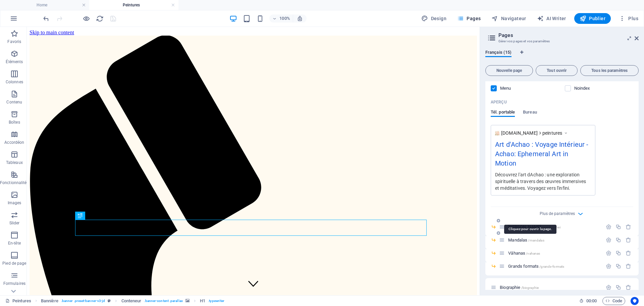
click at [526, 224] on span "Pantha Rhei /pantha-rhei" at bounding box center [534, 226] width 52 height 5
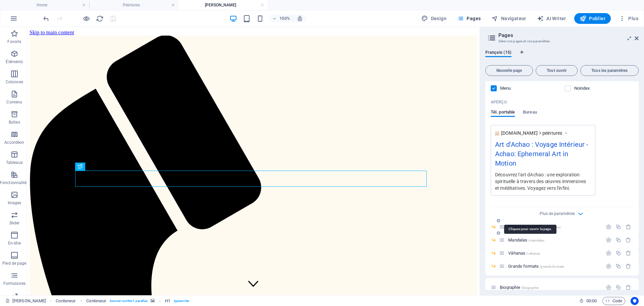
scroll to position [0, 0]
click at [607, 224] on icon "button" at bounding box center [609, 227] width 6 height 6
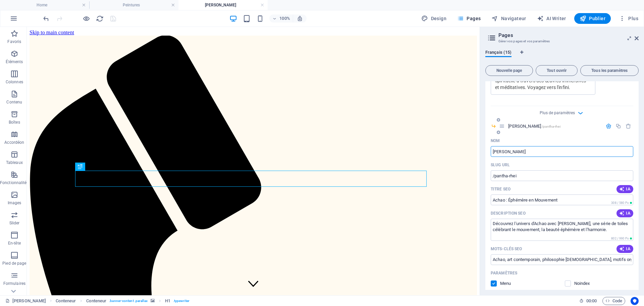
scroll to position [369, 0]
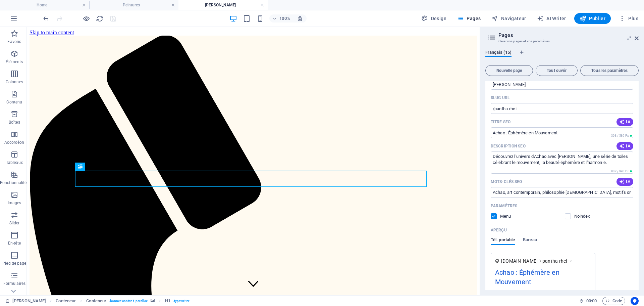
click at [116, 16] on div at bounding box center [79, 18] width 75 height 11
click at [597, 18] on span "Publier" at bounding box center [593, 18] width 26 height 7
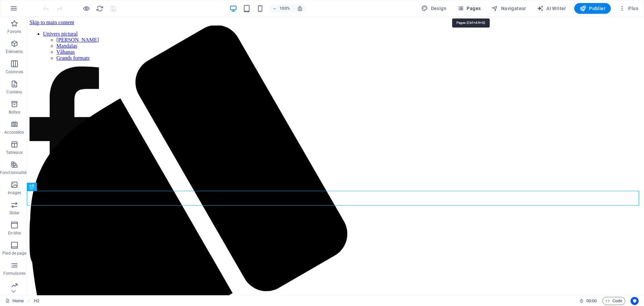
click at [474, 9] on span "Pages" at bounding box center [468, 8] width 23 height 7
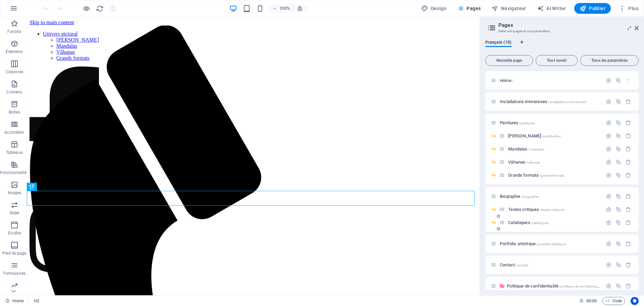
click at [499, 227] on icon at bounding box center [498, 228] width 3 height 4
click at [521, 236] on span "Nouvelle page /nouvelle-page" at bounding box center [533, 235] width 51 height 5
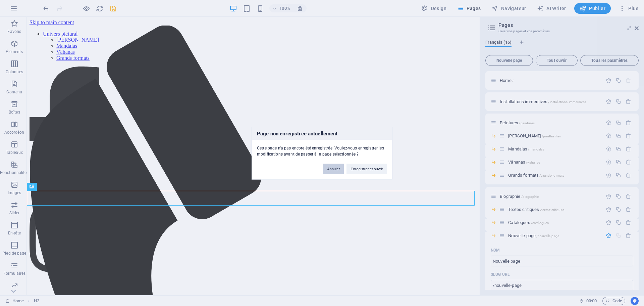
drag, startPoint x: 330, startPoint y: 170, endPoint x: 436, endPoint y: 213, distance: 113.6
click at [330, 170] on button "Annuler" at bounding box center [333, 168] width 21 height 10
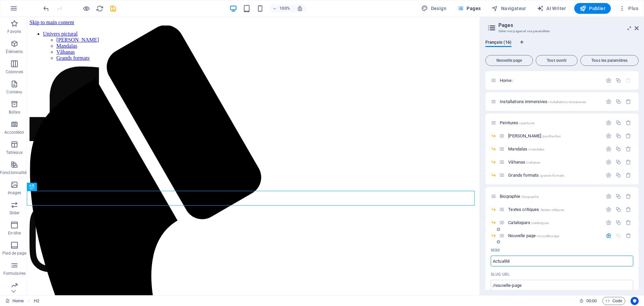
type input "Actualité"
type input "/actualite"
type input "Actualité"
click at [549, 243] on div "Actualité /actualite" at bounding box center [561, 237] width 153 height 13
click at [517, 235] on span "Actualité /actualite" at bounding box center [524, 235] width 32 height 5
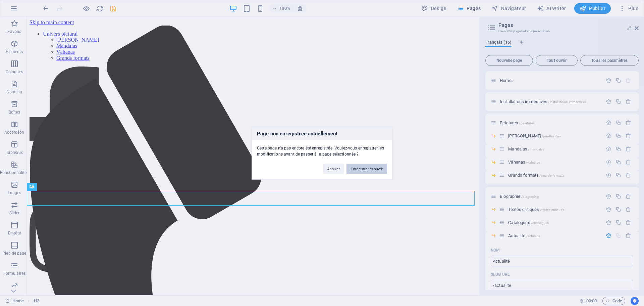
click at [367, 168] on button "Enregistrer et ouvrir" at bounding box center [366, 168] width 41 height 10
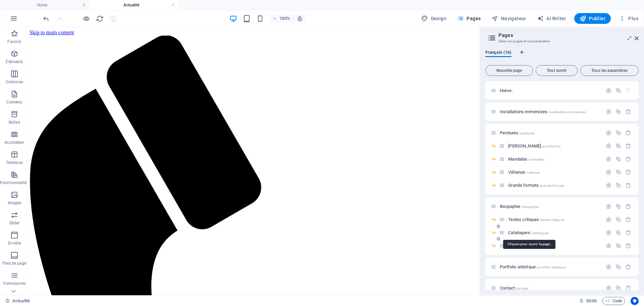
click at [519, 231] on span "Catalogues /catalogues" at bounding box center [528, 232] width 41 height 5
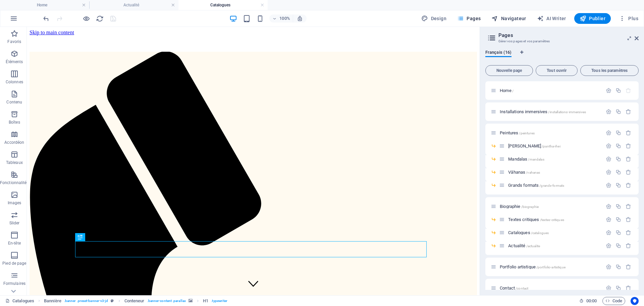
click at [511, 17] on span "Navigateur" at bounding box center [508, 18] width 35 height 7
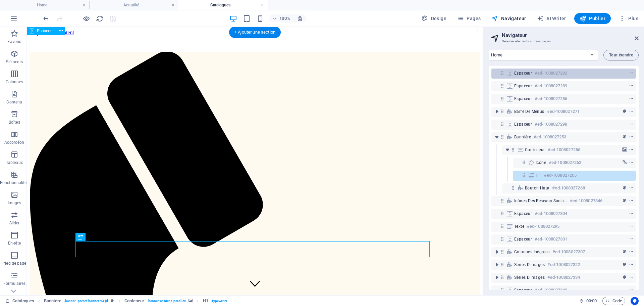
click at [513, 74] on icon at bounding box center [509, 72] width 7 height 5
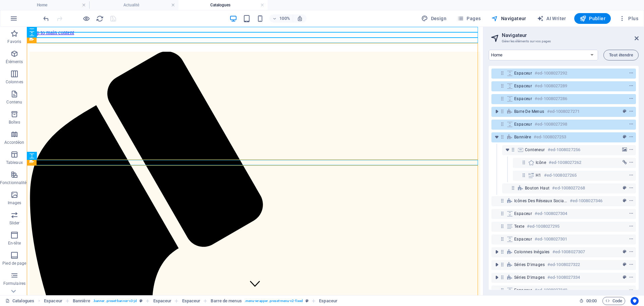
scroll to position [64, 0]
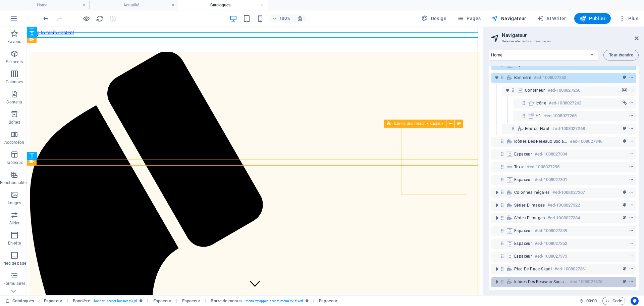
click at [573, 277] on h6 "#ed-1008027376" at bounding box center [586, 281] width 33 height 8
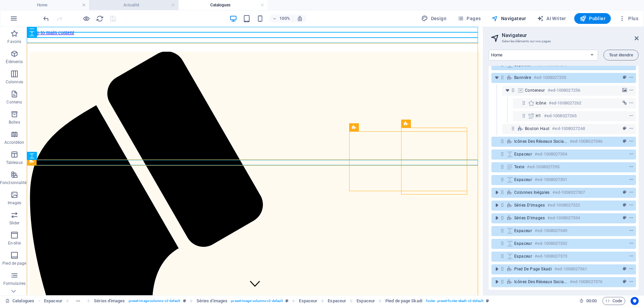
click at [129, 9] on li "Actualité" at bounding box center [133, 5] width 89 height 10
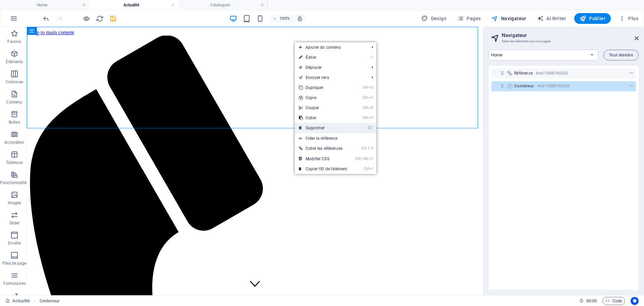
click at [326, 129] on link "⌦ Supprimer" at bounding box center [323, 128] width 56 height 10
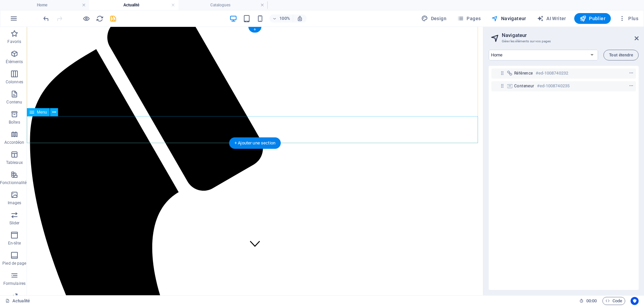
scroll to position [101, 0]
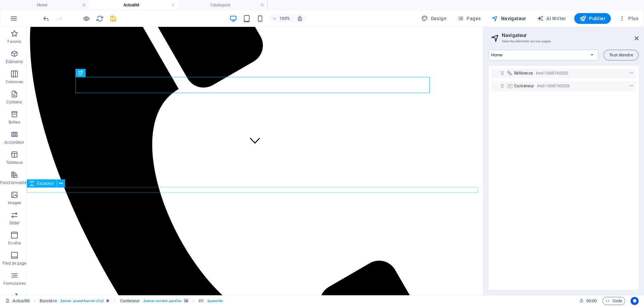
scroll to position [134, 0]
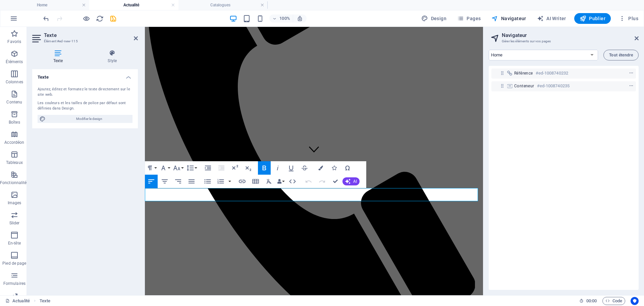
drag, startPoint x: 270, startPoint y: 194, endPoint x: 137, endPoint y: 195, distance: 132.8
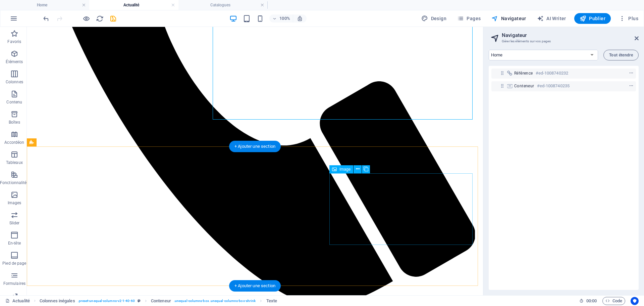
scroll to position [369, 0]
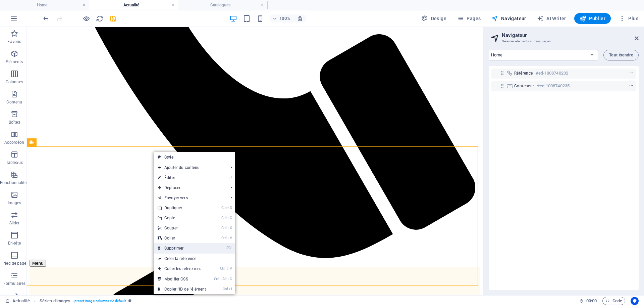
click at [192, 248] on link "⌦ Supprimer" at bounding box center [182, 248] width 56 height 10
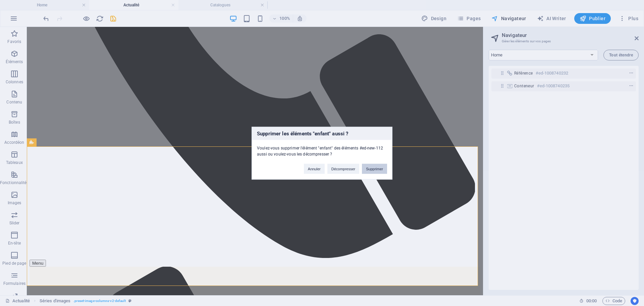
click at [372, 171] on button "Supprimer" at bounding box center [374, 168] width 25 height 10
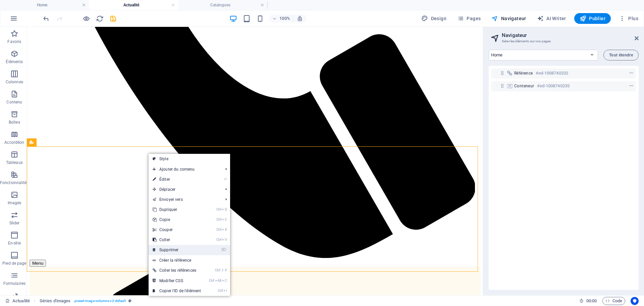
click at [199, 249] on link "⌦ Supprimer" at bounding box center [177, 250] width 56 height 10
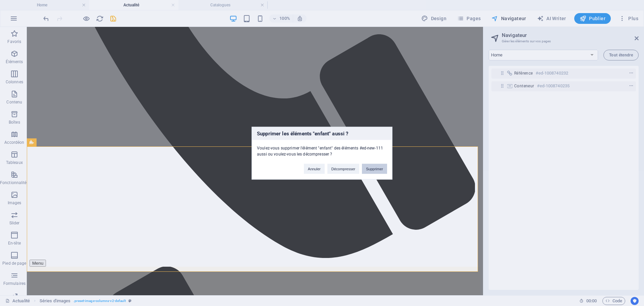
drag, startPoint x: 382, startPoint y: 167, endPoint x: 355, endPoint y: 140, distance: 38.7
click at [382, 167] on button "Supprimer" at bounding box center [374, 168] width 25 height 10
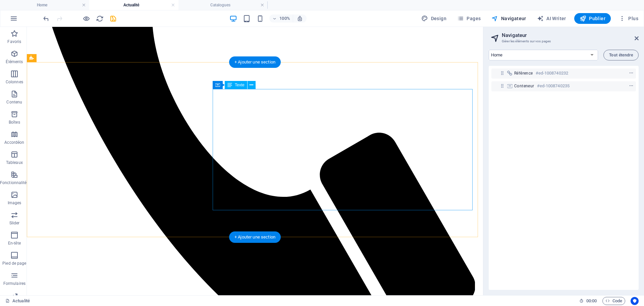
scroll to position [279, 0]
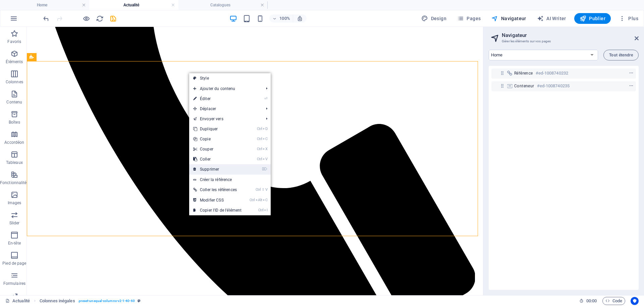
click at [230, 171] on link "⌦ Supprimer" at bounding box center [217, 169] width 56 height 10
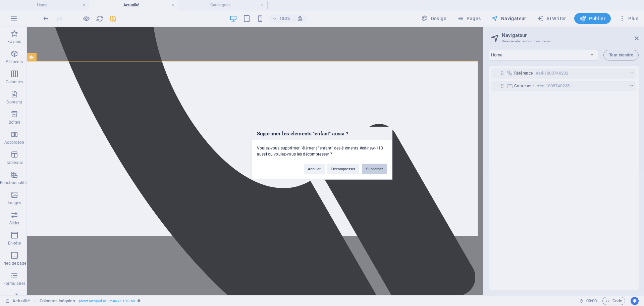
click at [379, 170] on button "Supprimer" at bounding box center [374, 168] width 25 height 10
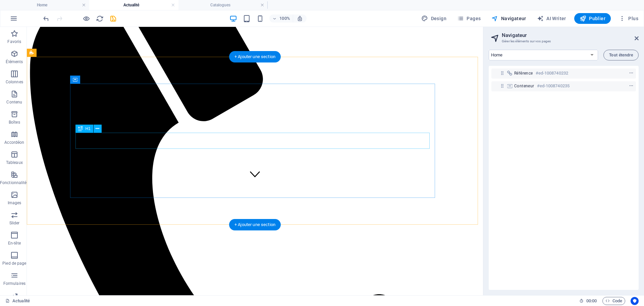
scroll to position [38, 0]
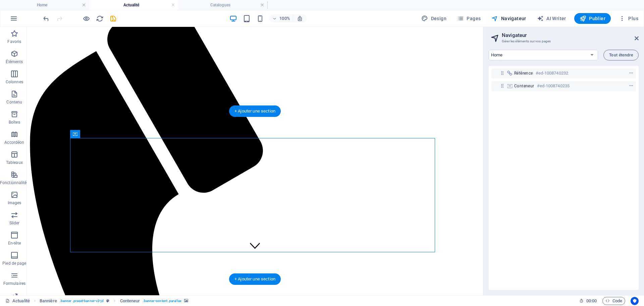
select select "vw"
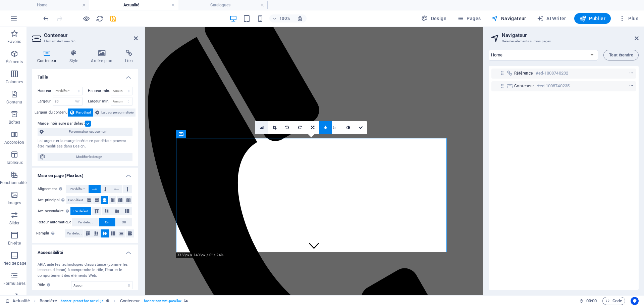
click at [261, 127] on icon at bounding box center [262, 127] width 4 height 5
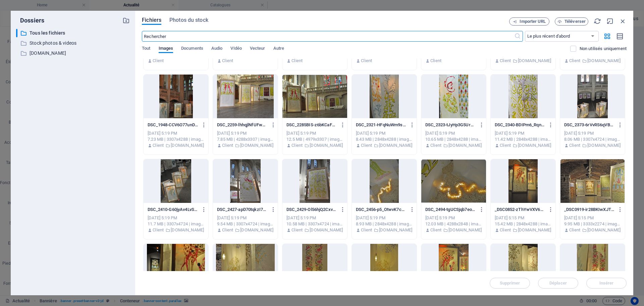
scroll to position [1486, 0]
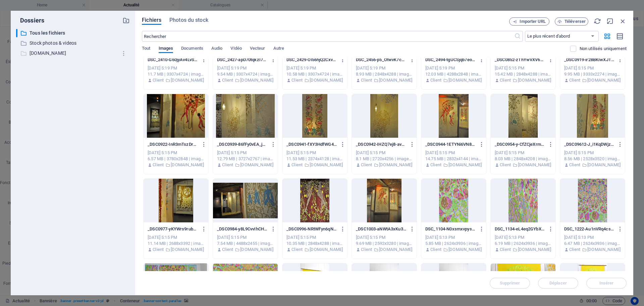
click at [60, 49] on p "[DOMAIN_NAME]" at bounding box center [74, 53] width 88 height 8
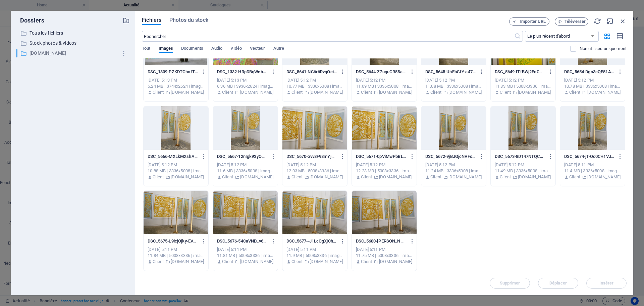
scroll to position [303, 0]
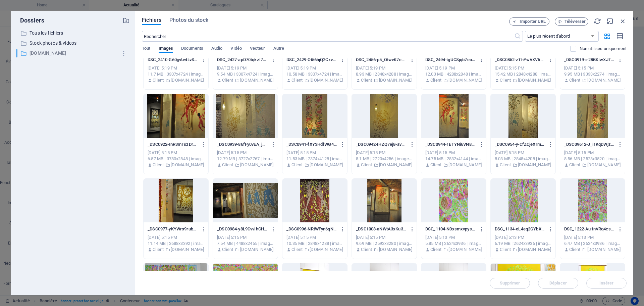
click at [60, 51] on p "[DOMAIN_NAME]" at bounding box center [74, 53] width 88 height 8
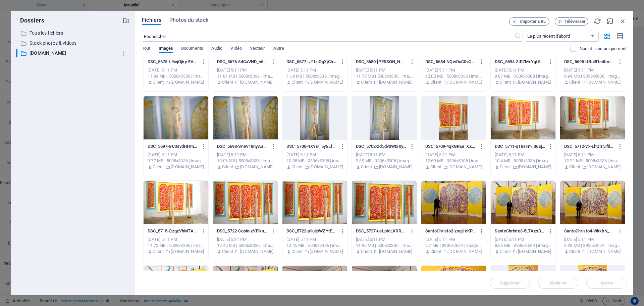
scroll to position [772, 0]
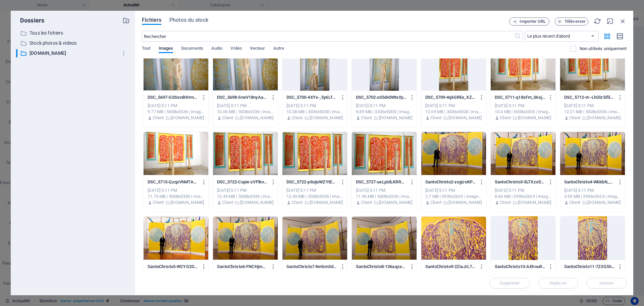
drag, startPoint x: 625, startPoint y: 180, endPoint x: 624, endPoint y: 188, distance: 8.1
click at [627, 202] on div "Fichiers Photos du stock Importer URL Téléverser ​ Le plus récent d'abord Le pl…" at bounding box center [384, 153] width 498 height 284
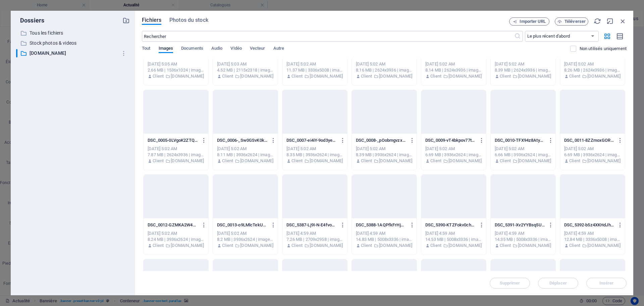
scroll to position [6377, 0]
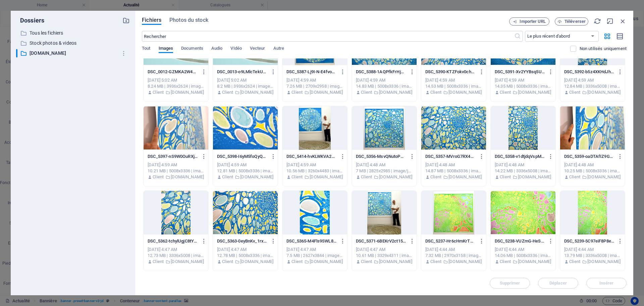
click at [451, 136] on div at bounding box center [453, 128] width 65 height 44
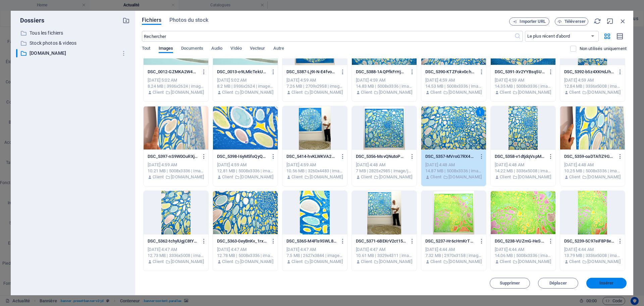
click at [604, 285] on span "Insérer" at bounding box center [606, 283] width 14 height 4
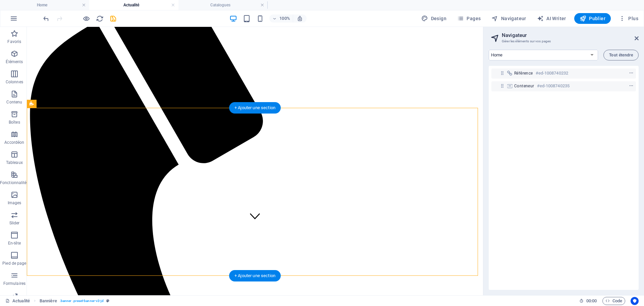
scroll to position [134, 0]
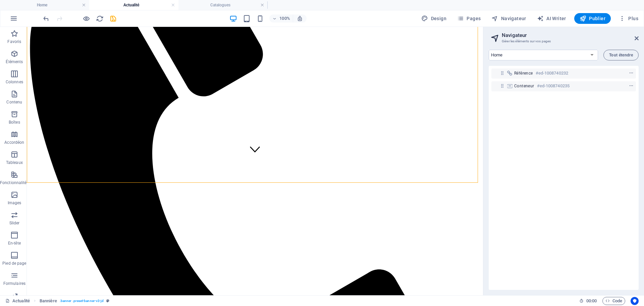
click at [108, 16] on div at bounding box center [79, 18] width 75 height 11
click at [112, 18] on icon "save" at bounding box center [113, 19] width 8 height 8
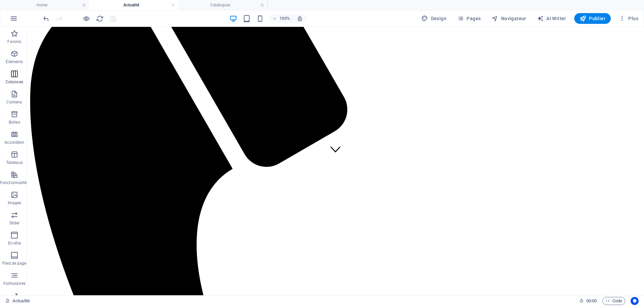
click at [12, 70] on icon "button" at bounding box center [14, 74] width 8 height 8
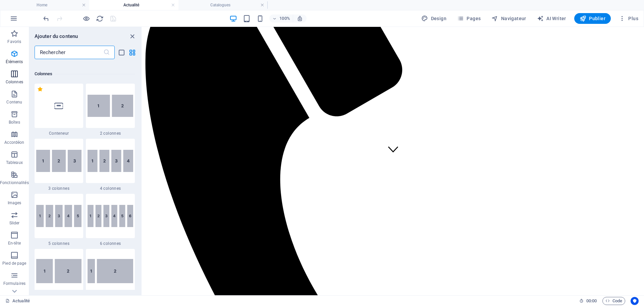
scroll to position [442, 0]
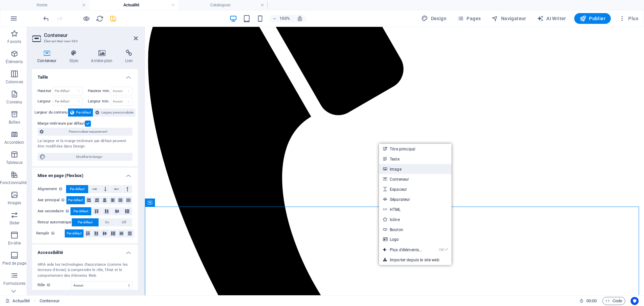
click at [401, 168] on link "Image" at bounding box center [415, 169] width 72 height 10
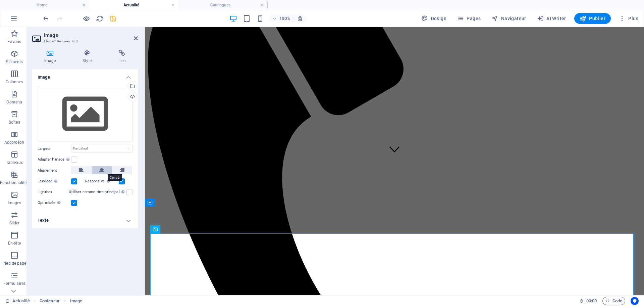
click at [101, 169] on icon at bounding box center [101, 170] width 5 height 8
click at [133, 84] on div "Sélectionnez les fichiers depuis le Gestionnaire de fichiers, les photos du sto…" at bounding box center [132, 87] width 10 height 10
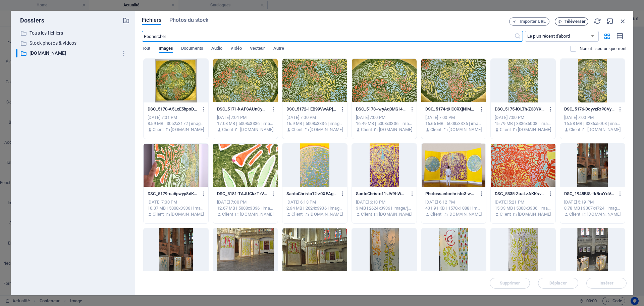
click at [581, 21] on span "Téléverser" at bounding box center [575, 21] width 21 height 4
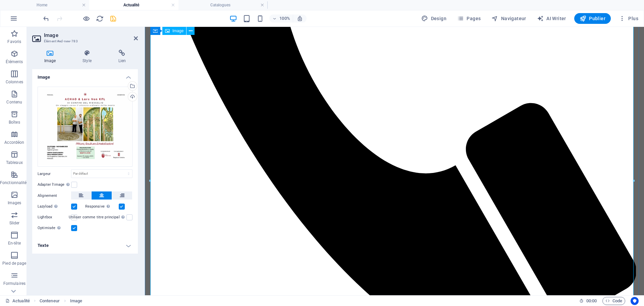
scroll to position [335, 0]
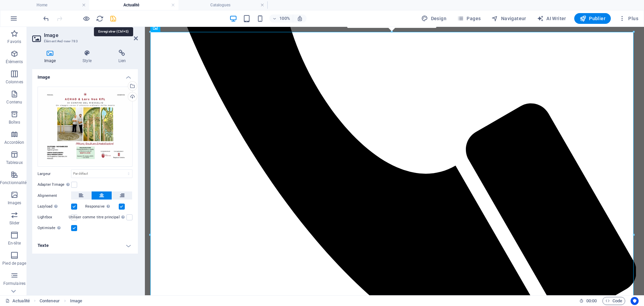
click at [111, 19] on icon "save" at bounding box center [113, 19] width 8 height 8
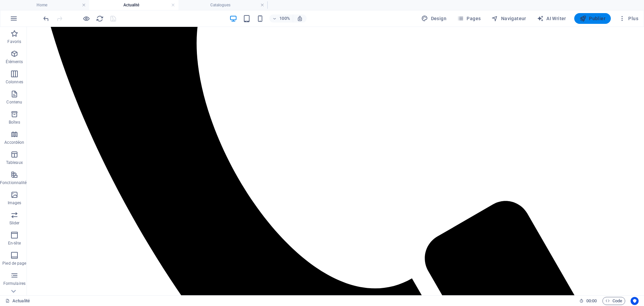
click at [601, 17] on span "Publier" at bounding box center [593, 18] width 26 height 7
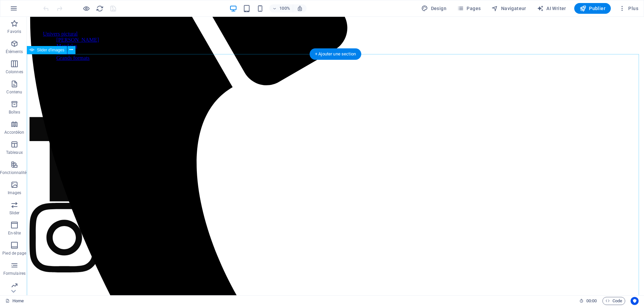
scroll to position [86, 0]
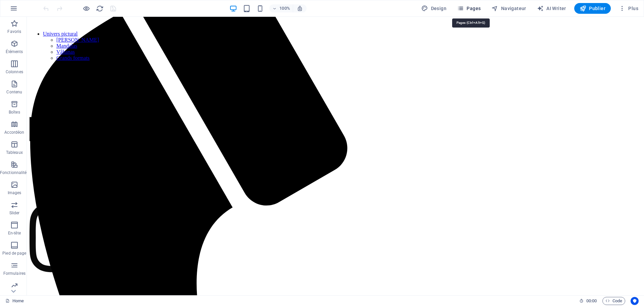
click at [474, 3] on button "Pages" at bounding box center [468, 8] width 29 height 11
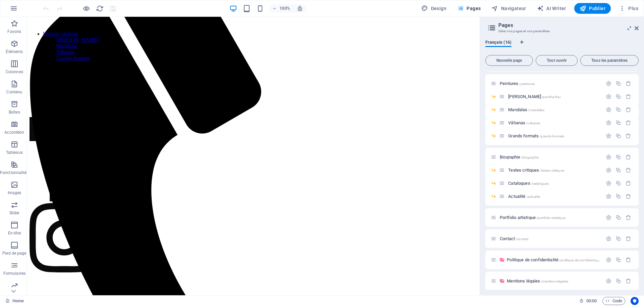
scroll to position [63, 0]
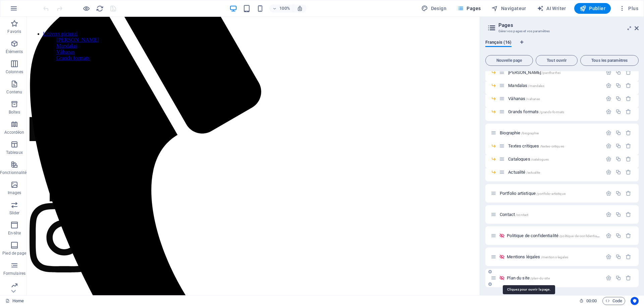
click at [520, 276] on span "Plan du site /plan-du-site" at bounding box center [528, 277] width 43 height 5
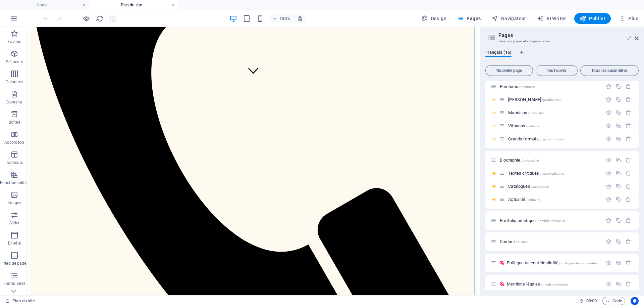
scroll to position [246, 0]
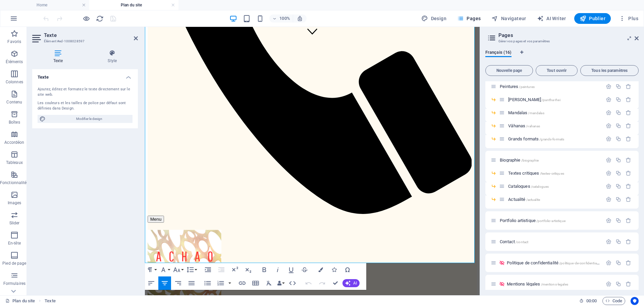
scroll to position [261, 0]
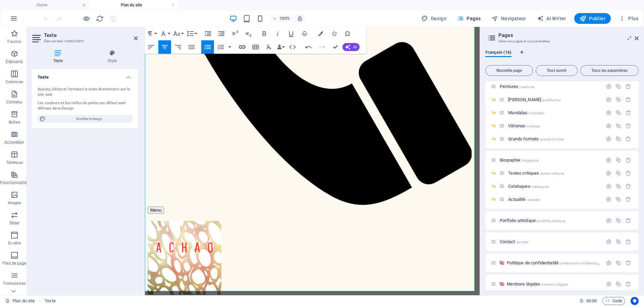
click at [241, 46] on icon "button" at bounding box center [242, 46] width 7 height 3
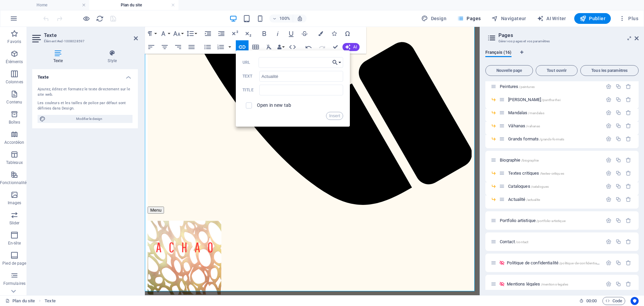
click at [343, 63] on button "Choose Link" at bounding box center [336, 62] width 13 height 11
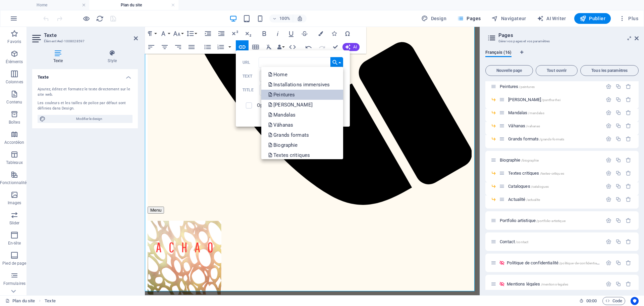
scroll to position [84, 0]
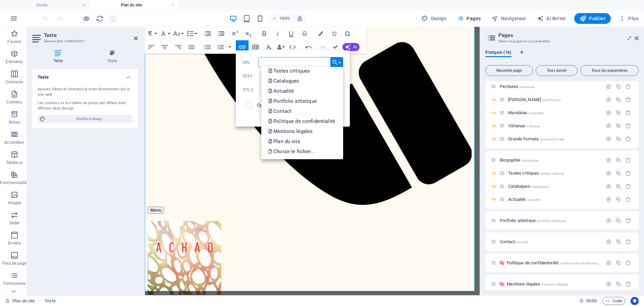
click at [326, 91] on link "Actualité" at bounding box center [302, 91] width 82 height 10
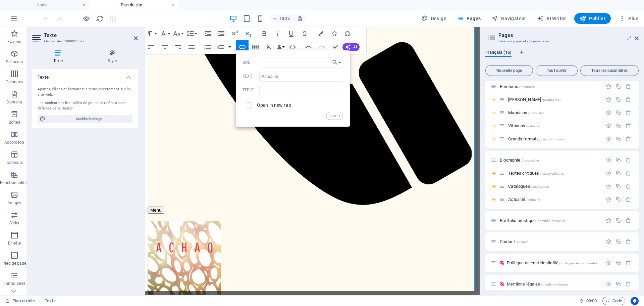
click at [273, 107] on label "Open in new tab" at bounding box center [274, 104] width 34 height 5
click at [334, 116] on button "Insert" at bounding box center [334, 116] width 17 height 8
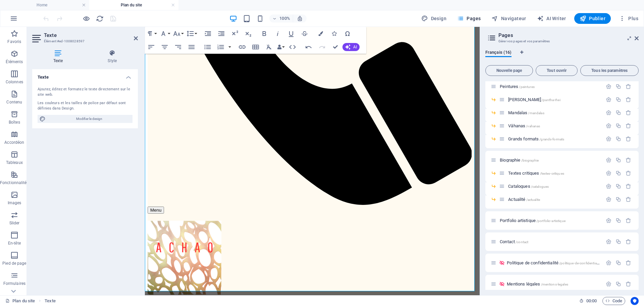
click at [96, 169] on div "Texte Ajoutez, éditez et formatez le texte directement sur le site web. Les cou…" at bounding box center [85, 179] width 106 height 220
click at [97, 168] on div "Texte Ajoutez, éditez et formatez le texte directement sur le site web. Les cou…" at bounding box center [85, 179] width 106 height 220
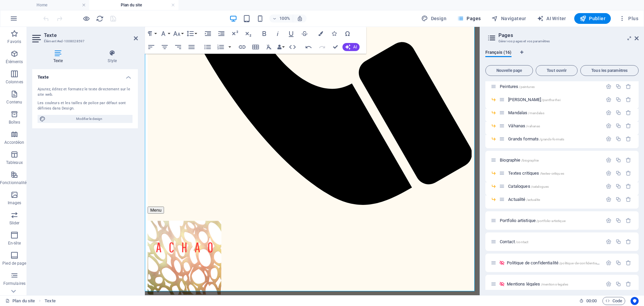
click at [97, 168] on div "Texte Ajoutez, éditez et formatez le texte directement sur le site web. Les cou…" at bounding box center [85, 179] width 106 height 220
click at [97, 166] on div "Texte Ajoutez, éditez et formatez le texte directement sur le site web. Les cou…" at bounding box center [85, 179] width 106 height 220
drag, startPoint x: 334, startPoint y: 208, endPoint x: 294, endPoint y: 210, distance: 40.6
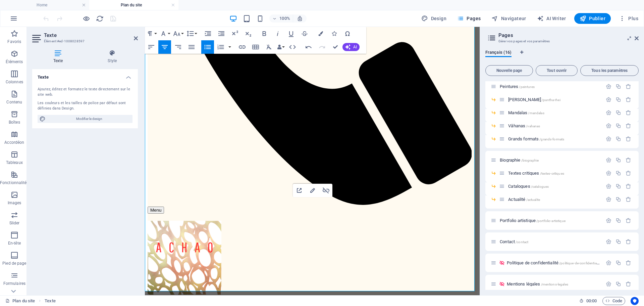
drag, startPoint x: 344, startPoint y: 213, endPoint x: 290, endPoint y: 211, distance: 53.7
click at [325, 191] on icon "button" at bounding box center [326, 190] width 8 height 8
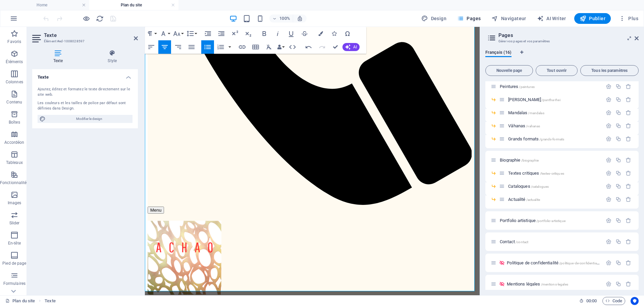
drag, startPoint x: 339, startPoint y: 209, endPoint x: 283, endPoint y: 212, distance: 55.4
click at [241, 48] on icon "button" at bounding box center [242, 46] width 7 height 3
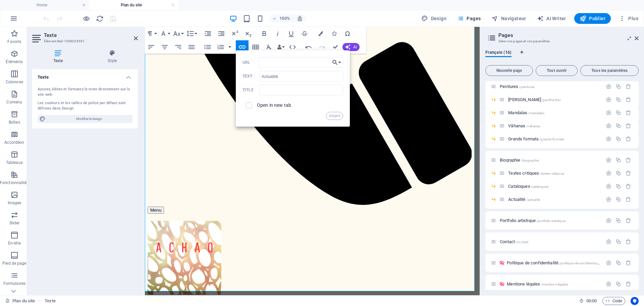
click at [341, 62] on button "Choose Link" at bounding box center [336, 62] width 13 height 11
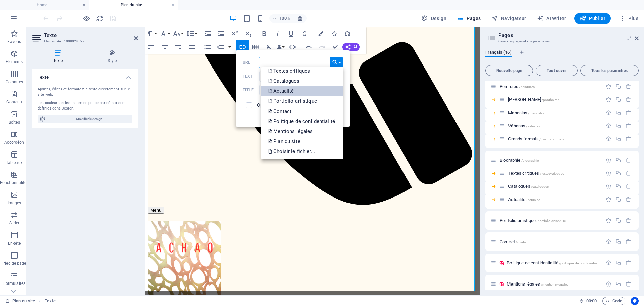
click at [306, 89] on link "Actualité" at bounding box center [302, 91] width 82 height 10
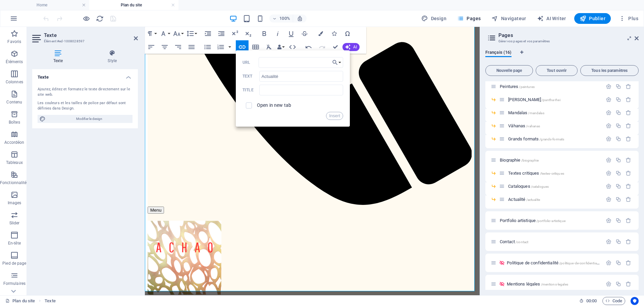
click at [264, 106] on label "Open in new tab" at bounding box center [274, 104] width 34 height 5
click at [338, 116] on button "Insert" at bounding box center [334, 116] width 17 height 8
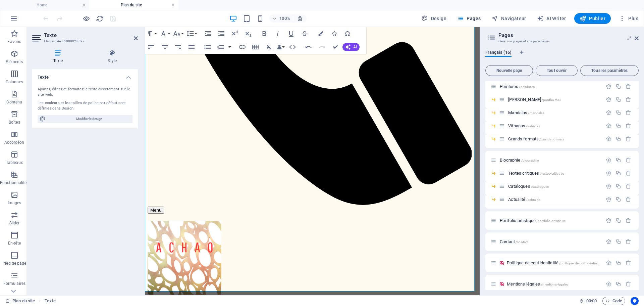
click at [87, 160] on div "Texte Ajoutez, éditez et formatez le texte directement sur le site web. Les cou…" at bounding box center [85, 179] width 106 height 220
click at [86, 159] on div "Texte Ajoutez, éditez et formatez le texte directement sur le site web. Les cou…" at bounding box center [85, 179] width 106 height 220
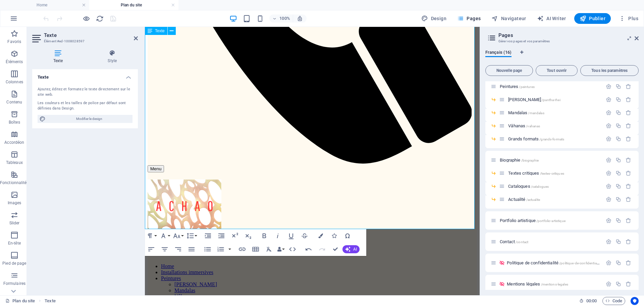
scroll to position [300, 0]
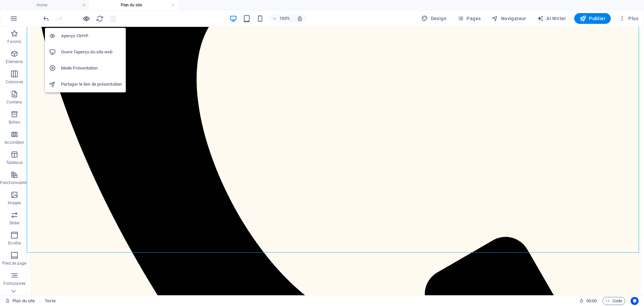
click at [87, 18] on icon "button" at bounding box center [87, 19] width 8 height 8
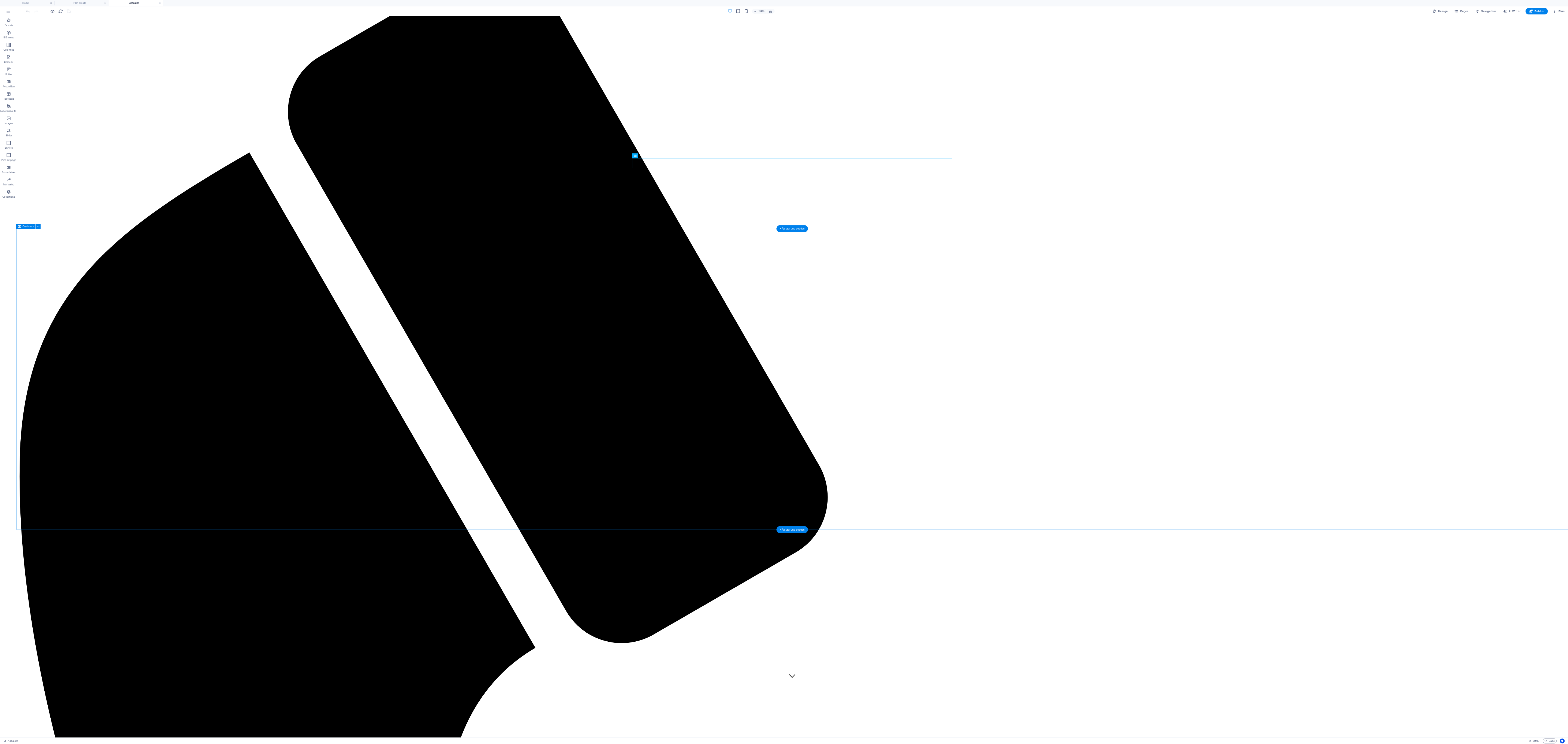
scroll to position [0, 0]
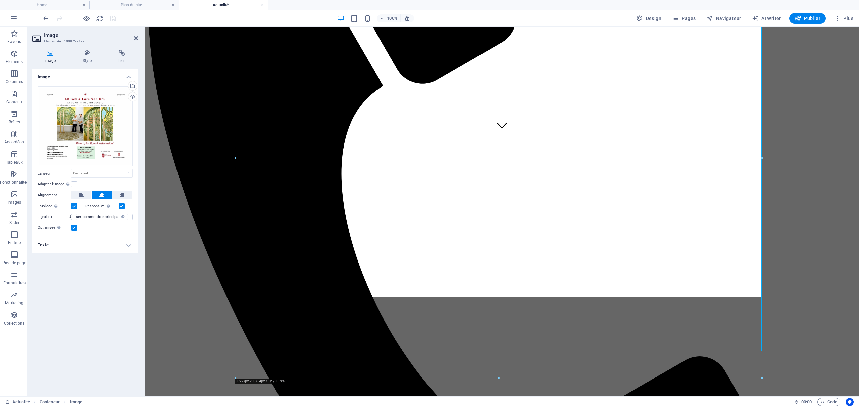
click at [120, 223] on div "Glissez les fichiers ici, cliquez pour choisir les fichiers ou sélectionnez les…" at bounding box center [85, 159] width 106 height 156
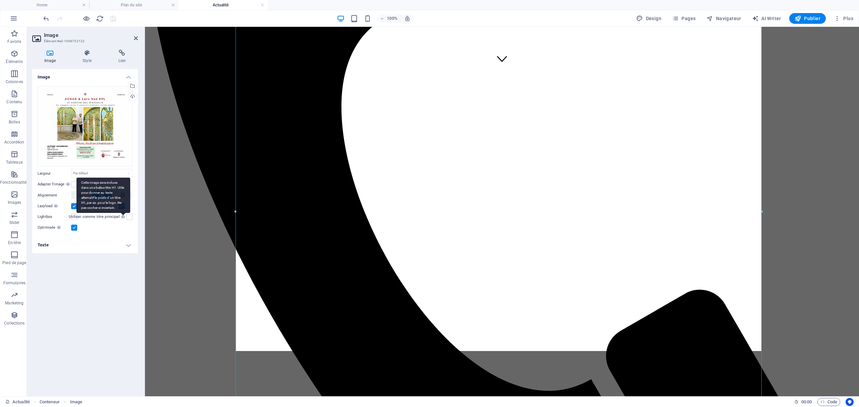
click at [127, 213] on div "Cette image sera incluse dans une balise titre H1. Utile pour donner au texte a…" at bounding box center [103, 195] width 54 height 35
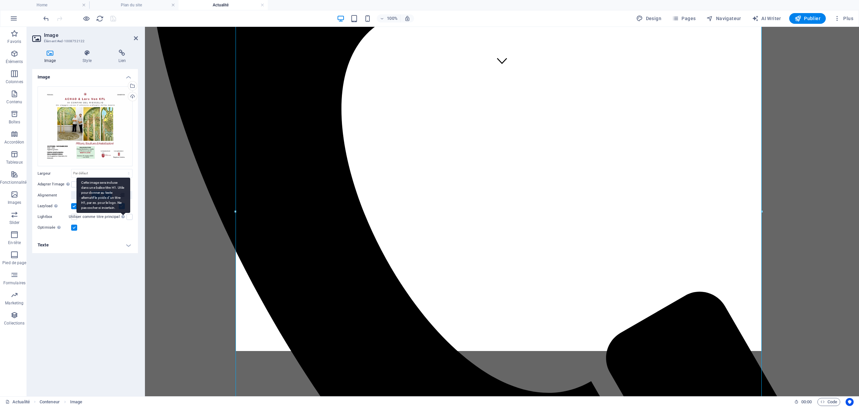
click at [0, 0] on input "Utiliser comme titre principal Cette image sera incluse dans une balise titre H…" at bounding box center [0, 0] width 0 height 0
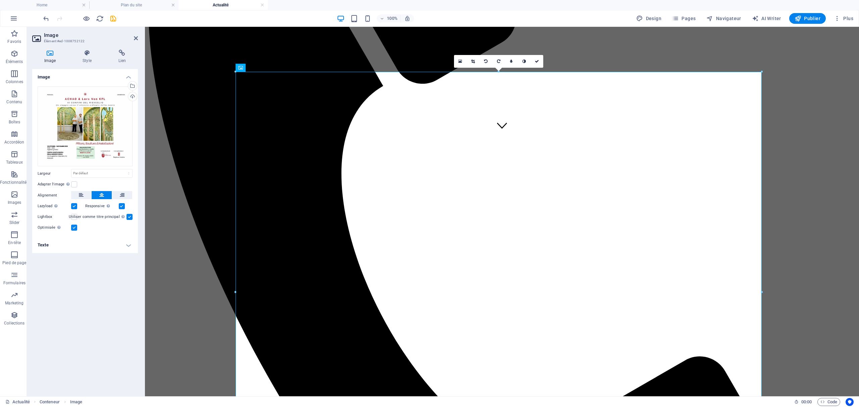
click at [108, 227] on div "Optimisée Les images sont compressées pour améliorer la vitesse de la page." at bounding box center [85, 228] width 95 height 8
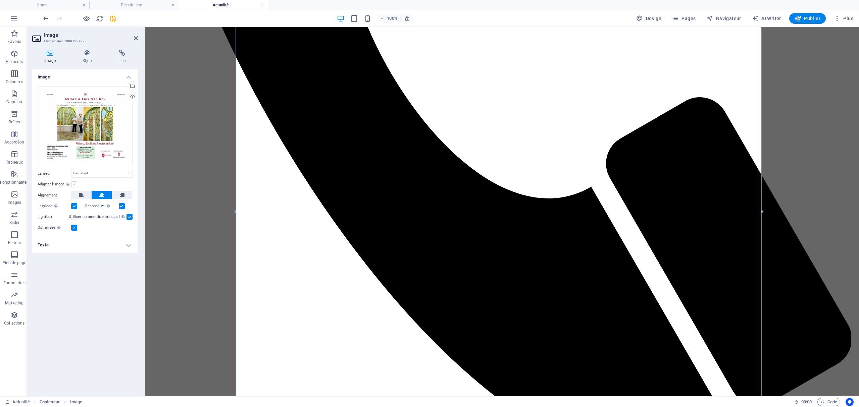
click at [72, 185] on label at bounding box center [74, 184] width 6 height 6
click at [0, 0] on input "Adapter l'image Adapter automatiquement l'image à une largeur et une hauteur fi…" at bounding box center [0, 0] width 0 height 0
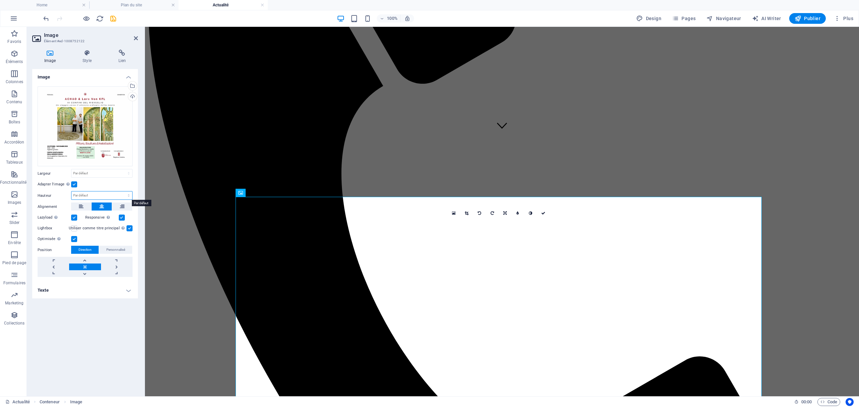
click at [127, 196] on select "Par défaut auto px" at bounding box center [101, 196] width 61 height 8
click at [71, 192] on select "Par défaut auto px" at bounding box center [101, 196] width 61 height 8
select select "DISABLED_OPTION_VALUE"
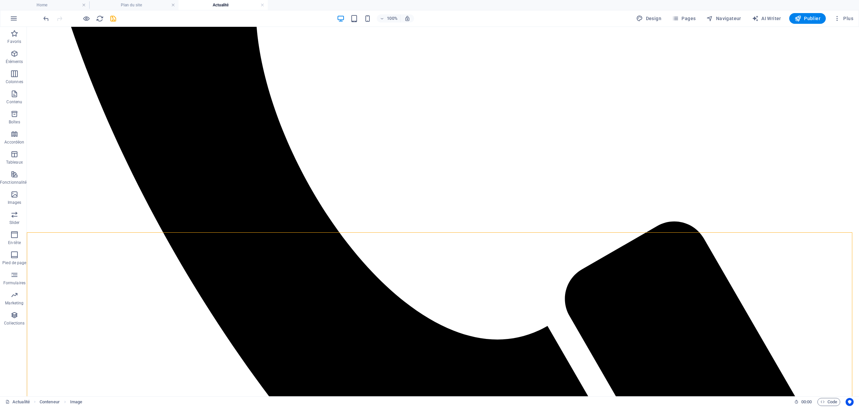
scroll to position [286, 0]
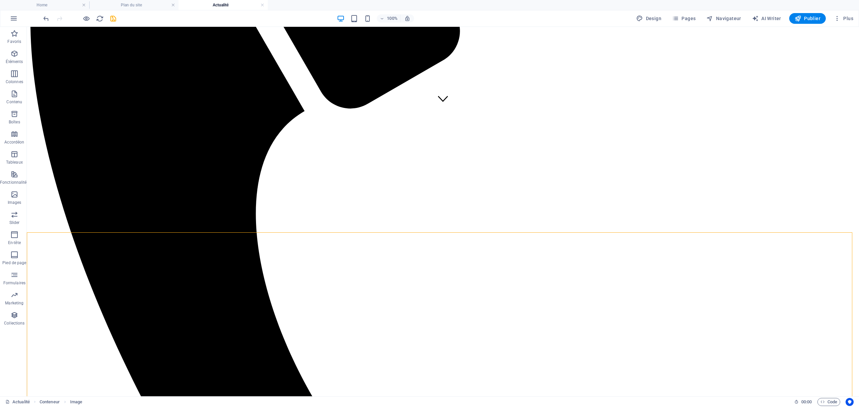
click at [117, 20] on div "100% Design Pages Navigateur AI Writer Publier Plus" at bounding box center [449, 18] width 814 height 11
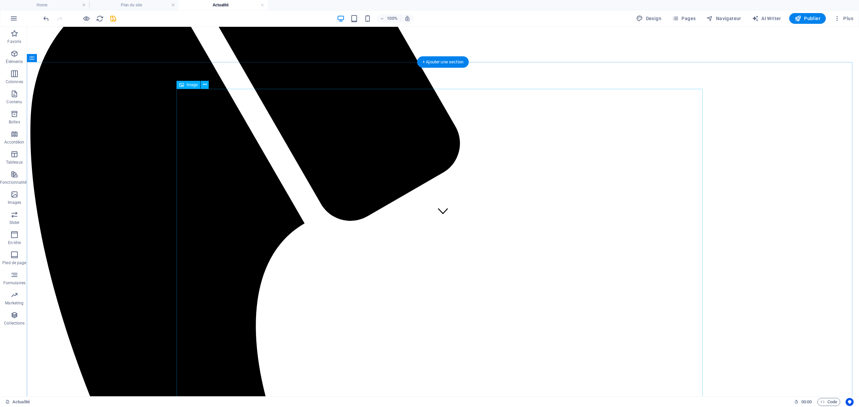
scroll to position [188, 0]
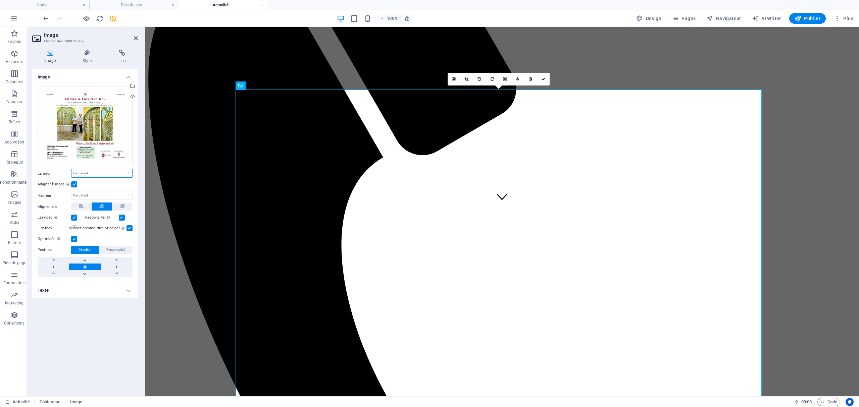
click at [91, 171] on select "Par défaut auto px rem % em vh vw" at bounding box center [101, 173] width 61 height 8
select select "px"
click at [122, 169] on select "Par défaut auto px rem % em vh vw" at bounding box center [101, 173] width 61 height 8
type input "1568"
click at [107, 193] on select "Par défaut auto px" at bounding box center [101, 196] width 61 height 8
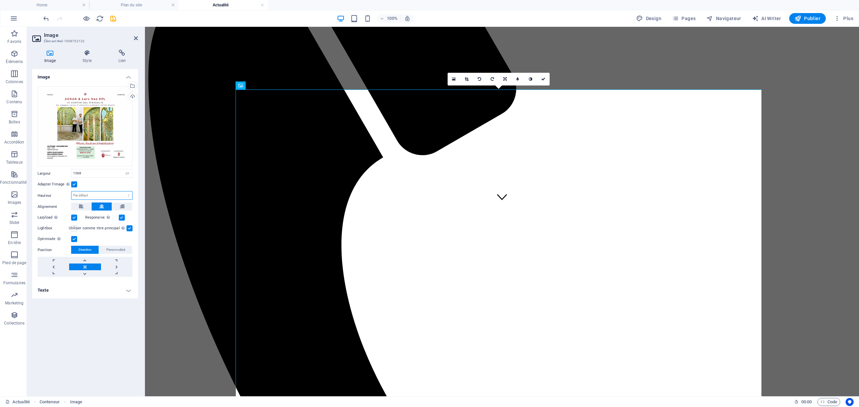
select select "px"
click at [122, 192] on select "Par défaut auto px" at bounding box center [101, 196] width 61 height 8
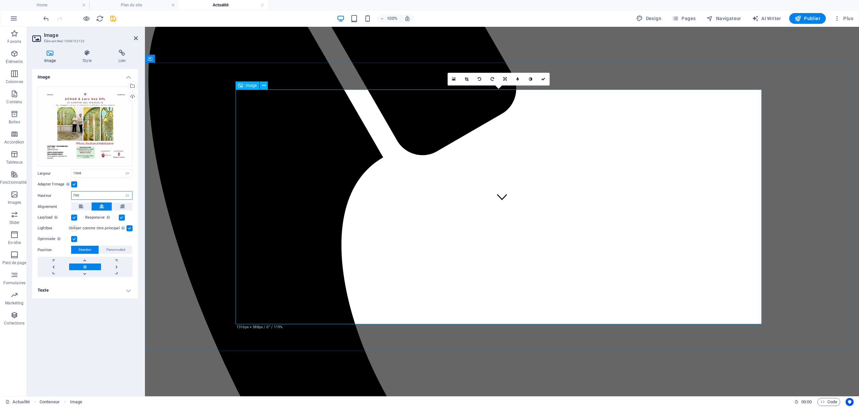
type input "700"
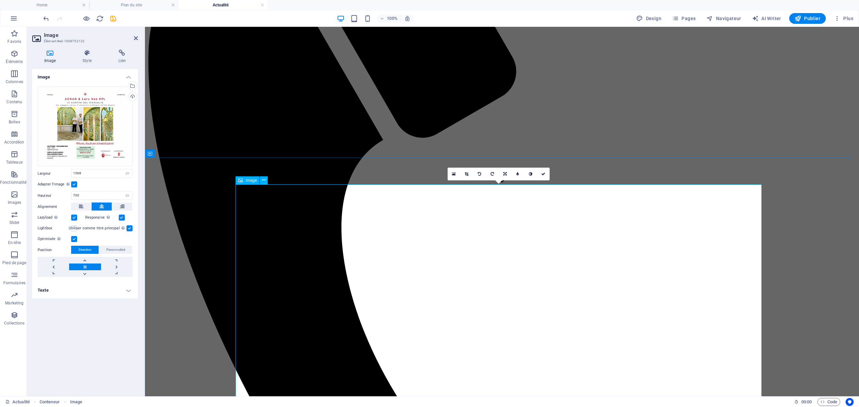
scroll to position [90, 0]
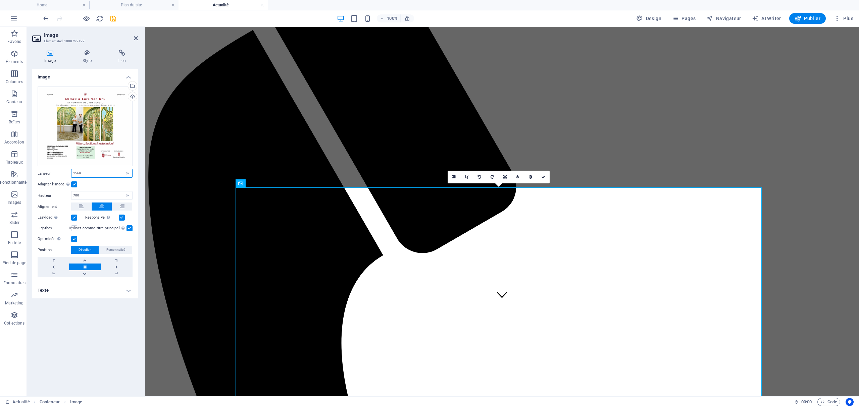
click at [117, 172] on input "1568" at bounding box center [101, 173] width 61 height 8
click at [81, 173] on input "1568" at bounding box center [101, 173] width 61 height 8
drag, startPoint x: 96, startPoint y: 173, endPoint x: 67, endPoint y: 172, distance: 28.5
click at [67, 172] on div "Largeur 1568 Par défaut auto px rem % em vh vw" at bounding box center [85, 173] width 95 height 9
drag, startPoint x: 90, startPoint y: 193, endPoint x: 70, endPoint y: 191, distance: 19.9
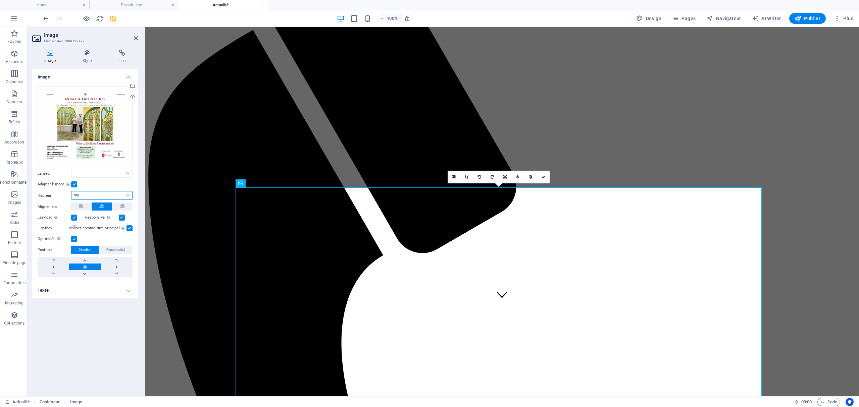
click at [70, 191] on div "Hauteur 700 Par défaut auto px" at bounding box center [85, 195] width 95 height 9
click at [127, 175] on select "Par défaut auto px rem % em vh vw" at bounding box center [127, 173] width 9 height 8
click at [123, 169] on select "Par défaut auto px rem % em vh vw" at bounding box center [127, 173] width 9 height 8
select select "DISABLED_OPTION_VALUE"
click at [128, 195] on select "Par défaut auto px" at bounding box center [127, 196] width 9 height 8
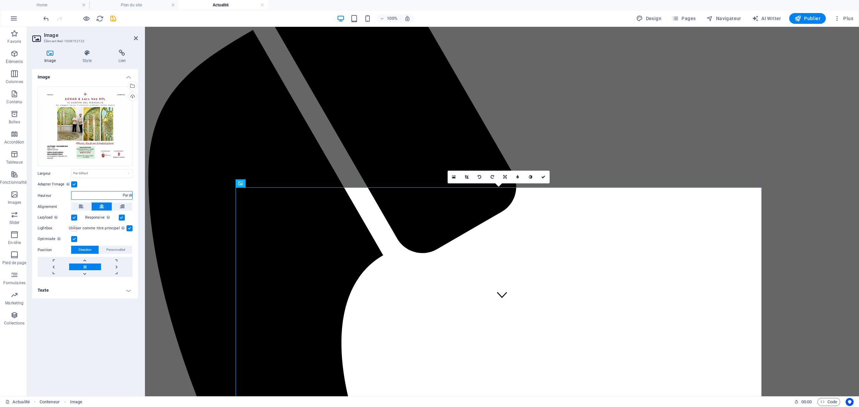
click at [123, 192] on select "Par défaut auto px" at bounding box center [127, 196] width 9 height 8
select select "DISABLED_OPTION_VALUE"
click at [115, 18] on icon "save" at bounding box center [113, 19] width 8 height 8
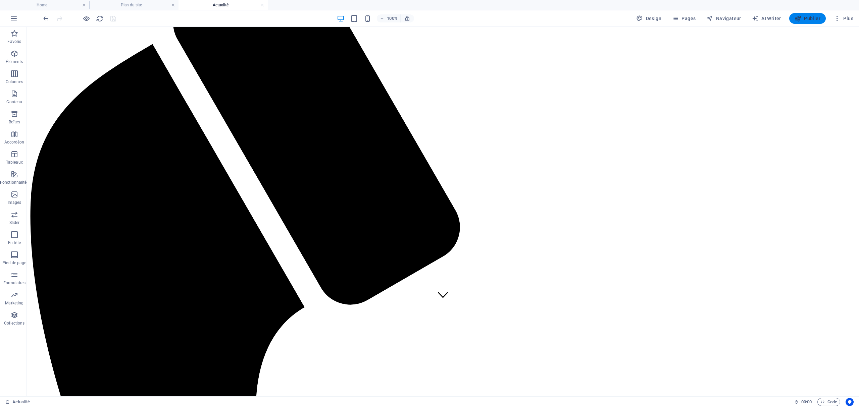
click at [644, 19] on span "Publier" at bounding box center [807, 18] width 26 height 7
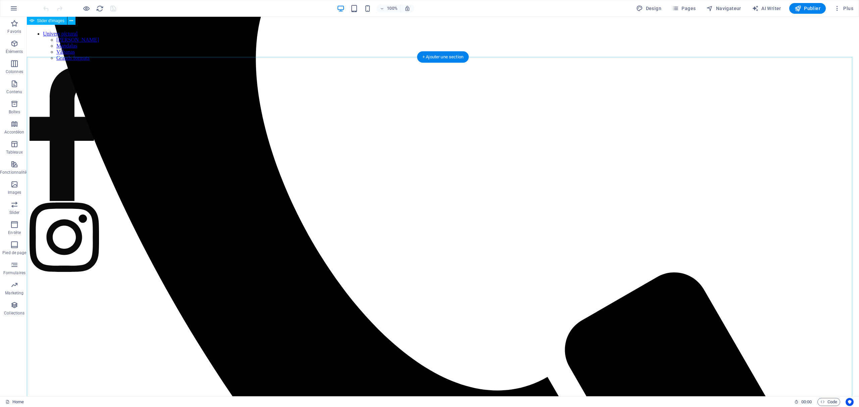
scroll to position [294, 0]
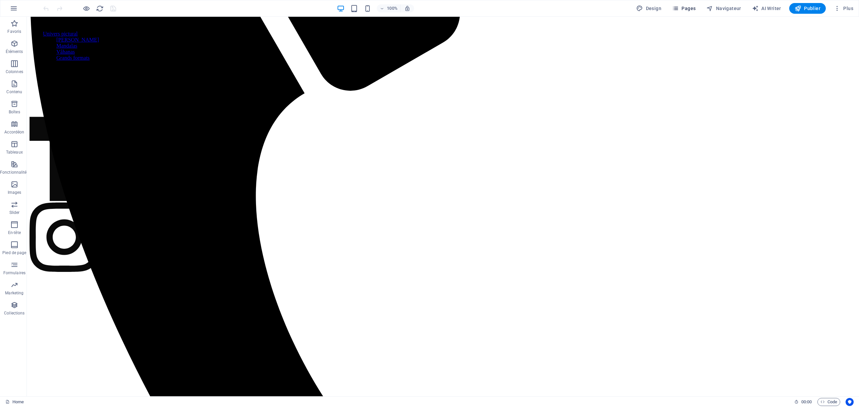
click at [691, 7] on span "Pages" at bounding box center [683, 8] width 23 height 7
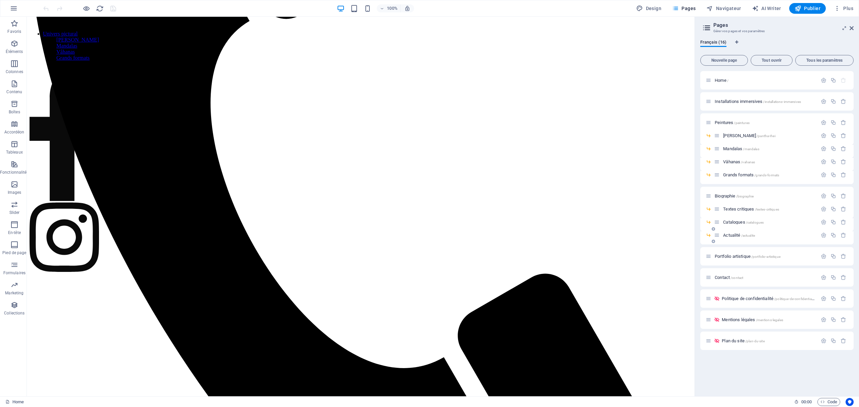
click at [743, 232] on div "Actualité /actualite" at bounding box center [765, 235] width 103 height 8
click at [737, 234] on span "Actualité /actualite" at bounding box center [739, 235] width 32 height 5
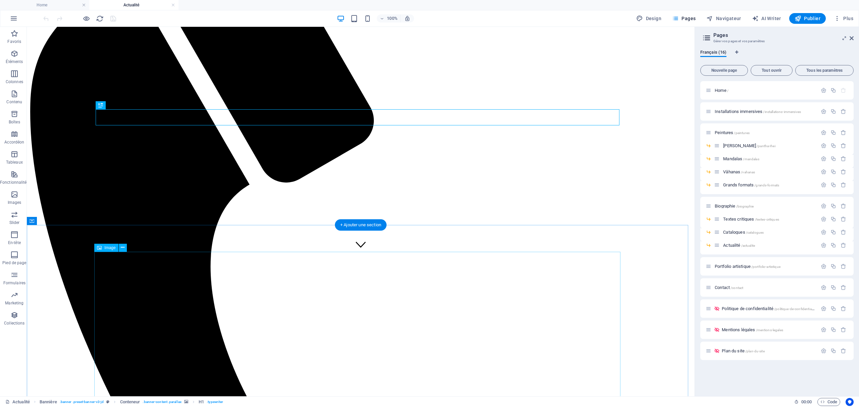
scroll to position [144, 0]
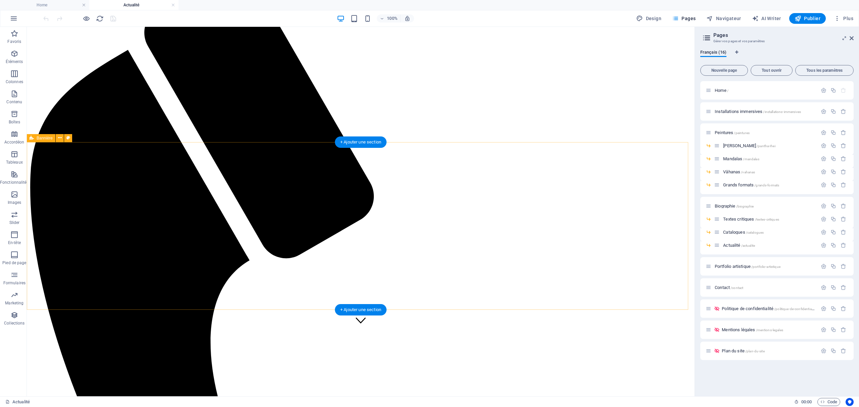
scroll to position [89, 0]
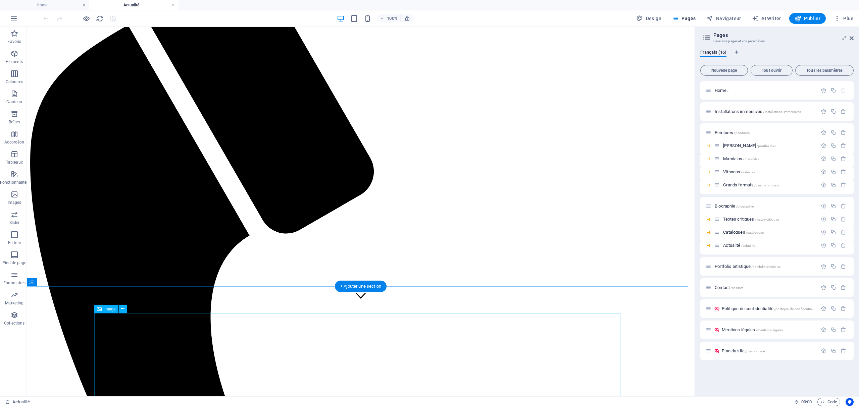
select select "px"
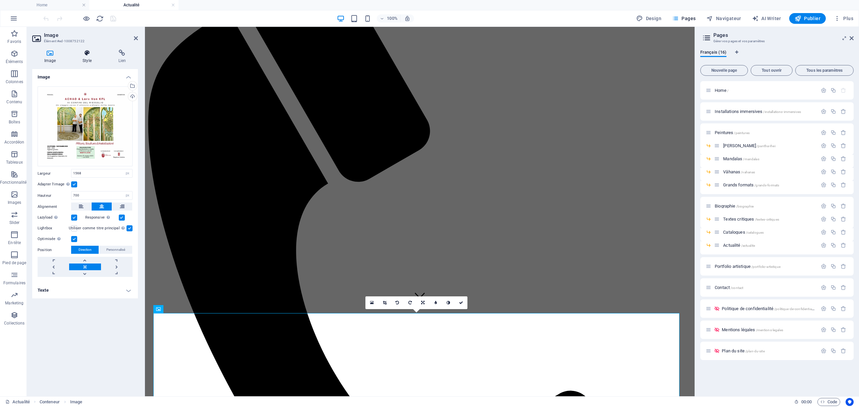
click at [91, 56] on icon at bounding box center [86, 53] width 33 height 7
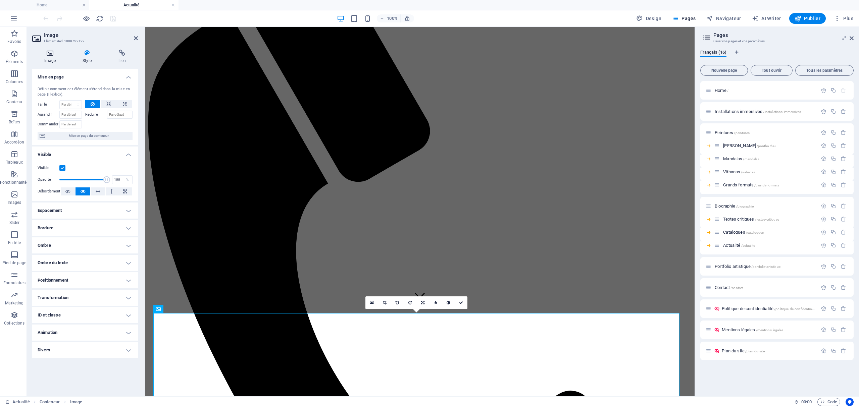
click at [46, 58] on h4 "Image" at bounding box center [51, 57] width 38 height 14
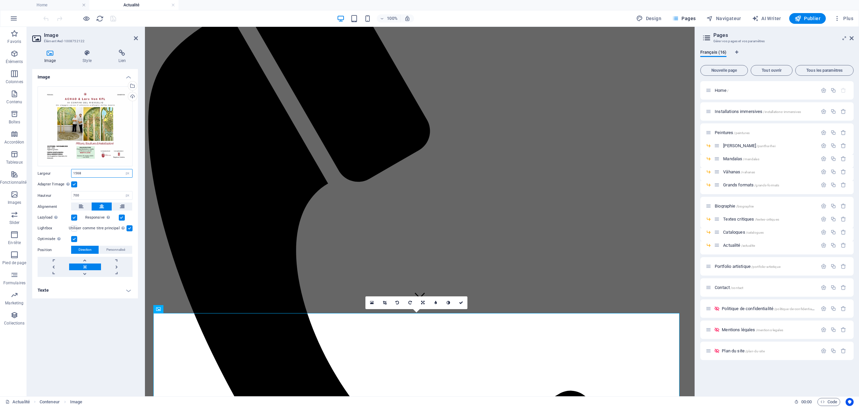
click at [100, 175] on input "1568" at bounding box center [101, 173] width 61 height 8
drag, startPoint x: 101, startPoint y: 175, endPoint x: 64, endPoint y: 176, distance: 36.2
click at [64, 176] on div "Largeur 1568 Par défaut auto px rem % em vh vw" at bounding box center [85, 173] width 95 height 9
click at [71, 184] on label at bounding box center [74, 184] width 6 height 6
click at [0, 0] on input "Adapter l'image Adapter automatiquement l'image à une largeur et une hauteur fi…" at bounding box center [0, 0] width 0 height 0
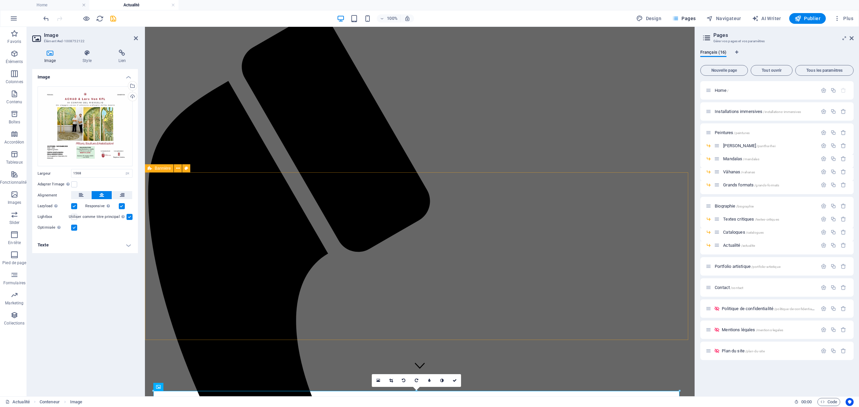
scroll to position [0, 0]
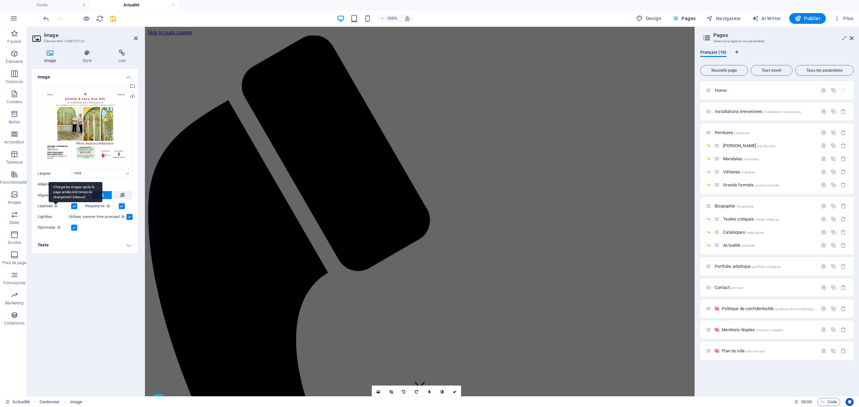
click at [57, 202] on div "Charger les images après la page améliore le temps de chargement (vitesse)." at bounding box center [76, 192] width 54 height 20
click at [0, 0] on input "Lazyload Charger les images après la page améliore le temps de chargement (vite…" at bounding box center [0, 0] width 0 height 0
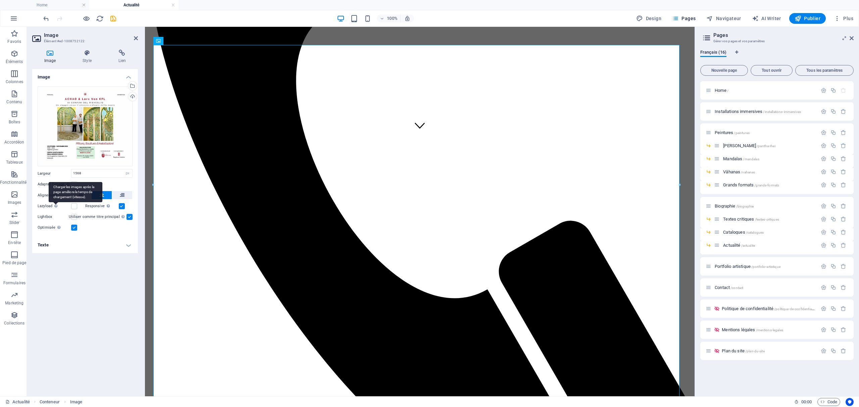
click at [57, 202] on div "Charger les images après la page améliore le temps de chargement (vitesse)." at bounding box center [76, 192] width 54 height 20
click at [0, 0] on input "Lazyload Charger les images après la page améliore le temps de chargement (vite…" at bounding box center [0, 0] width 0 height 0
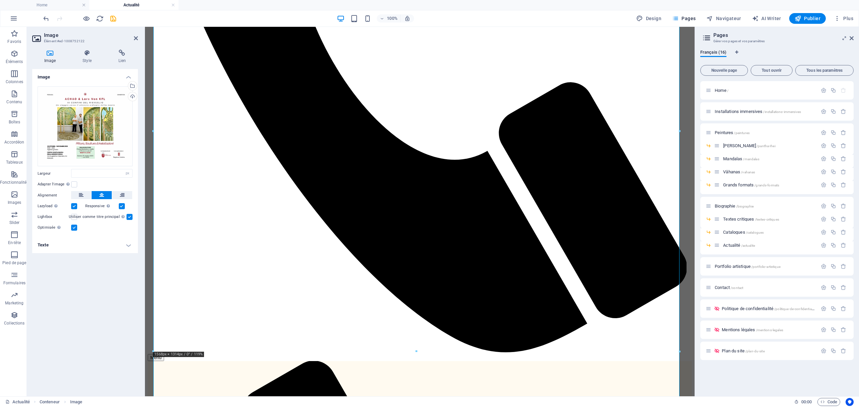
click at [100, 247] on h4 "Texte" at bounding box center [85, 245] width 106 height 16
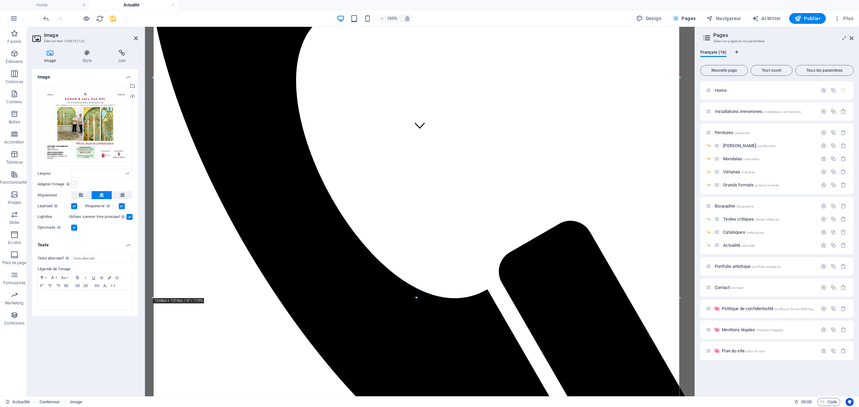
click at [72, 182] on label at bounding box center [74, 184] width 6 height 6
click at [0, 0] on input "Adapter l'image Adapter automatiquement l'image à une largeur et une hauteur fi…" at bounding box center [0, 0] width 0 height 0
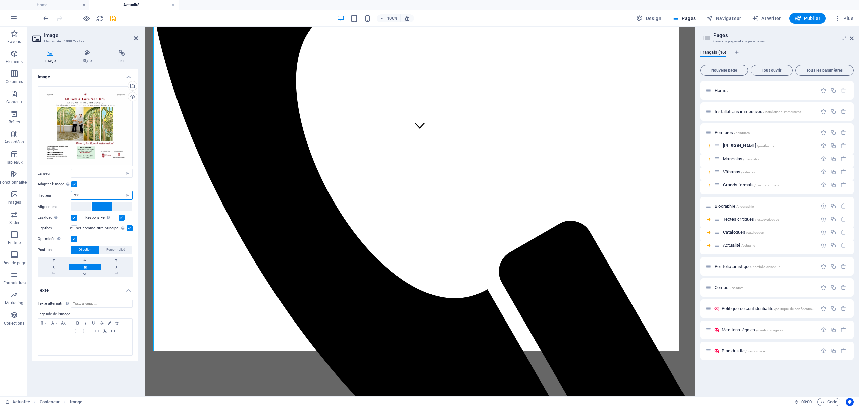
click at [89, 199] on input "700" at bounding box center [101, 196] width 61 height 8
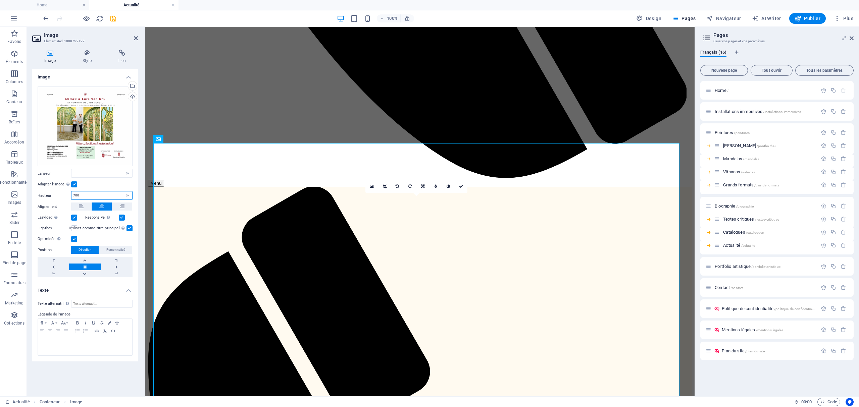
drag, startPoint x: 90, startPoint y: 196, endPoint x: 65, endPoint y: 197, distance: 24.8
click at [65, 197] on div "Hauteur 700 Par défaut auto px" at bounding box center [85, 195] width 95 height 9
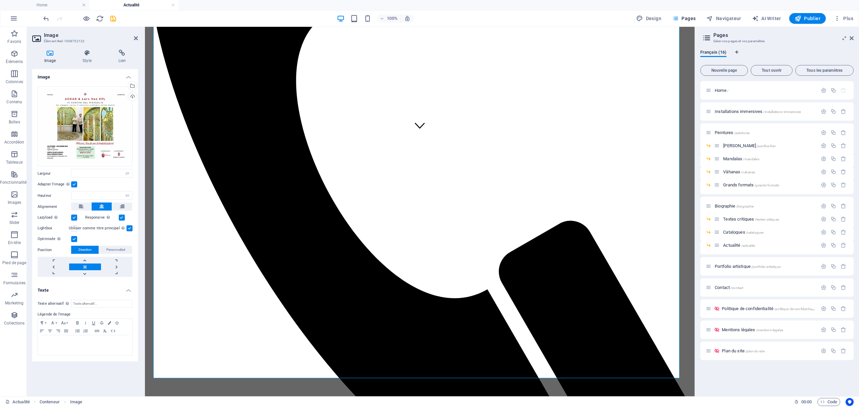
click at [109, 184] on div "Adapter l'image Adapter automatiquement l'image à une largeur et une hauteur fi…" at bounding box center [85, 184] width 95 height 8
click at [85, 55] on icon at bounding box center [86, 53] width 33 height 7
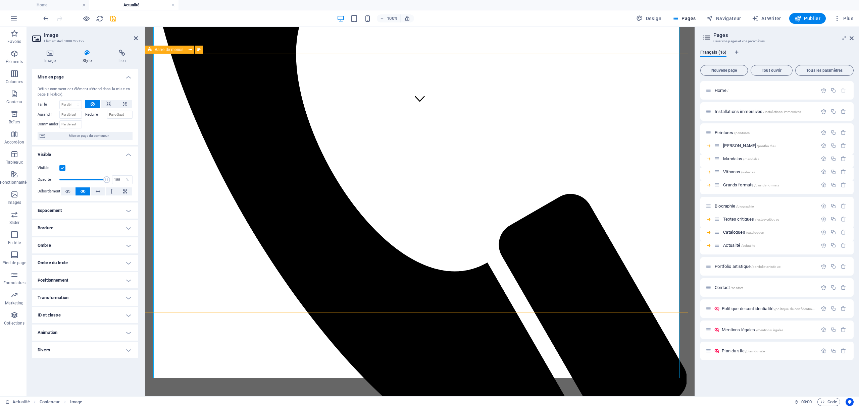
drag, startPoint x: 391, startPoint y: 115, endPoint x: 509, endPoint y: 114, distance: 118.4
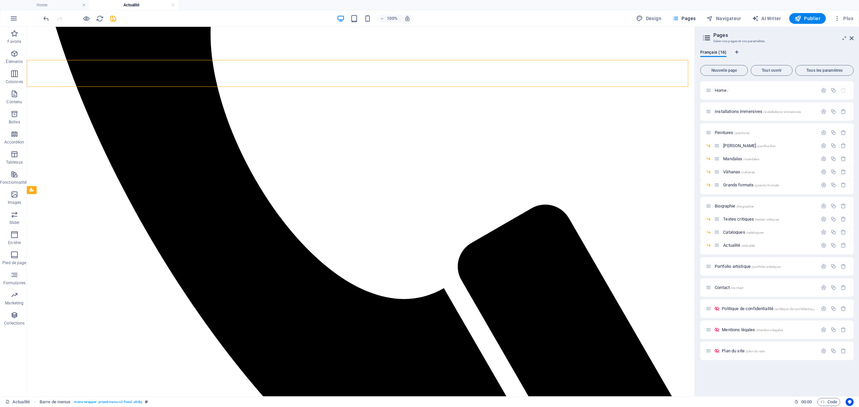
scroll to position [268, 0]
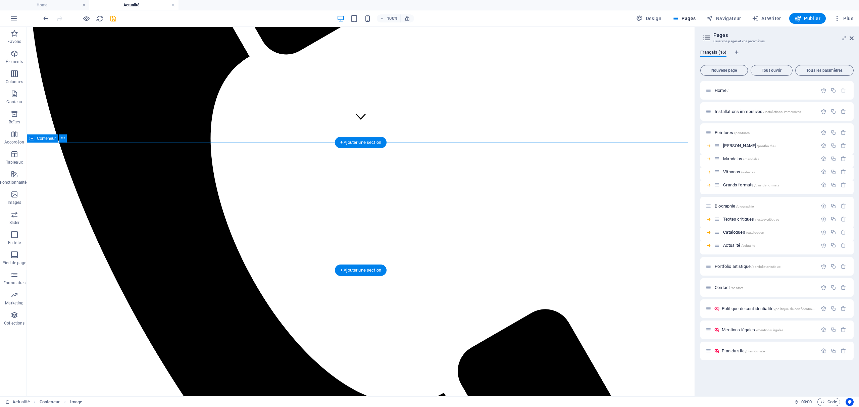
scroll to position [108, 0]
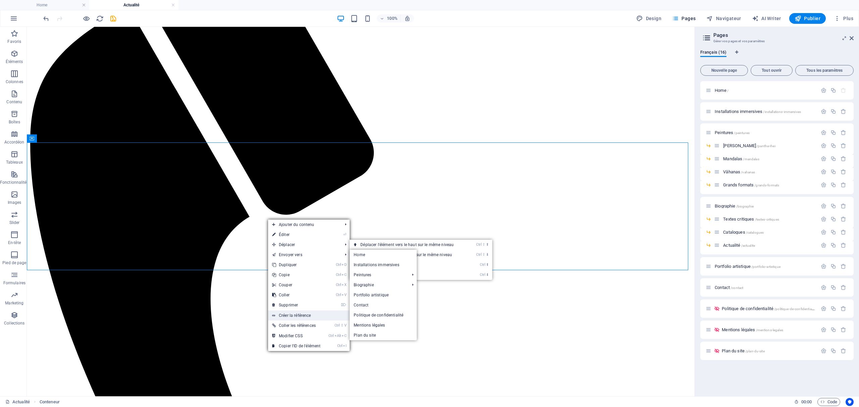
click at [300, 312] on link "Créer la référence" at bounding box center [309, 316] width 82 height 10
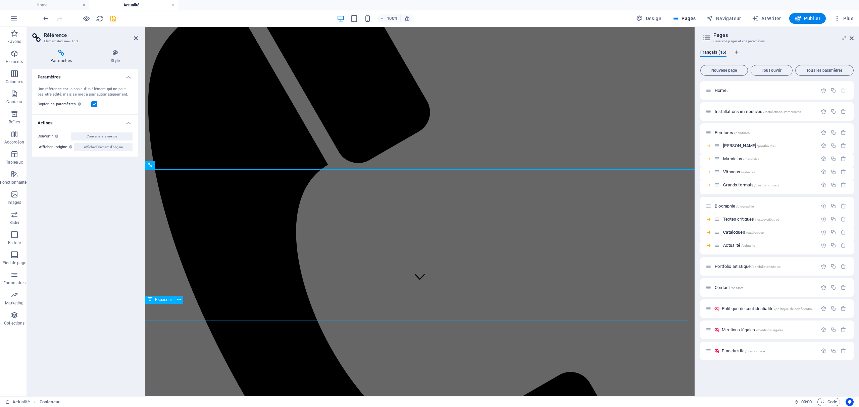
scroll to position [209, 0]
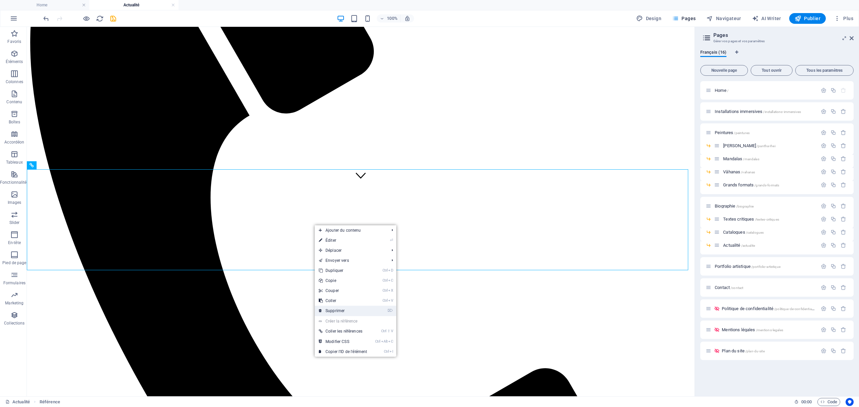
click at [347, 307] on link "⌦ Supprimer" at bounding box center [343, 311] width 56 height 10
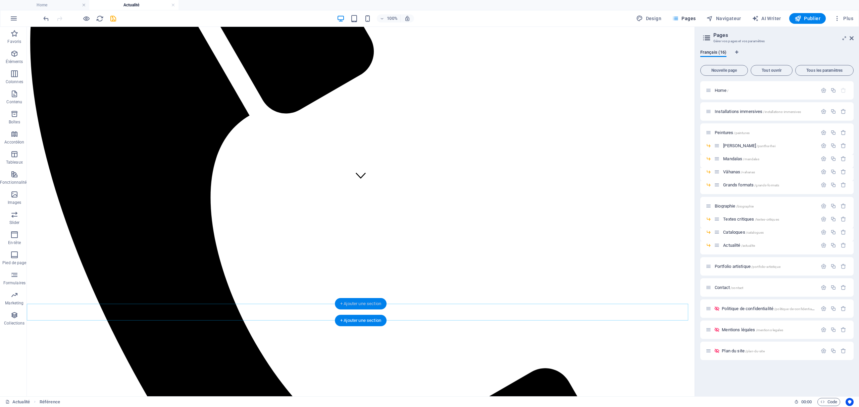
scroll to position [108, 0]
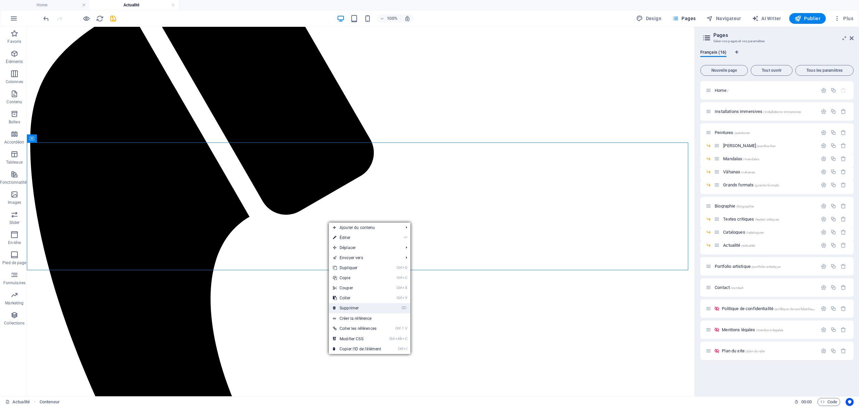
click at [357, 306] on link "⌦ Supprimer" at bounding box center [357, 308] width 56 height 10
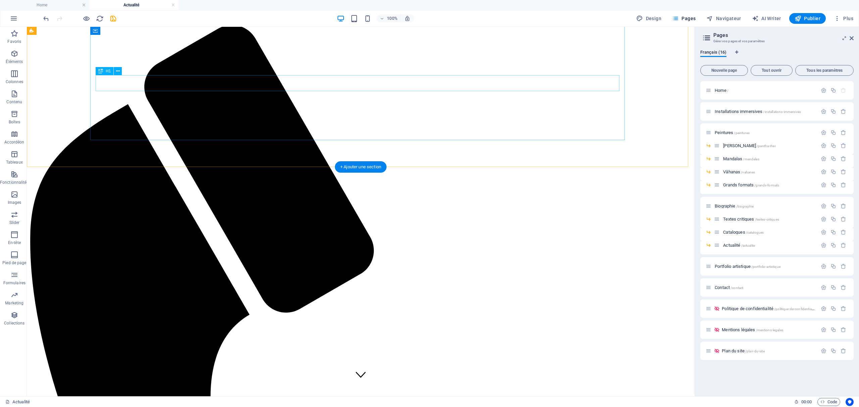
scroll to position [0, 0]
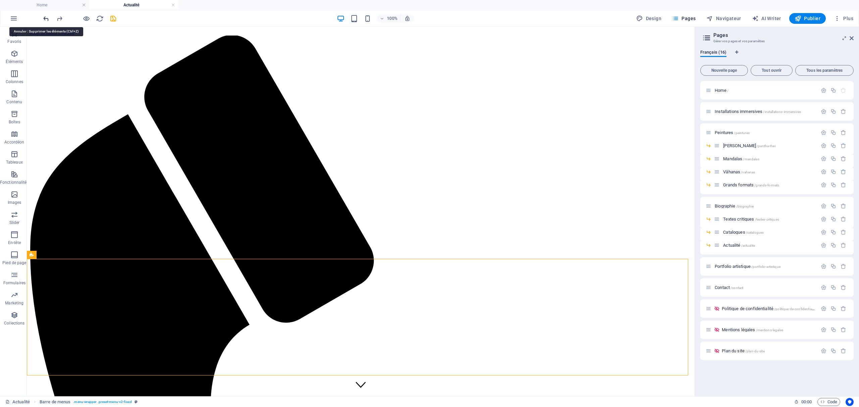
click at [50, 18] on icon "undo" at bounding box center [46, 19] width 8 height 8
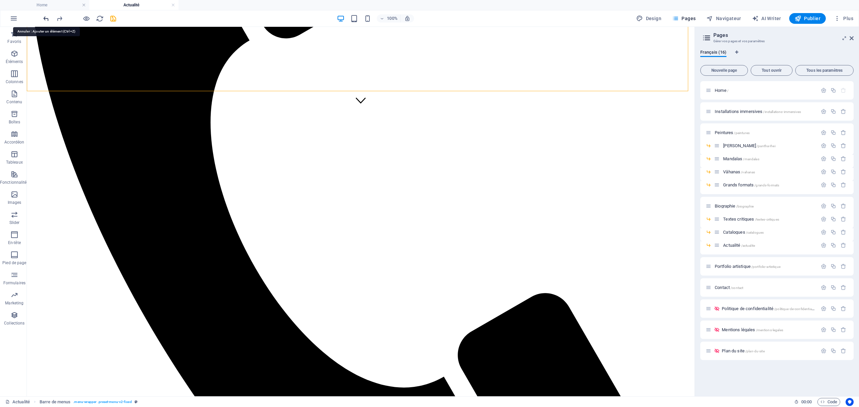
scroll to position [308, 0]
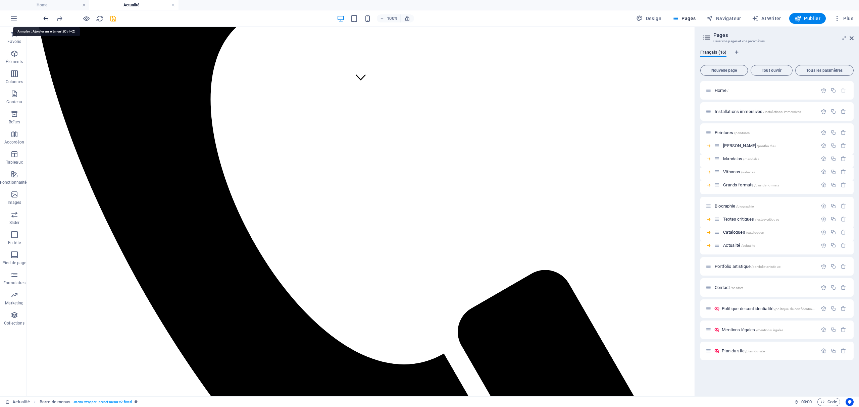
click at [50, 18] on icon "undo" at bounding box center [46, 19] width 8 height 8
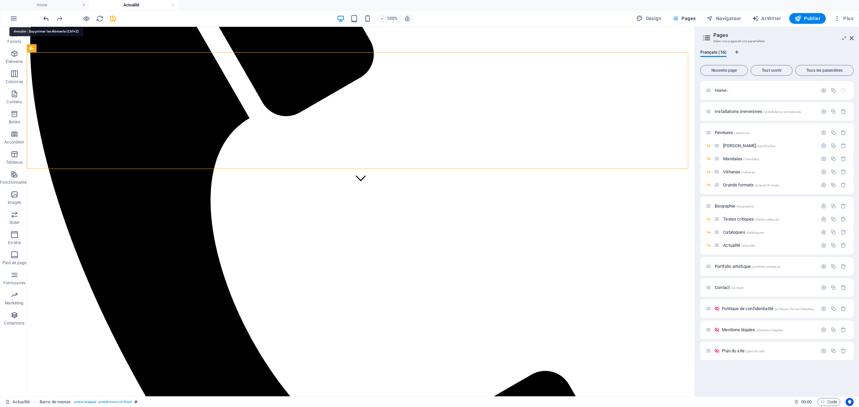
click at [49, 17] on icon "undo" at bounding box center [46, 19] width 8 height 8
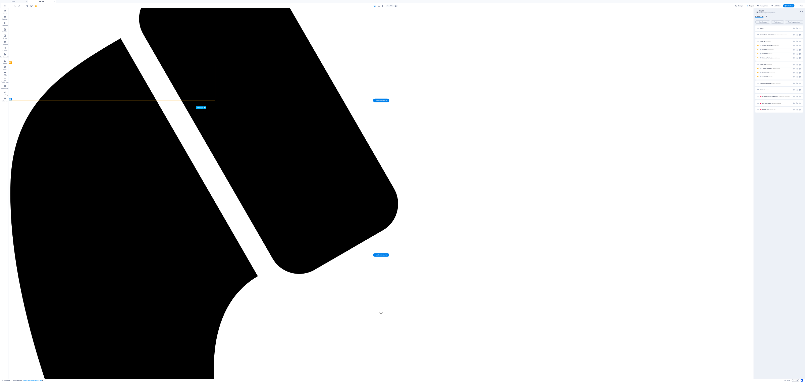
scroll to position [0, 0]
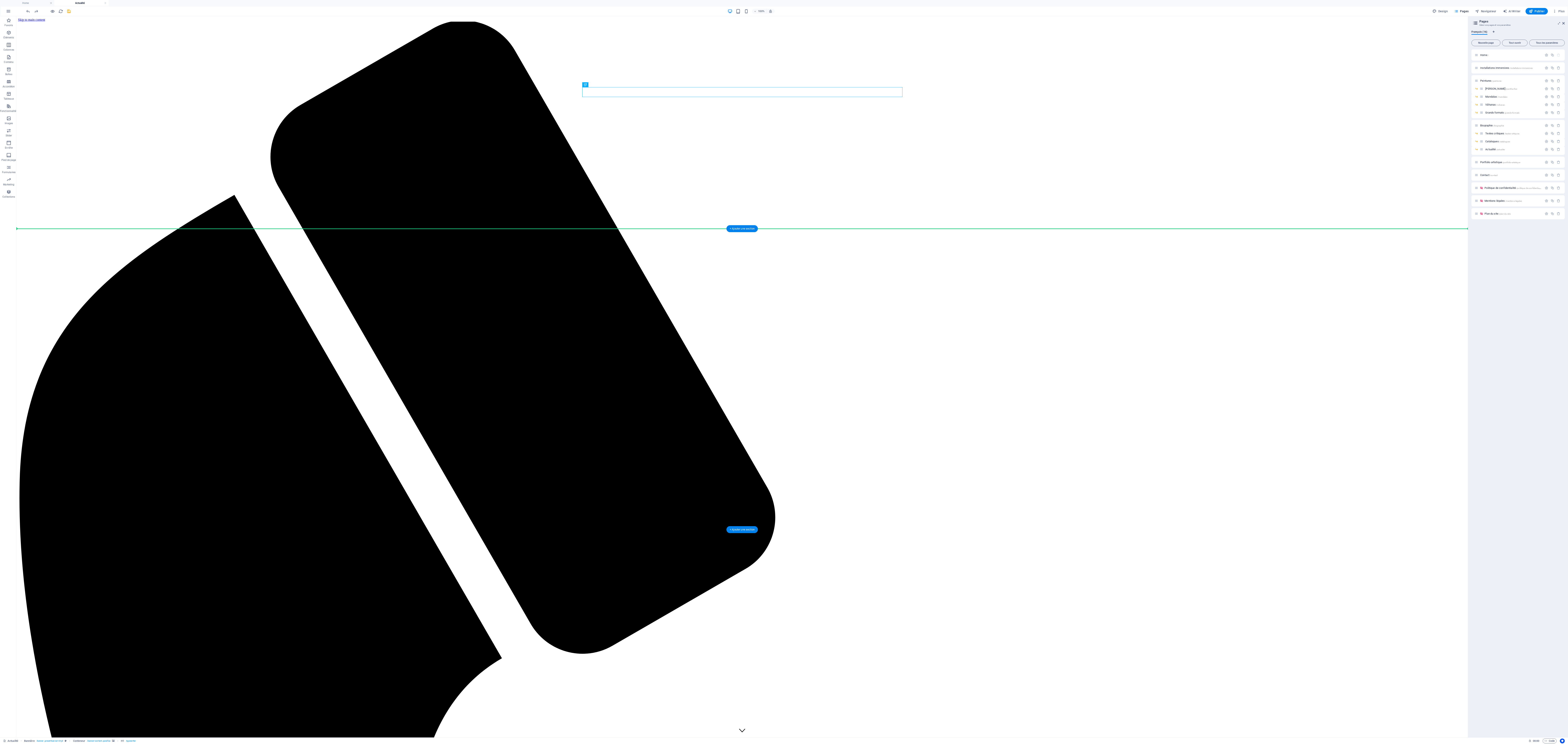
drag, startPoint x: 836, startPoint y: 93, endPoint x: 810, endPoint y: 234, distance: 143.4
drag, startPoint x: 62, startPoint y: 41, endPoint x: 108, endPoint y: 220, distance: 184.8
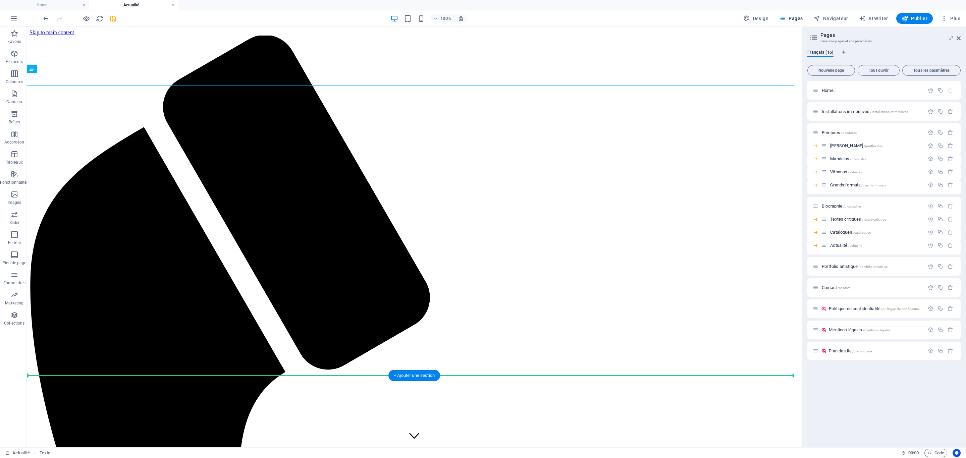
drag, startPoint x: 219, startPoint y: 78, endPoint x: 197, endPoint y: 376, distance: 298.0
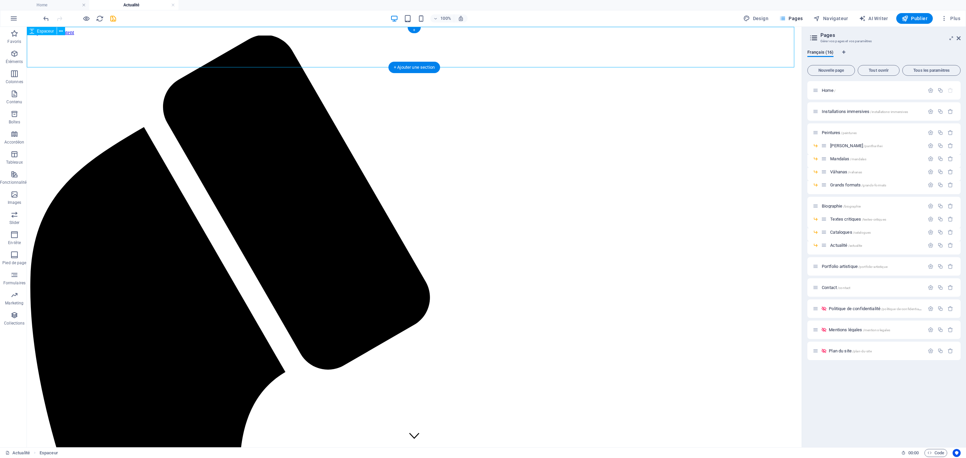
select select "px"
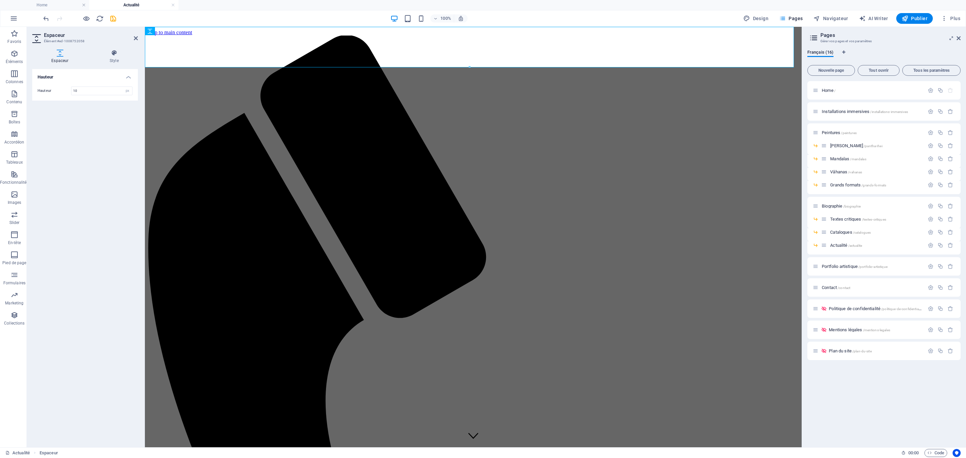
type input "10"
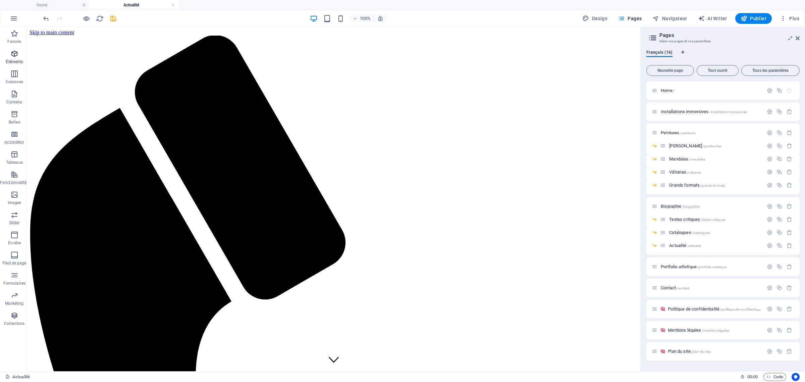
click at [16, 56] on icon "button" at bounding box center [14, 54] width 8 height 8
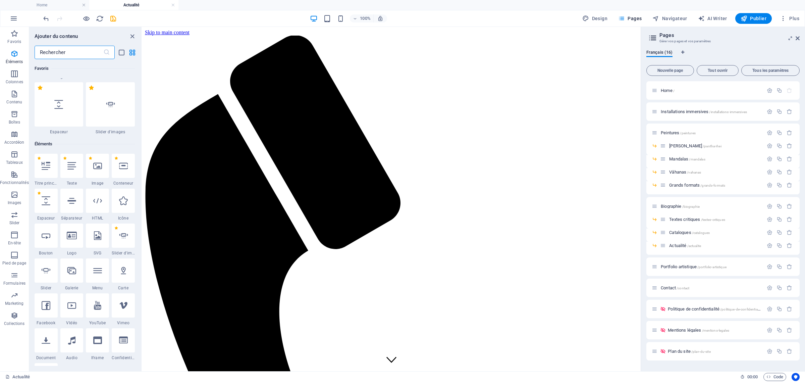
scroll to position [14, 0]
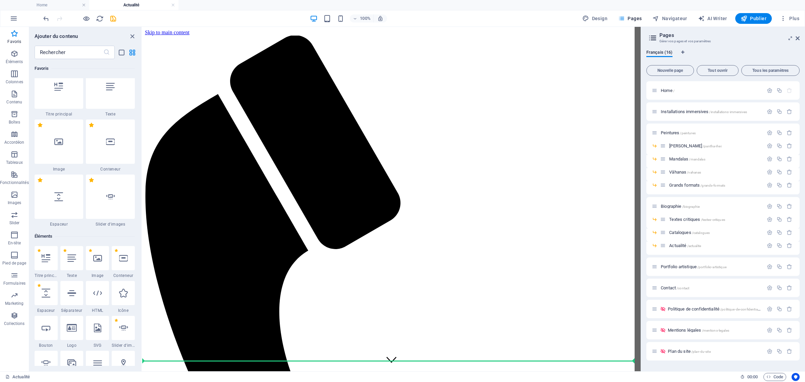
select select "px"
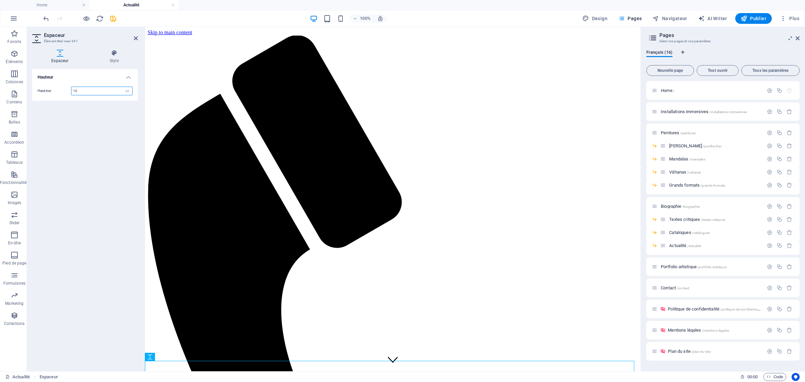
type input "10"
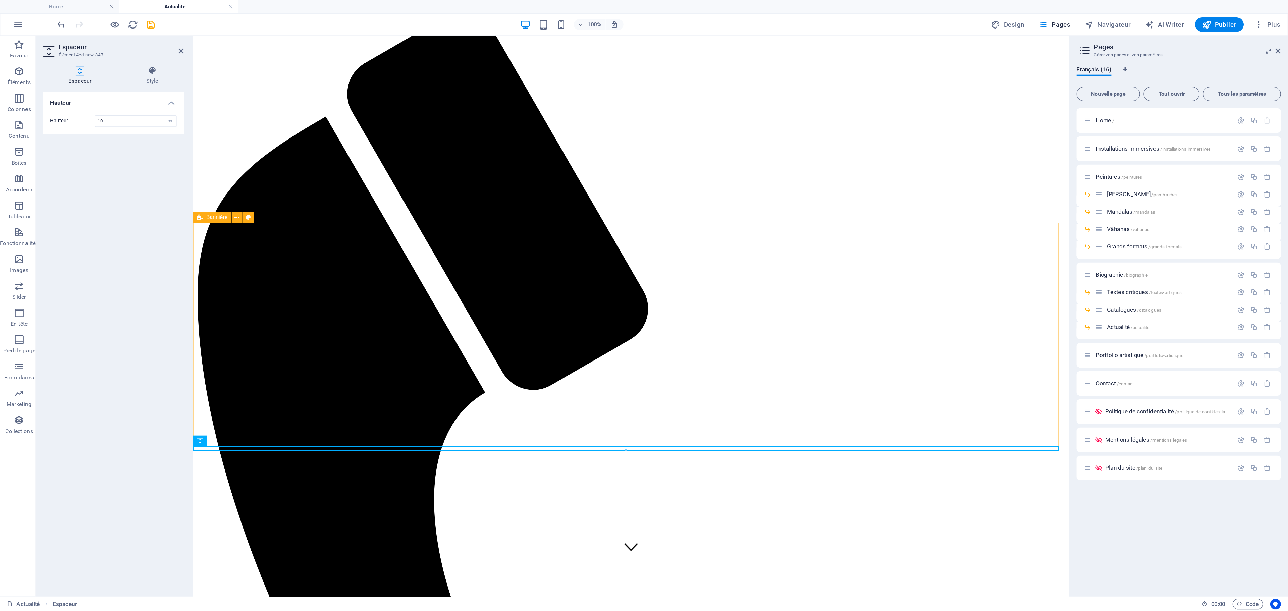
scroll to position [25, 0]
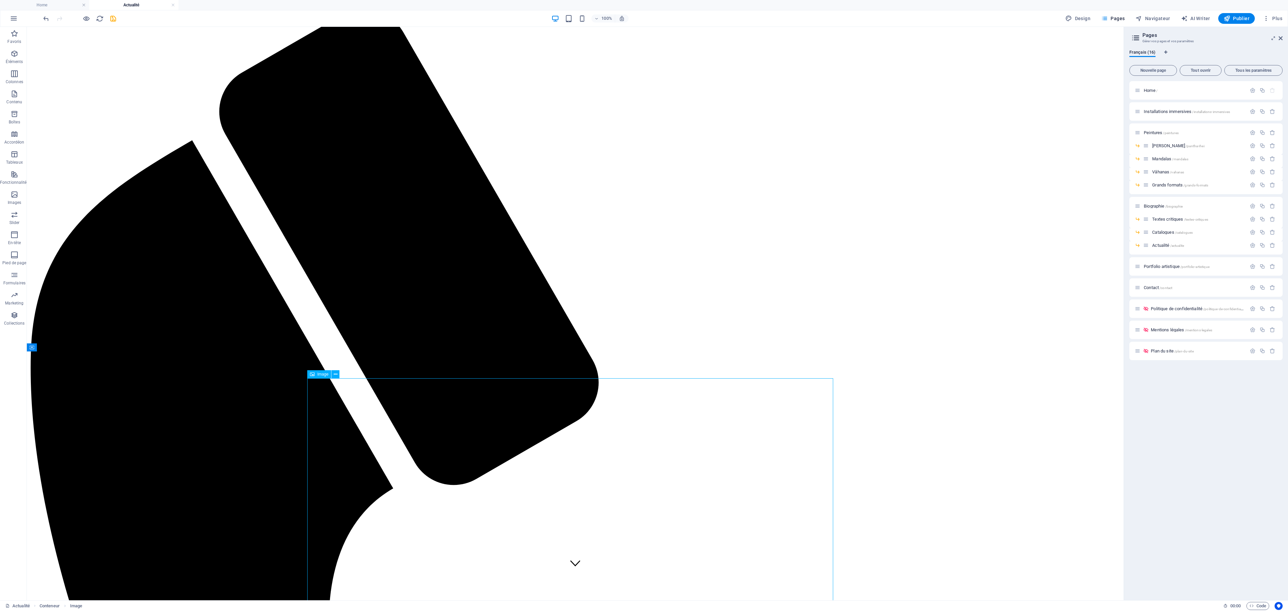
drag, startPoint x: 340, startPoint y: 446, endPoint x: 459, endPoint y: 446, distance: 118.7
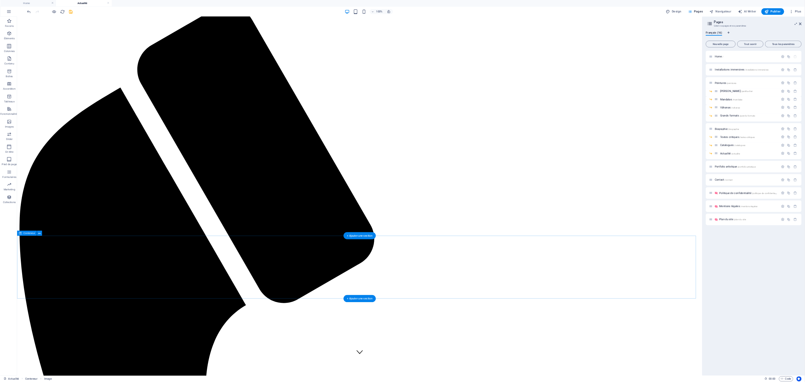
scroll to position [0, 0]
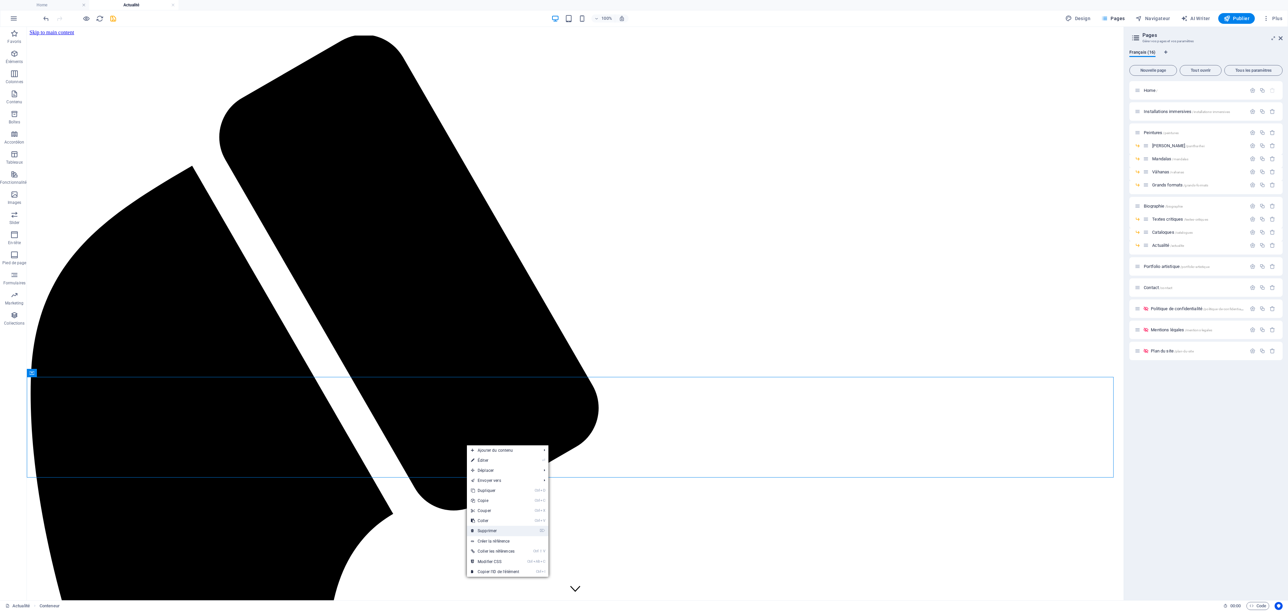
click at [521, 407] on link "⌦ Supprimer" at bounding box center [495, 531] width 56 height 10
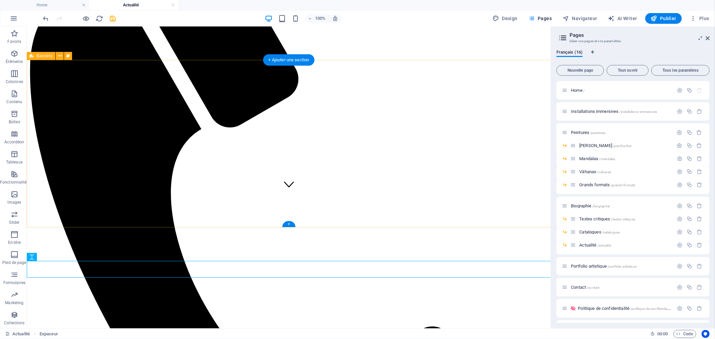
scroll to position [132, 0]
click at [14, 59] on p "Éléments" at bounding box center [14, 61] width 17 height 5
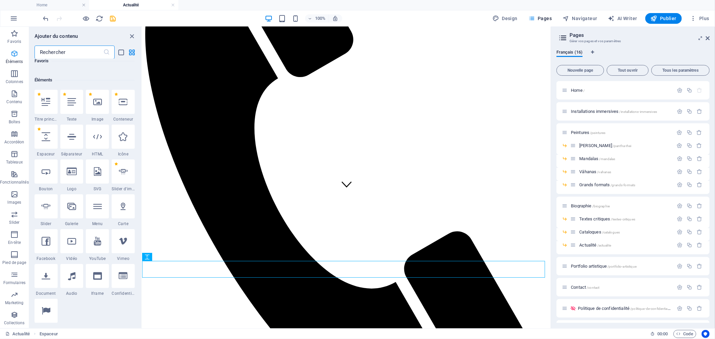
scroll to position [181, 0]
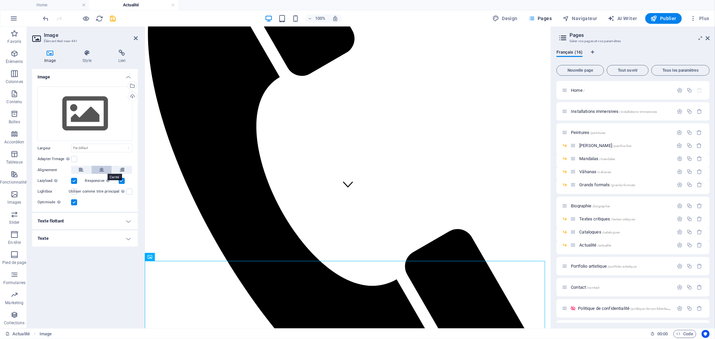
click at [99, 170] on icon at bounding box center [101, 170] width 5 height 8
click at [127, 83] on div "Sélectionnez les fichiers depuis le Gestionnaire de fichiers, les photos du sto…" at bounding box center [105, 86] width 44 height 35
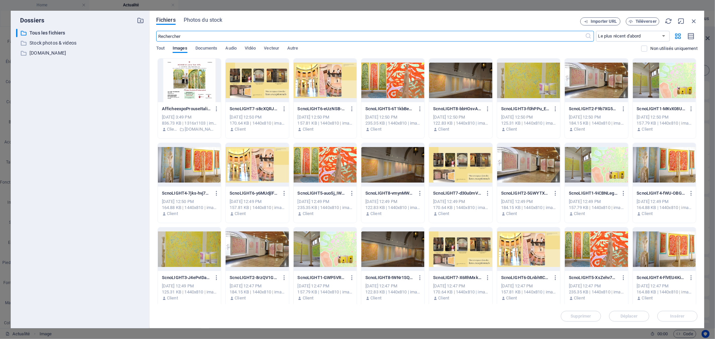
scroll to position [126, 0]
click at [59, 48] on div "​ Tous les fichiers Tous les fichiers ​ Stock photos & videos Stock photos & vi…" at bounding box center [80, 176] width 128 height 294
click at [56, 52] on p "[DOMAIN_NAME]" at bounding box center [81, 53] width 102 height 8
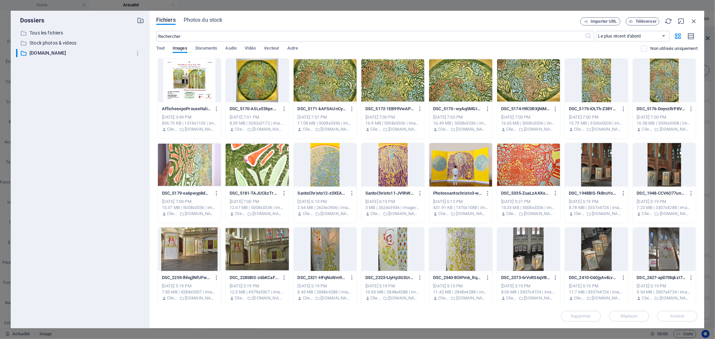
click at [195, 80] on div at bounding box center [189, 81] width 63 height 44
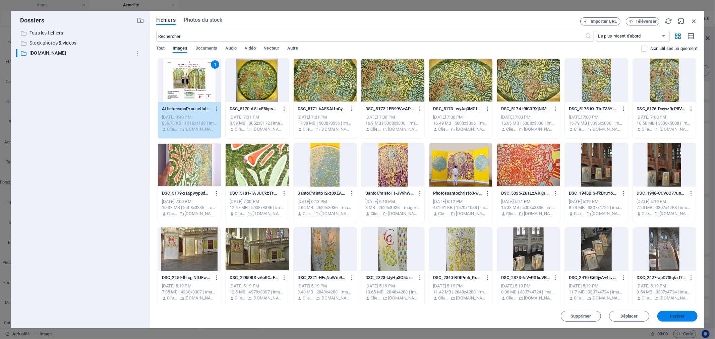
click at [683, 315] on span "Insérer" at bounding box center [678, 317] width 14 height 4
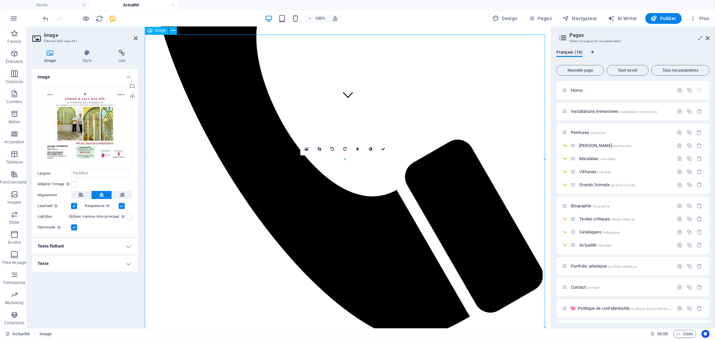
scroll to position [199, 0]
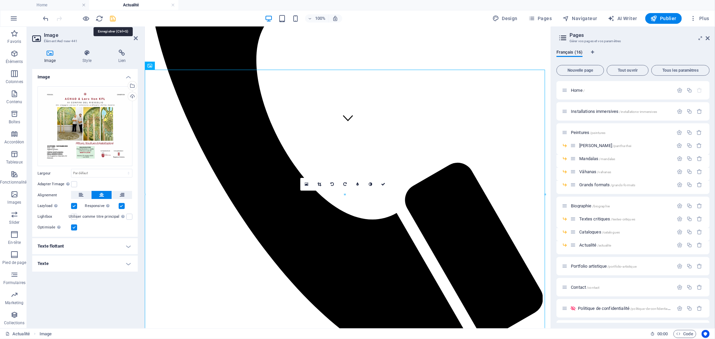
click at [114, 16] on icon "save" at bounding box center [113, 19] width 8 height 8
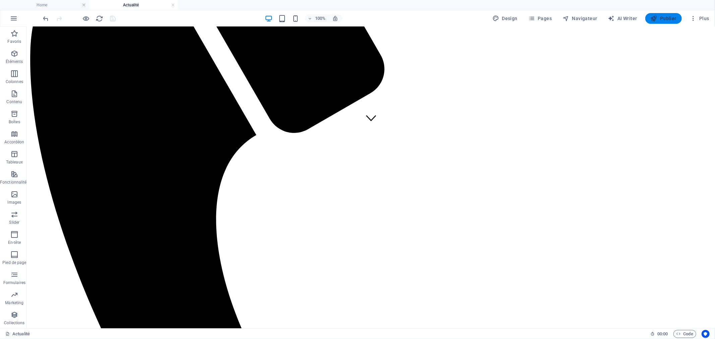
click at [668, 19] on span "Publier" at bounding box center [664, 18] width 26 height 7
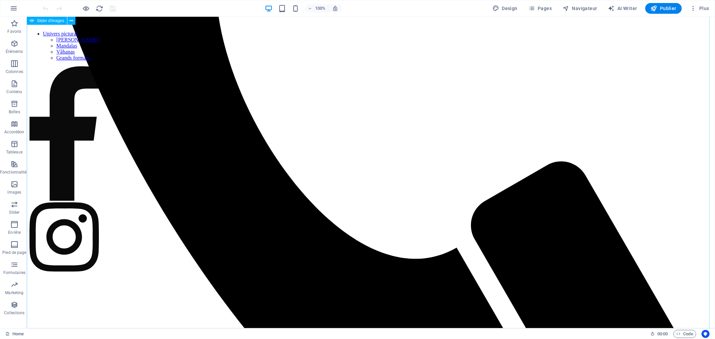
scroll to position [357, 0]
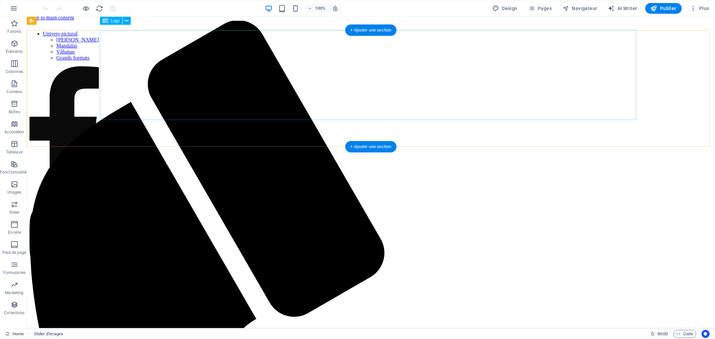
scroll to position [0, 0]
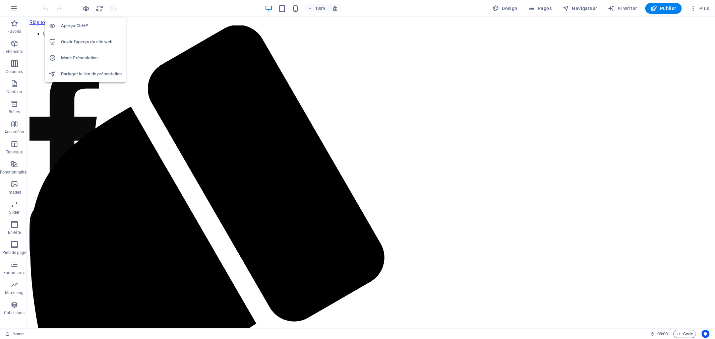
click at [88, 7] on icon "button" at bounding box center [87, 9] width 8 height 8
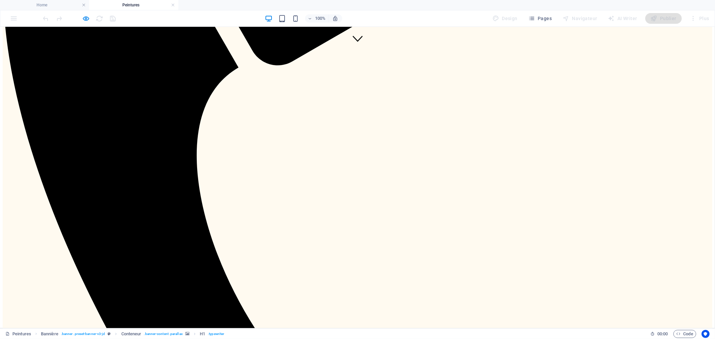
scroll to position [283, 0]
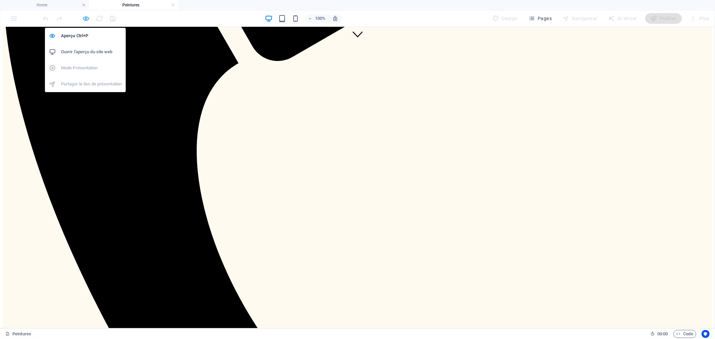
click at [86, 18] on icon "button" at bounding box center [87, 19] width 8 height 8
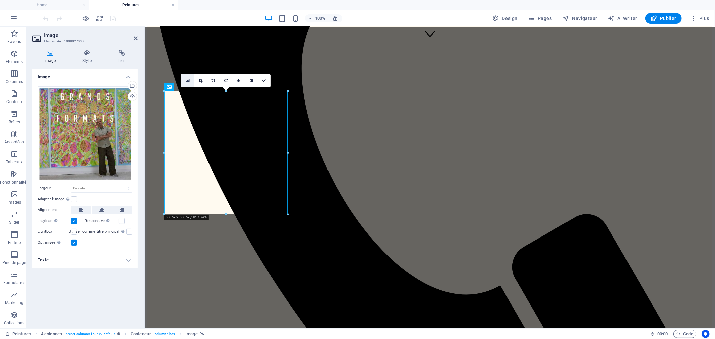
click at [183, 81] on link at bounding box center [187, 80] width 13 height 13
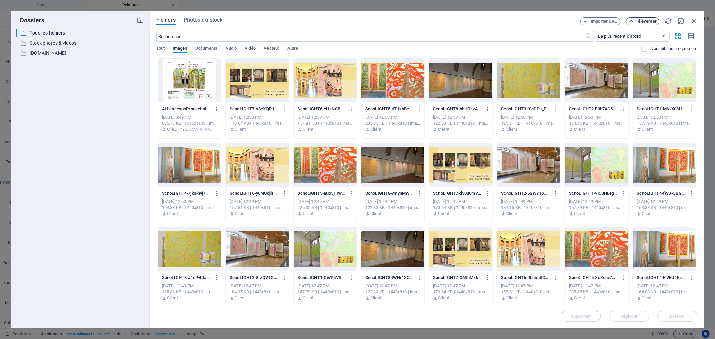
click at [648, 21] on span "Téléverser" at bounding box center [646, 21] width 21 height 4
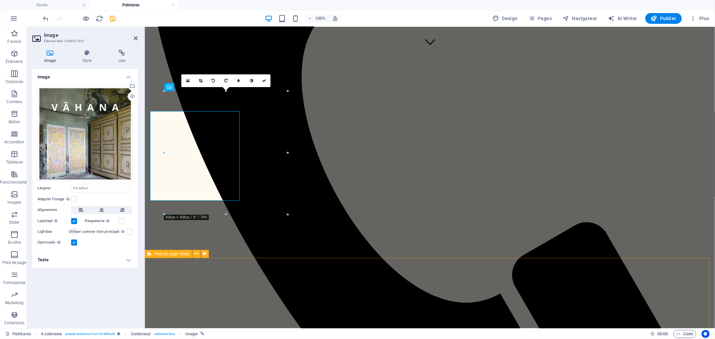
scroll to position [283, 0]
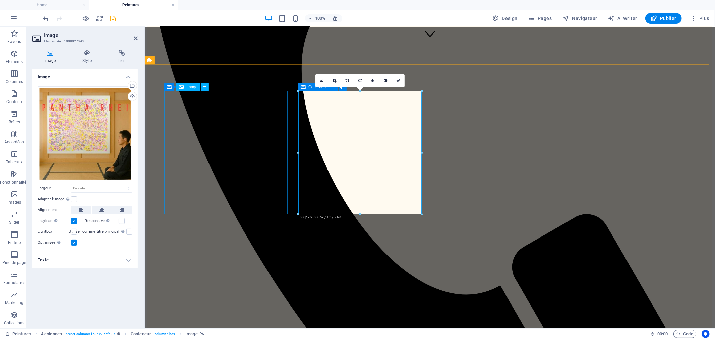
drag, startPoint x: 227, startPoint y: 129, endPoint x: 346, endPoint y: 129, distance: 118.7
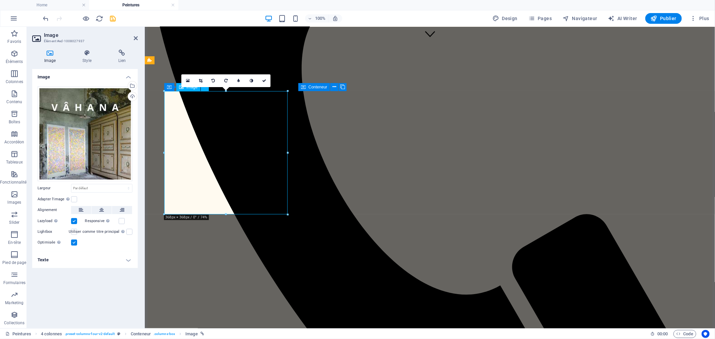
click at [188, 80] on icon at bounding box center [188, 80] width 4 height 5
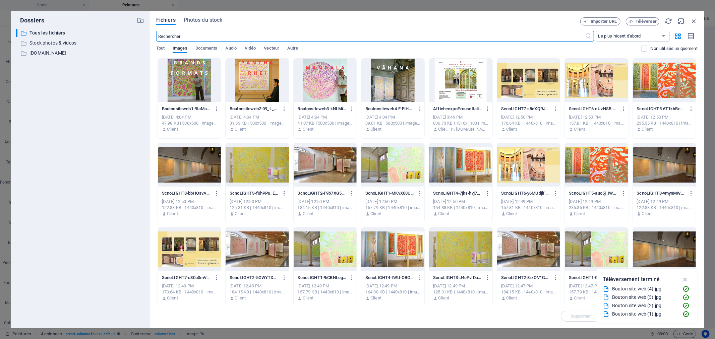
scroll to position [275, 0]
click at [264, 84] on div at bounding box center [257, 81] width 63 height 44
click at [522, 314] on div "Supprimer Déplacer Insérer" at bounding box center [427, 313] width 542 height 17
click at [687, 282] on icon "button" at bounding box center [686, 279] width 8 height 7
click at [253, 74] on div at bounding box center [257, 81] width 63 height 44
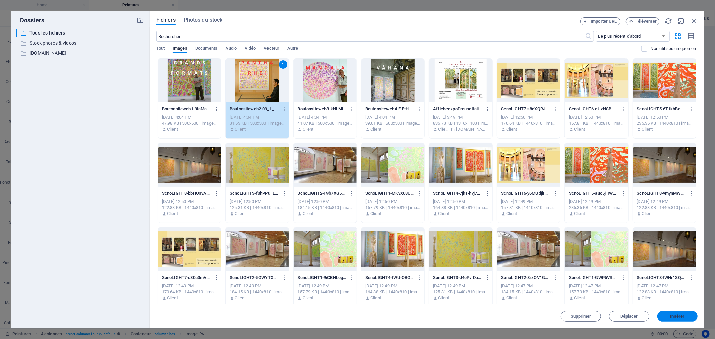
click at [674, 317] on span "Insérer" at bounding box center [678, 317] width 14 height 4
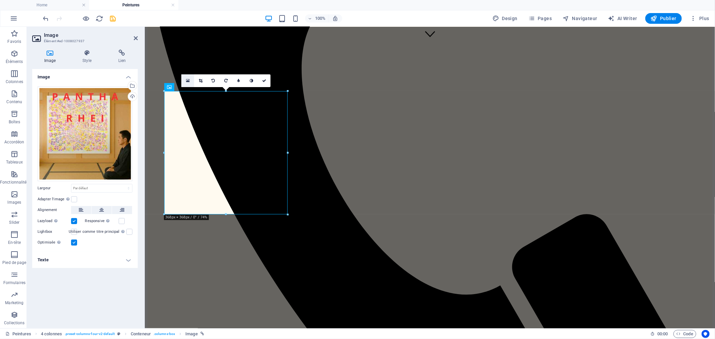
click at [189, 81] on icon at bounding box center [188, 80] width 4 height 5
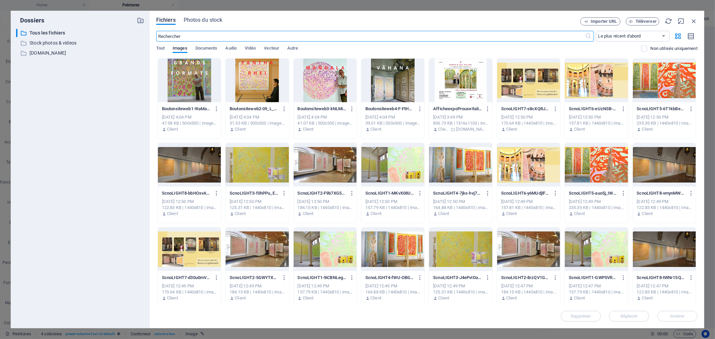
scroll to position [275, 0]
click at [331, 92] on div at bounding box center [325, 81] width 63 height 44
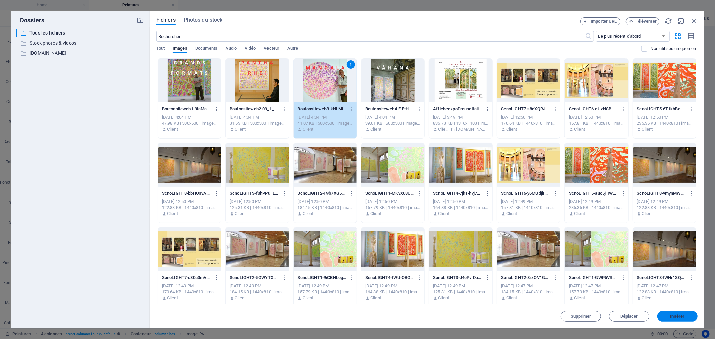
click at [679, 320] on button "Insérer" at bounding box center [678, 316] width 40 height 11
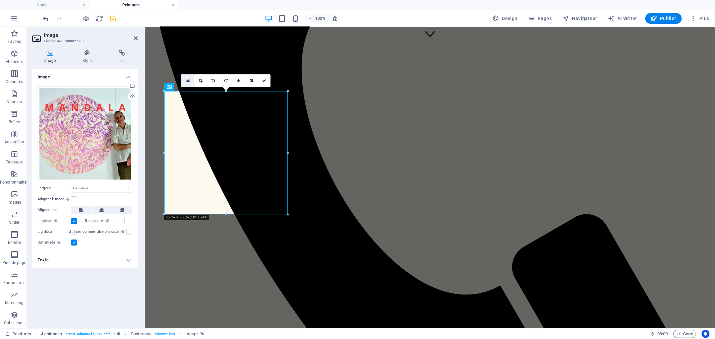
drag, startPoint x: 41, startPoint y: 46, endPoint x: 190, endPoint y: 81, distance: 152.2
click at [190, 81] on icon at bounding box center [188, 80] width 4 height 5
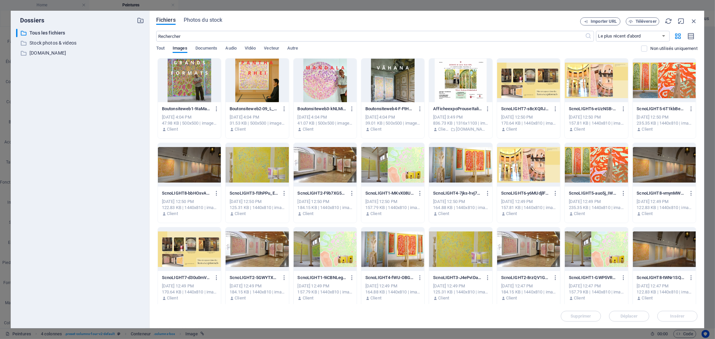
click at [198, 83] on div at bounding box center [189, 81] width 63 height 44
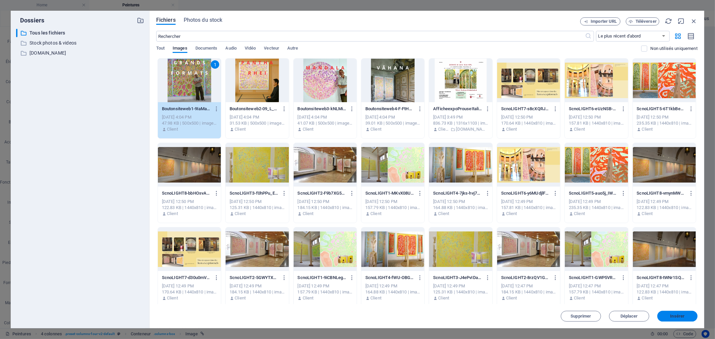
click at [685, 316] on span "Insérer" at bounding box center [678, 317] width 14 height 4
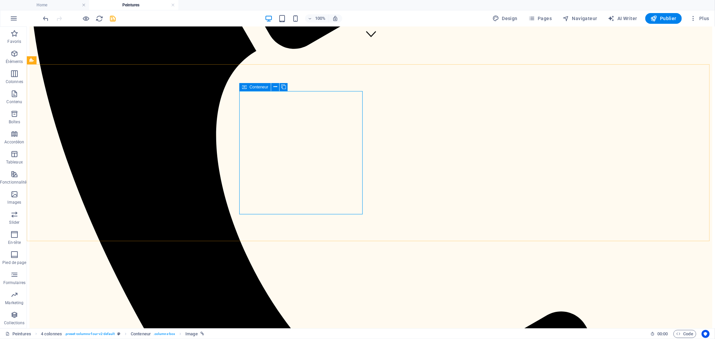
click at [248, 88] on div "Conteneur" at bounding box center [255, 87] width 32 height 8
drag, startPoint x: 294, startPoint y: 119, endPoint x: 176, endPoint y: 118, distance: 118.1
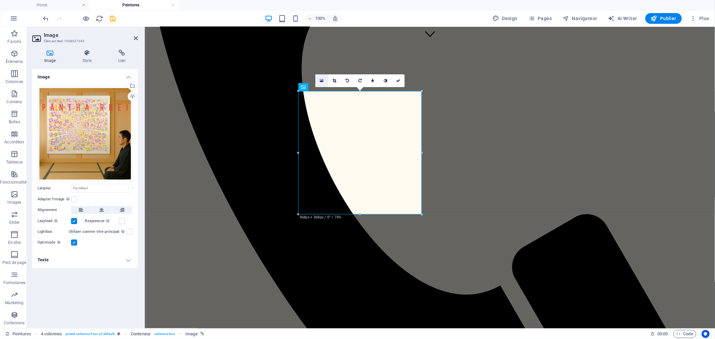
click at [321, 80] on icon at bounding box center [322, 80] width 4 height 5
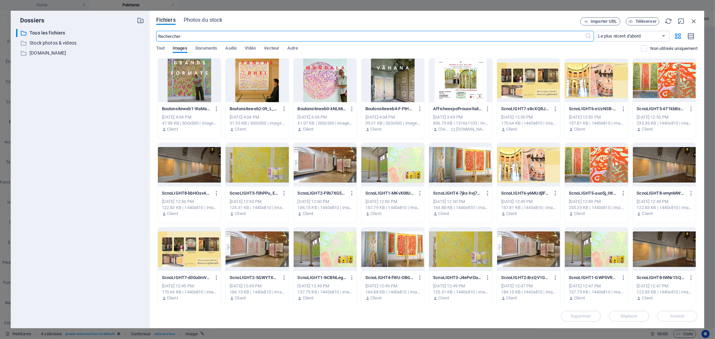
scroll to position [275, 0]
click at [271, 85] on div at bounding box center [257, 81] width 63 height 44
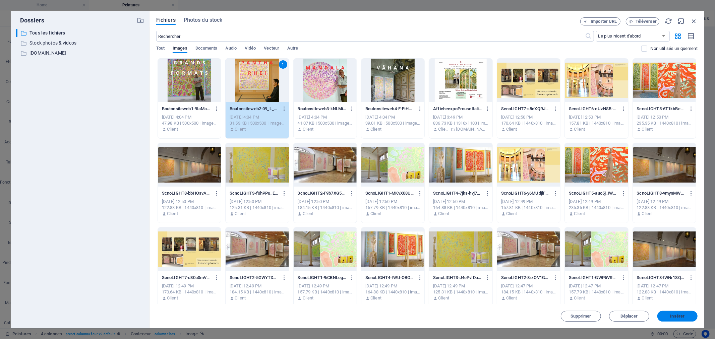
click at [674, 317] on span "Insérer" at bounding box center [678, 317] width 14 height 4
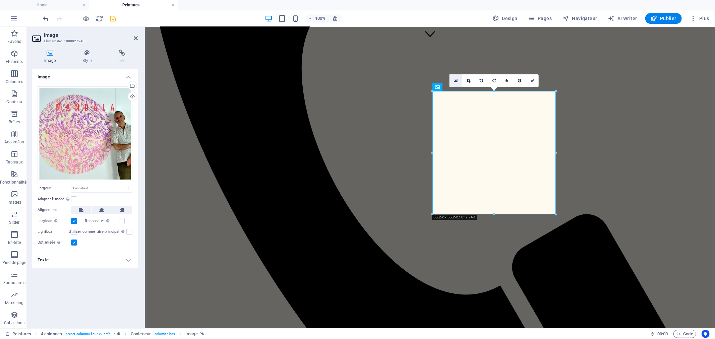
click at [457, 80] on icon at bounding box center [456, 80] width 4 height 5
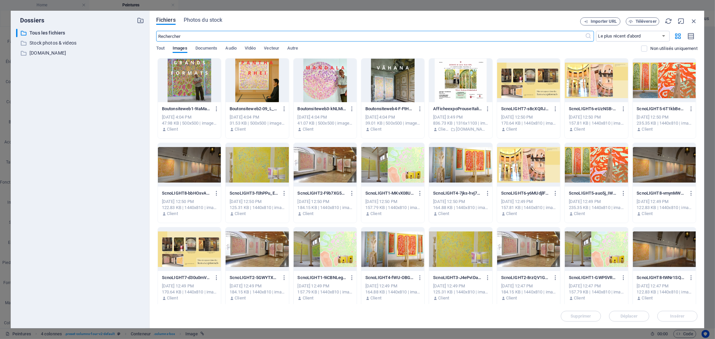
scroll to position [275, 0]
click at [333, 82] on div at bounding box center [325, 81] width 63 height 44
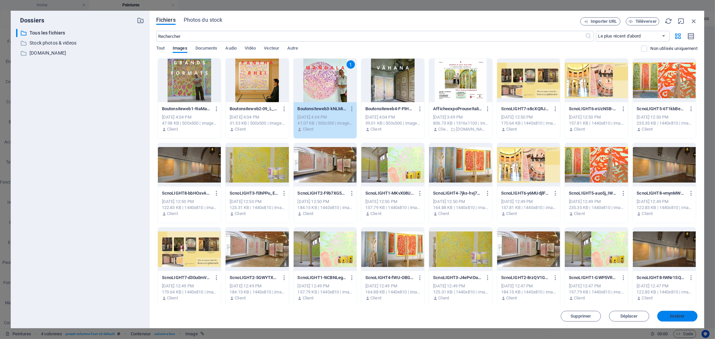
click at [681, 316] on span "Insérer" at bounding box center [678, 317] width 14 height 4
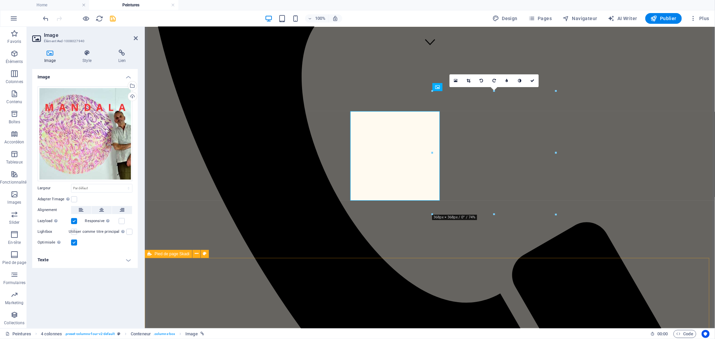
scroll to position [283, 0]
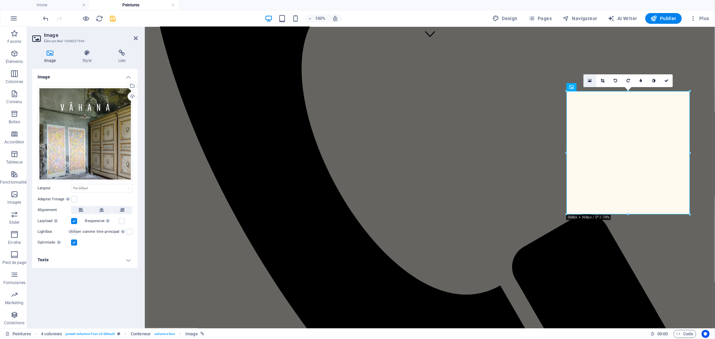
click at [588, 78] on link at bounding box center [590, 80] width 13 height 13
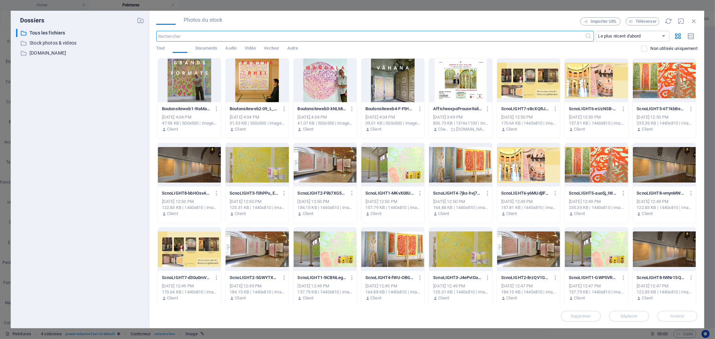
scroll to position [275, 0]
click at [395, 77] on div at bounding box center [393, 81] width 63 height 44
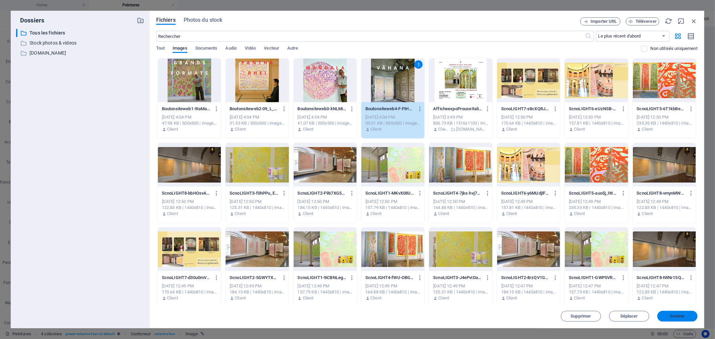
click at [679, 316] on span "Insérer" at bounding box center [678, 317] width 14 height 4
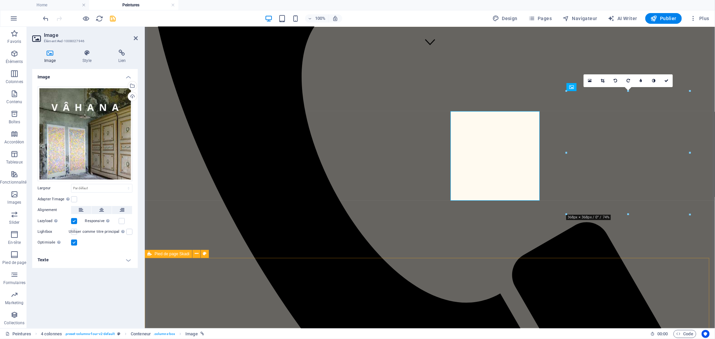
scroll to position [283, 0]
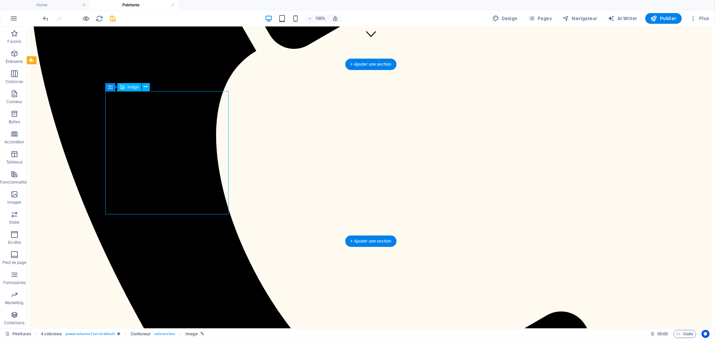
select select "6"
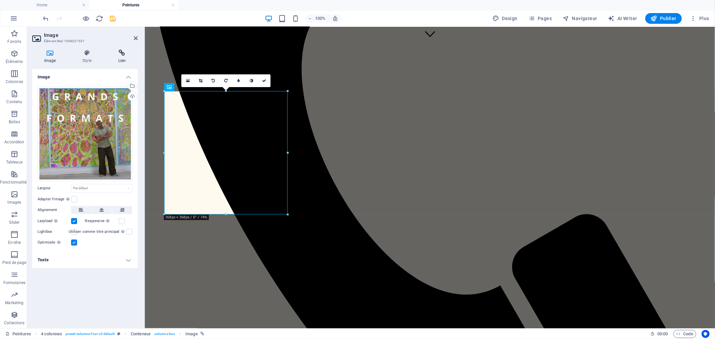
click at [123, 57] on h4 "Lien" at bounding box center [122, 57] width 32 height 14
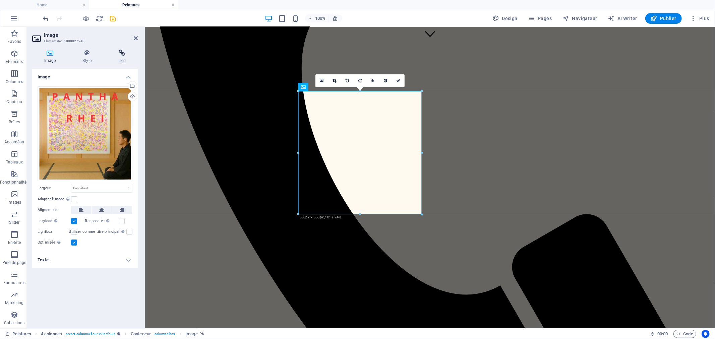
click at [128, 51] on icon at bounding box center [122, 53] width 32 height 7
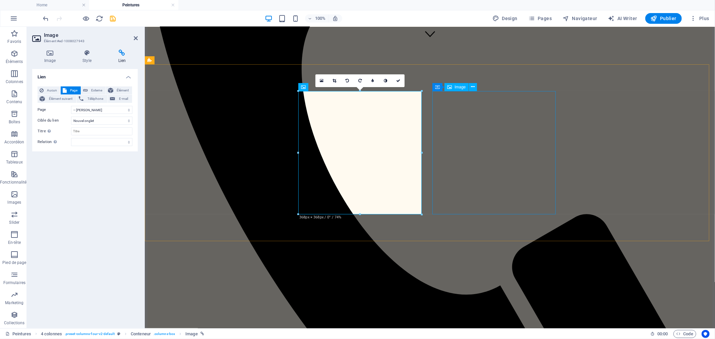
select select "4"
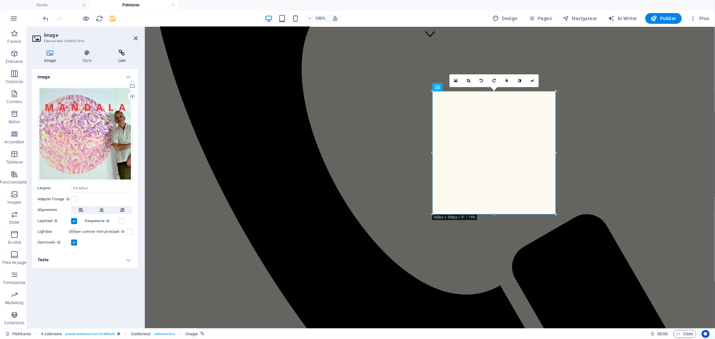
click at [123, 50] on icon at bounding box center [122, 53] width 32 height 7
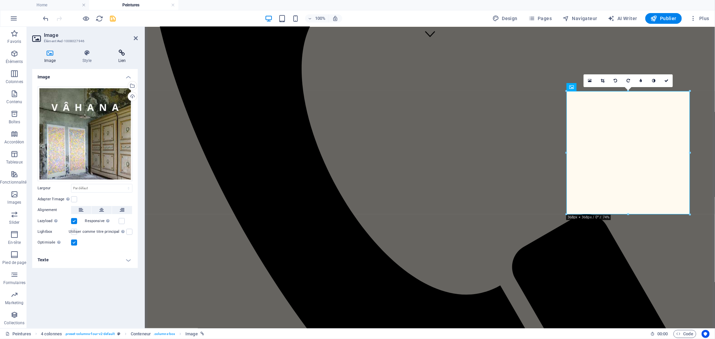
click at [129, 55] on icon at bounding box center [122, 53] width 32 height 7
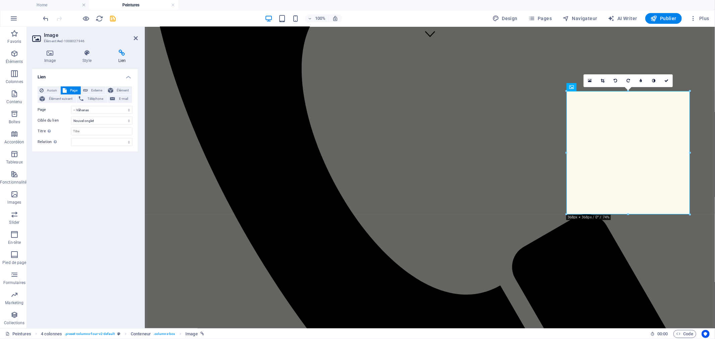
click at [118, 15] on div "100% Design Pages Navigateur AI Writer Publier Plus" at bounding box center [377, 18] width 670 height 11
click at [113, 18] on icon "save" at bounding box center [113, 19] width 8 height 8
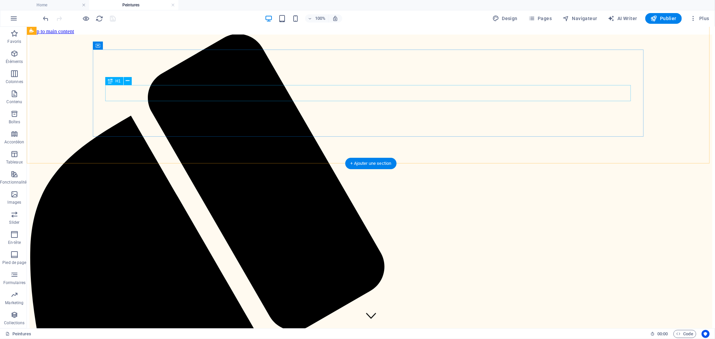
scroll to position [0, 0]
